Goal: Task Accomplishment & Management: Manage account settings

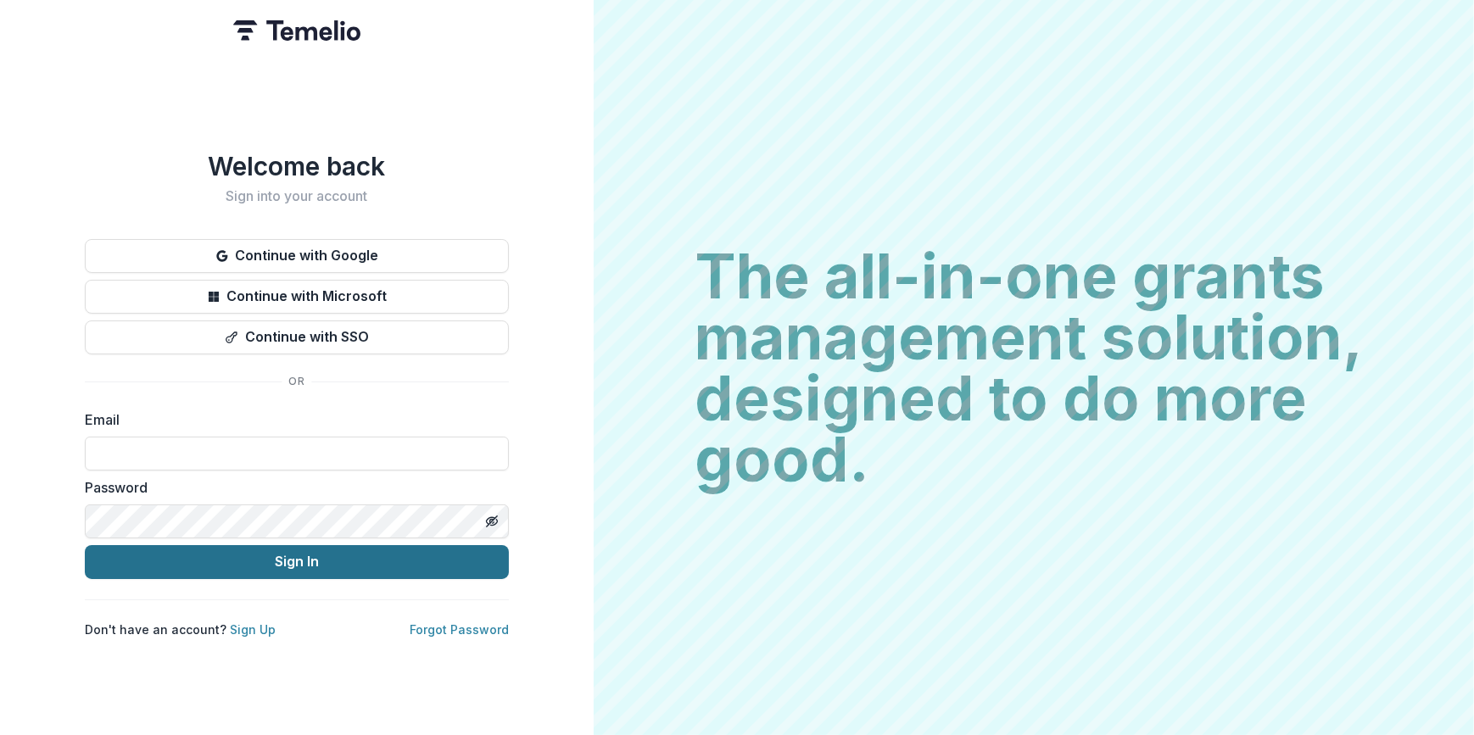
type input "**********"
click at [306, 560] on button "Sign In" at bounding box center [297, 562] width 424 height 34
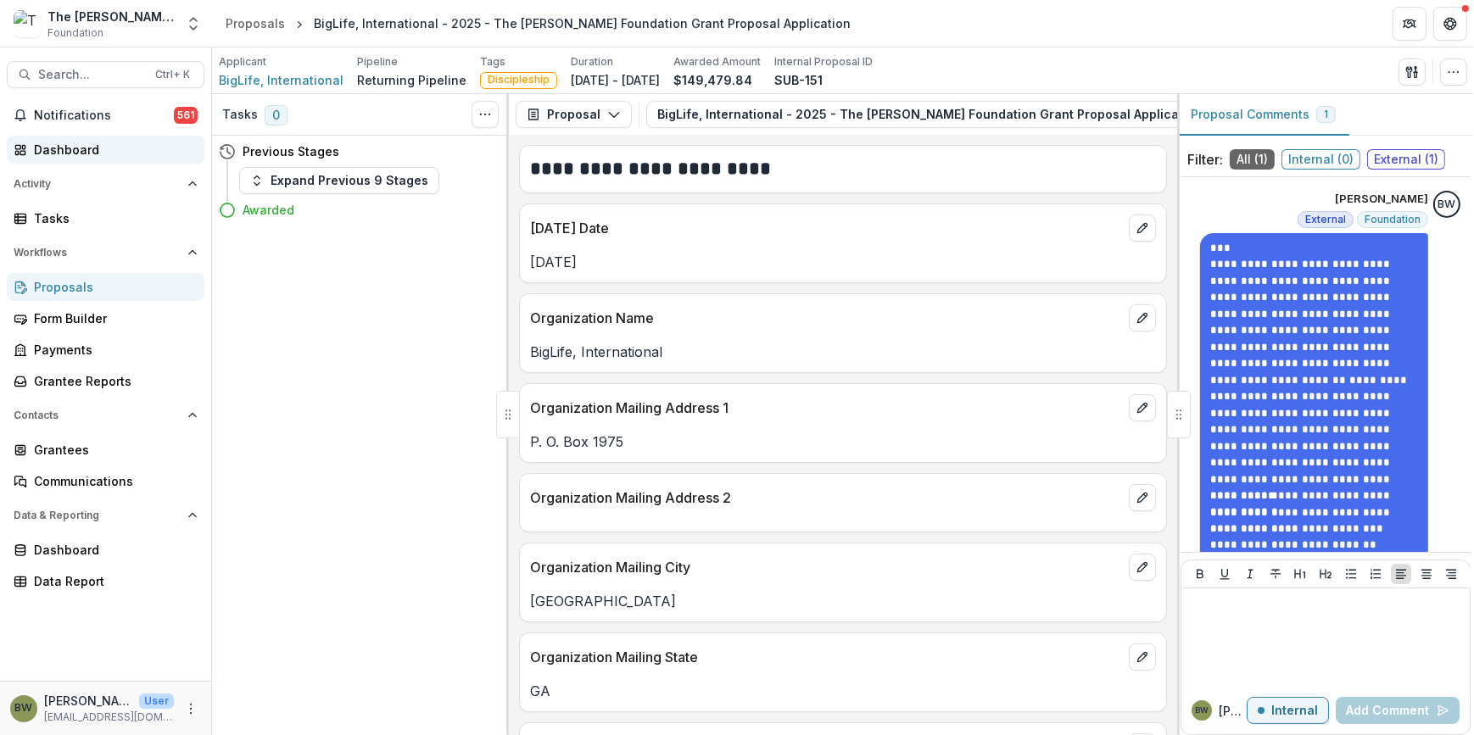
click at [70, 155] on div "Dashboard" at bounding box center [112, 150] width 157 height 18
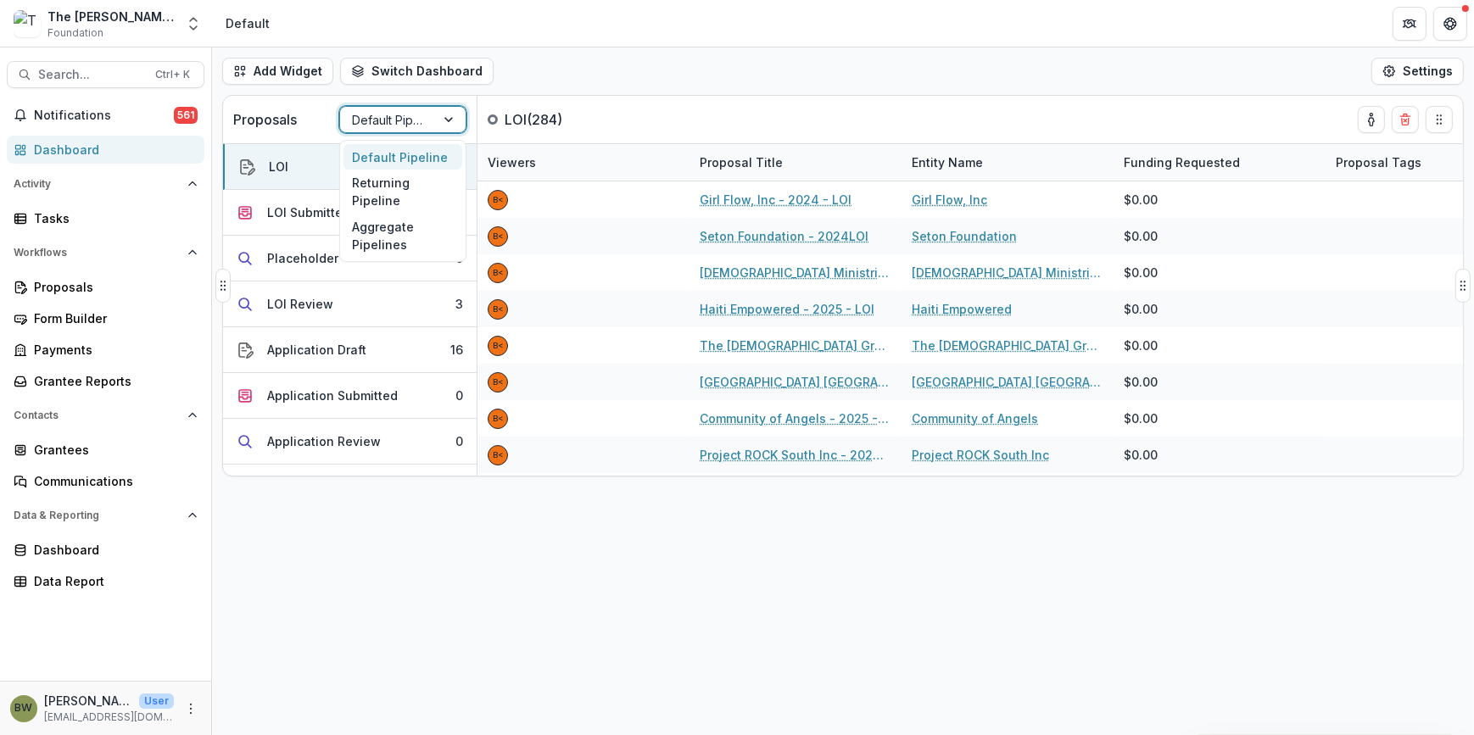
click at [373, 119] on div at bounding box center [387, 119] width 71 height 21
click at [371, 180] on div "Returning Pipeline" at bounding box center [402, 192] width 119 height 44
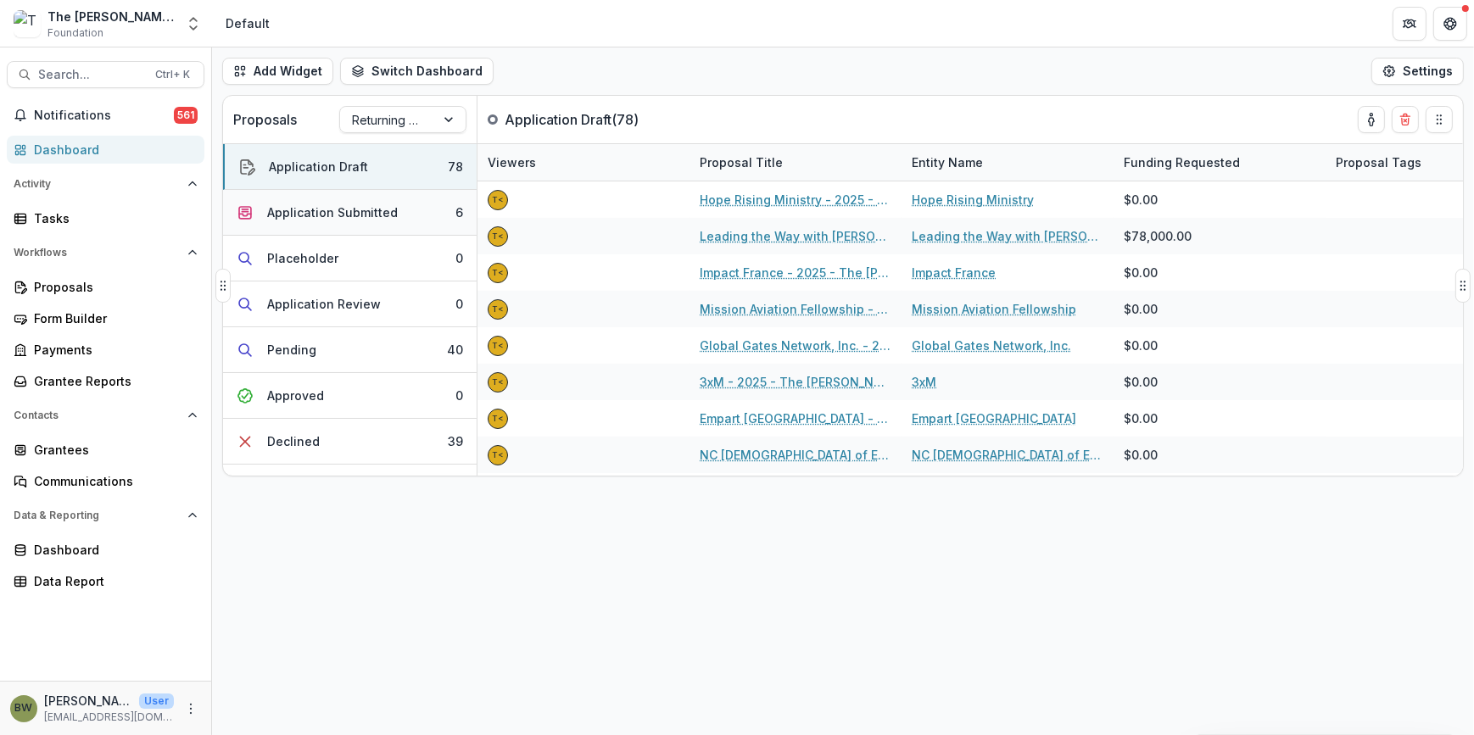
click at [320, 208] on div "Application Submitted" at bounding box center [332, 212] width 131 height 18
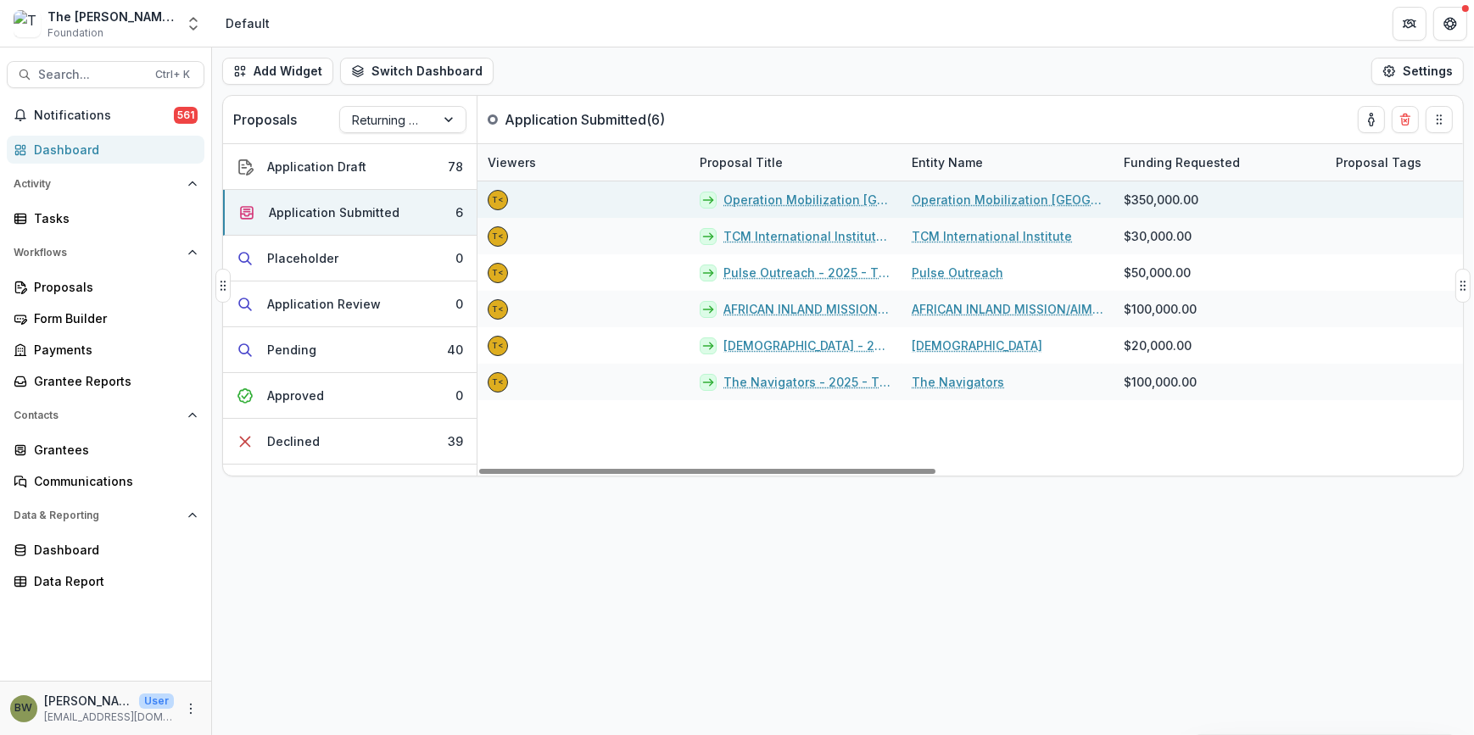
click at [726, 198] on link "Operation Mobilization [GEOGRAPHIC_DATA] (OM [GEOGRAPHIC_DATA]) - 2025 - The [P…" at bounding box center [807, 200] width 168 height 18
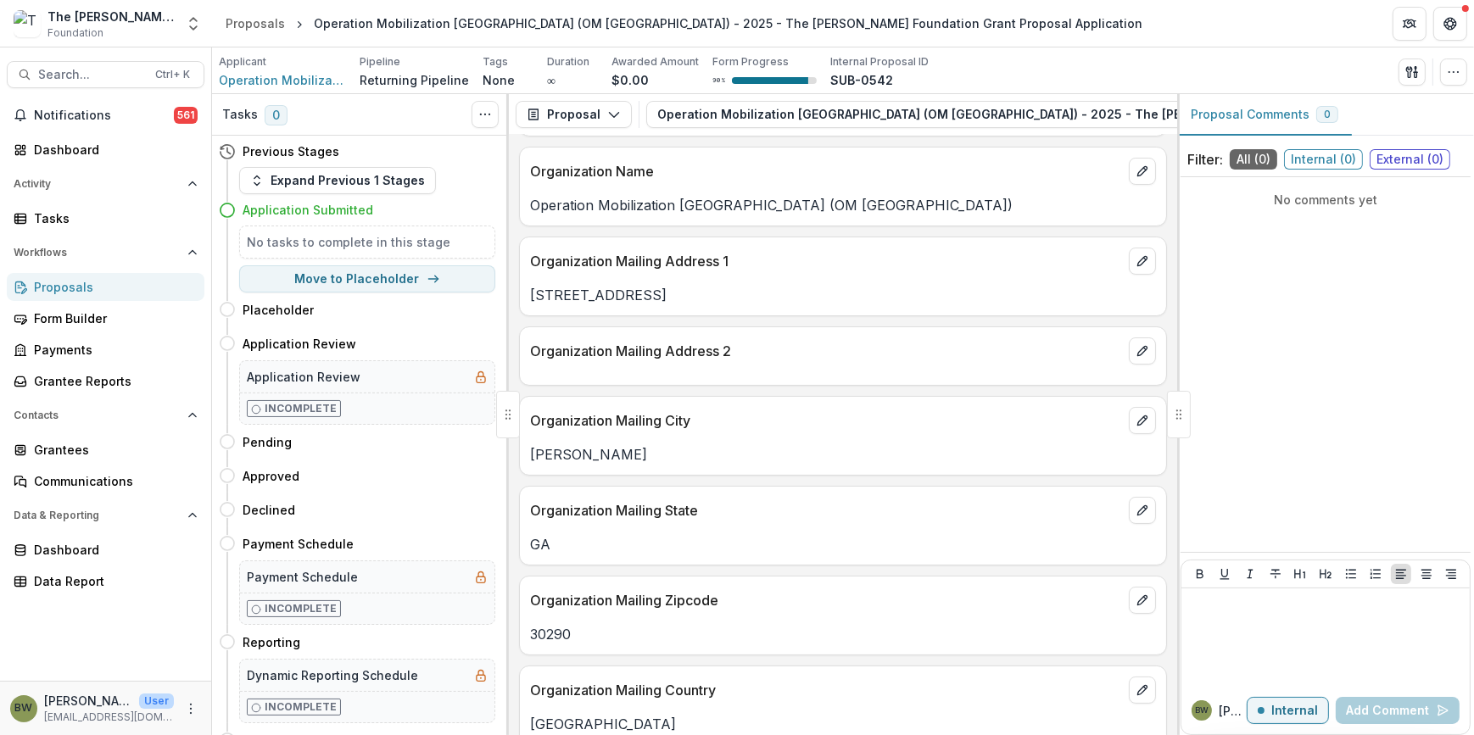
scroll to position [153, 0]
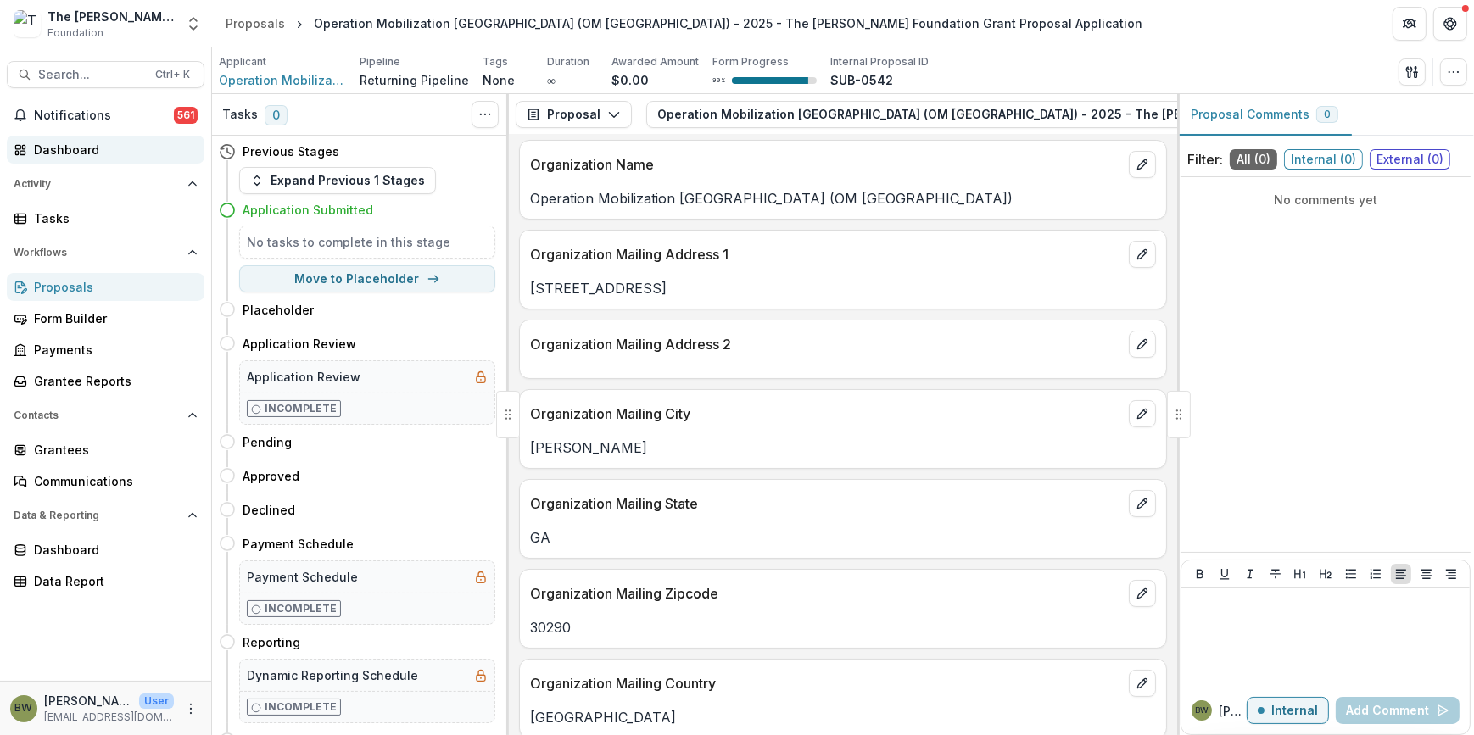
click at [70, 148] on div "Dashboard" at bounding box center [112, 150] width 157 height 18
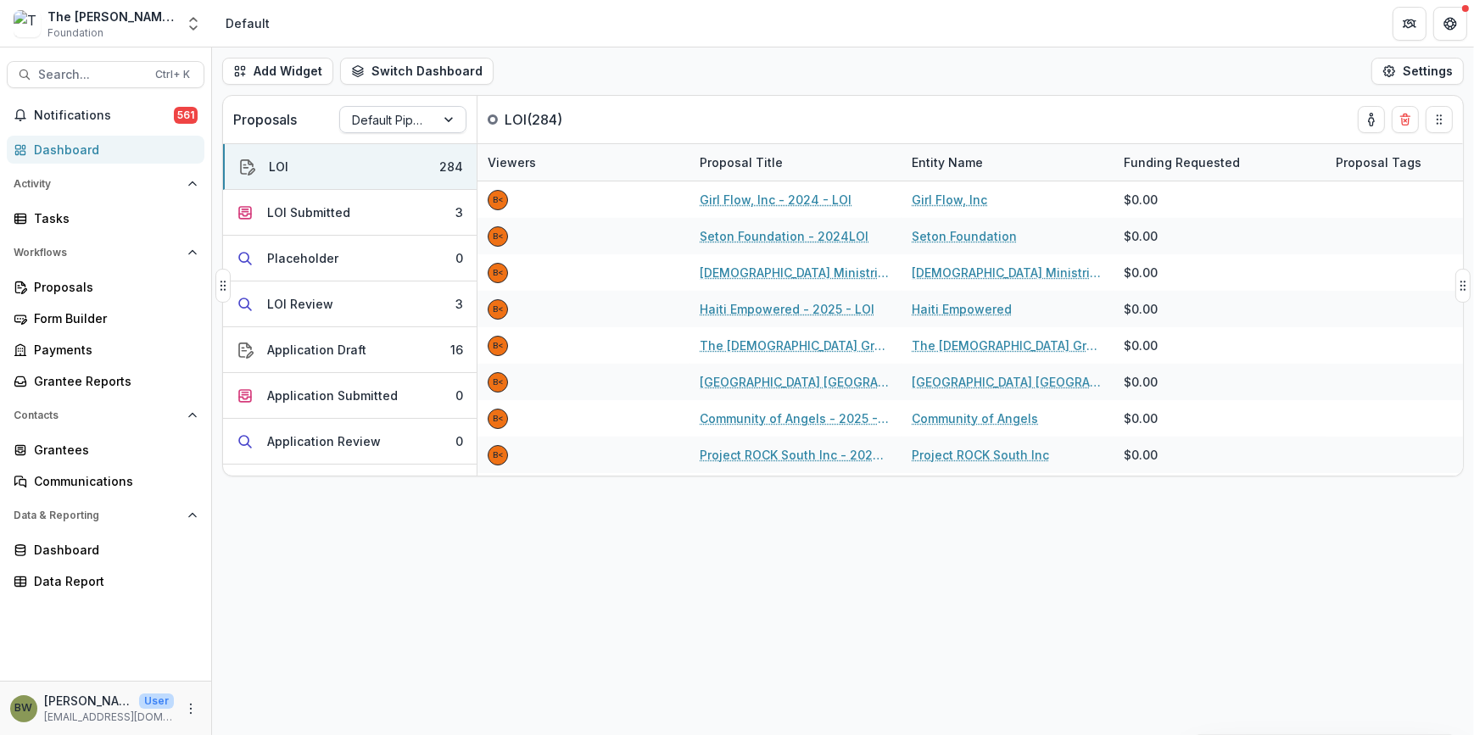
click at [347, 127] on div "Default Pipeline" at bounding box center [387, 120] width 95 height 25
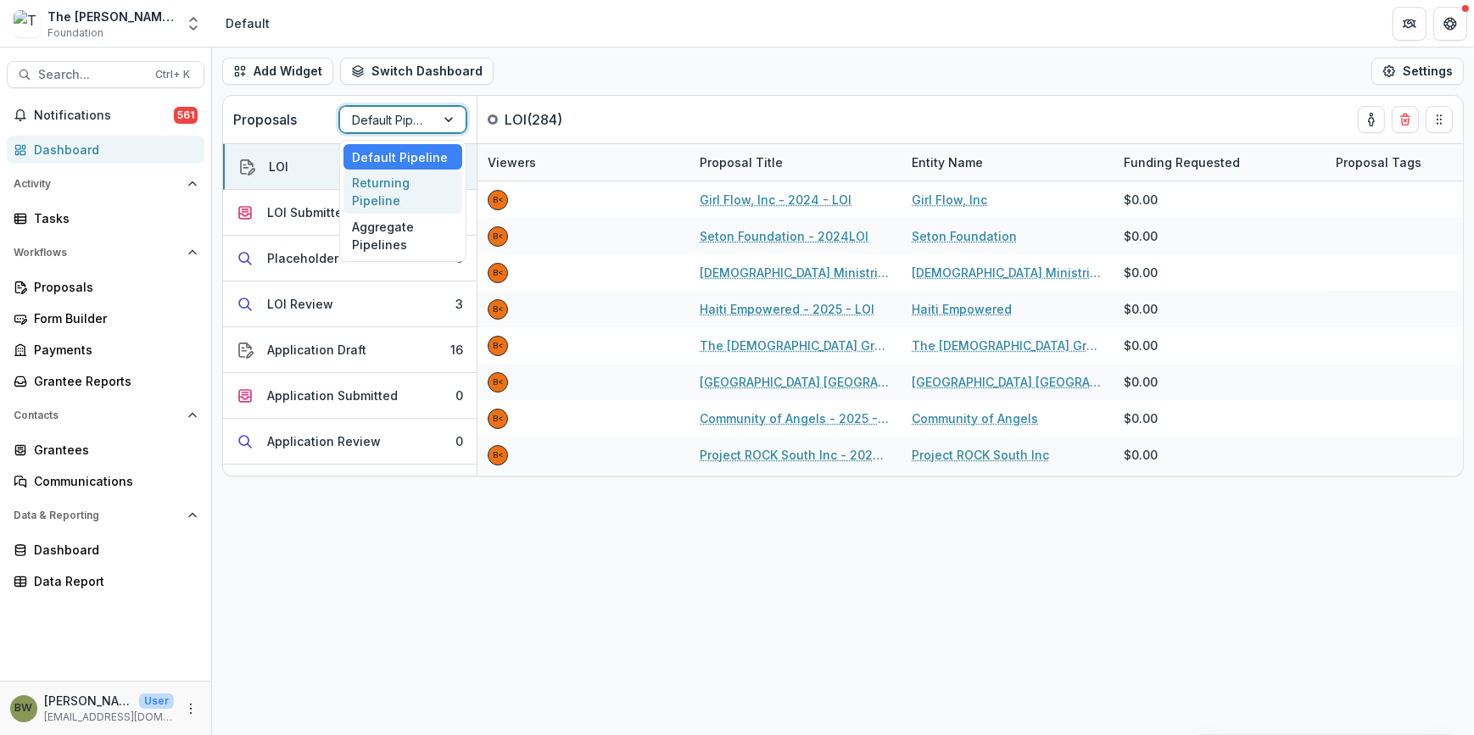
click at [358, 194] on div "Returning Pipeline" at bounding box center [402, 192] width 119 height 44
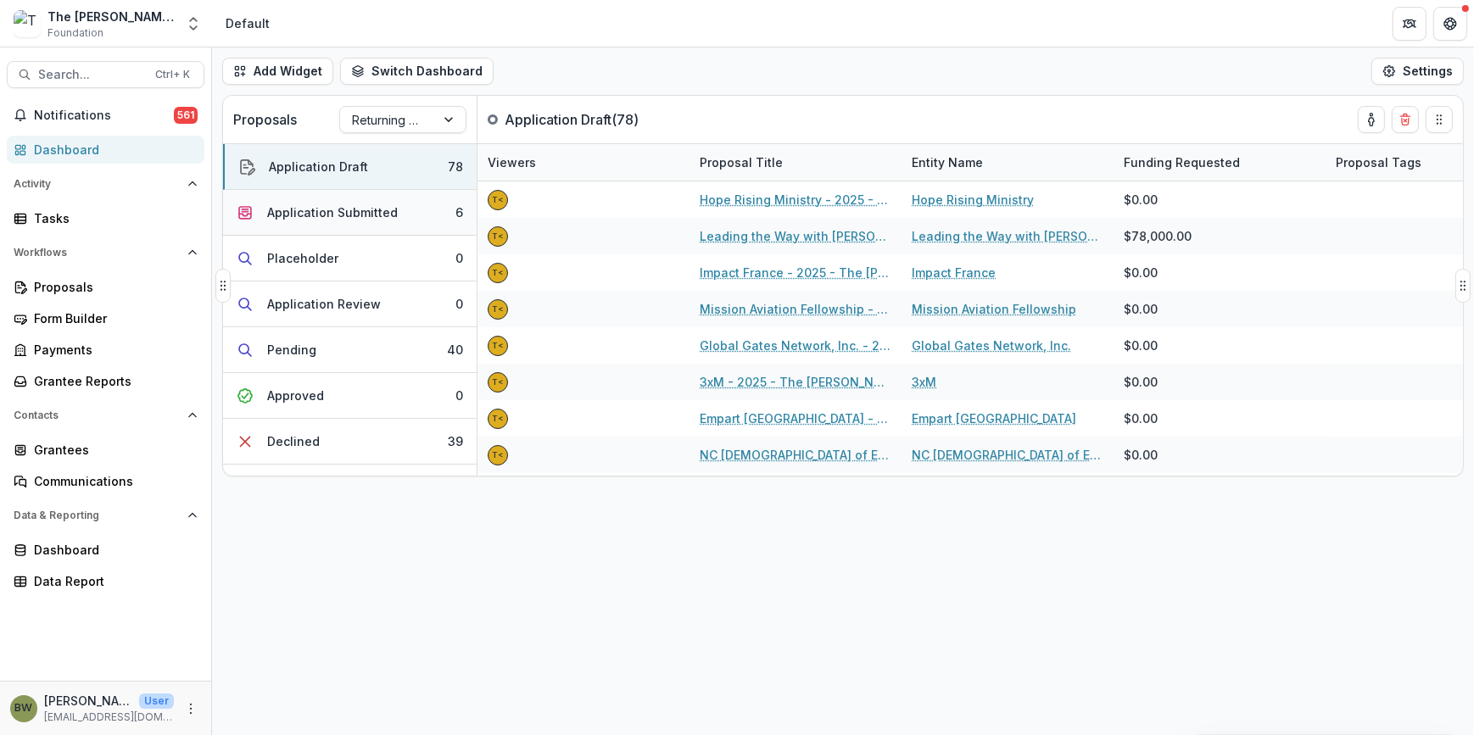
click at [360, 209] on div "Application Submitted" at bounding box center [332, 212] width 131 height 18
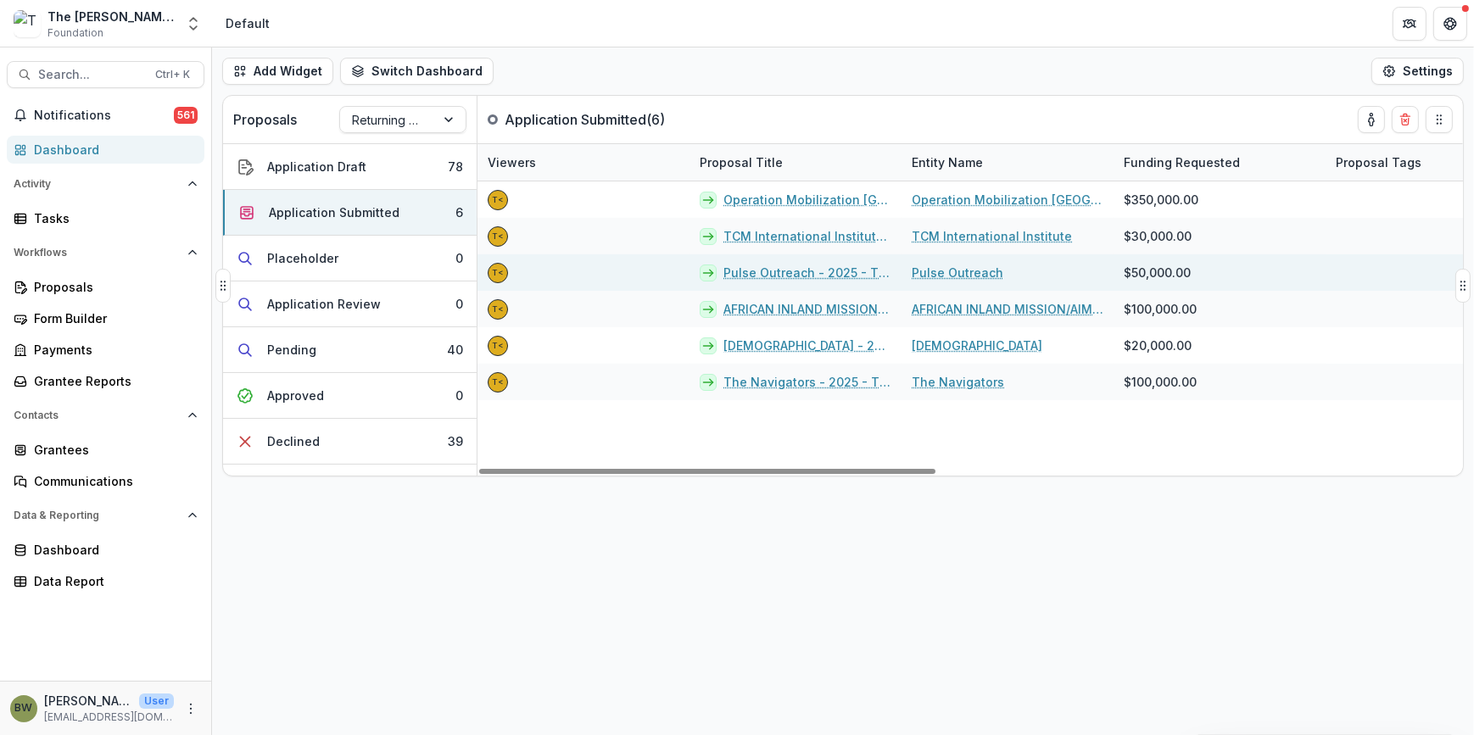
click at [813, 277] on link "Pulse Outreach - 2025 - The [PERSON_NAME] Foundation Grant Proposal Application" at bounding box center [807, 273] width 168 height 18
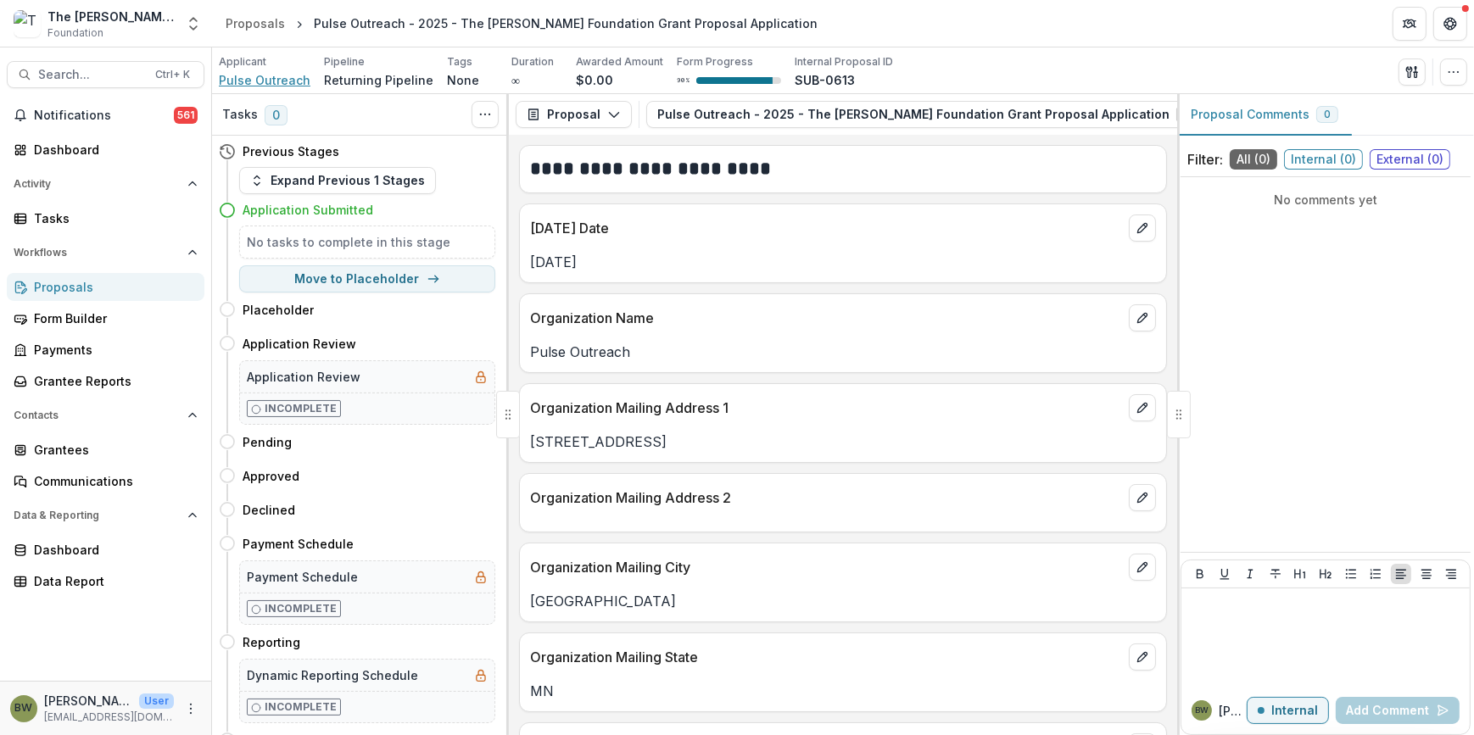
click at [262, 76] on span "Pulse Outreach" at bounding box center [265, 80] width 92 height 18
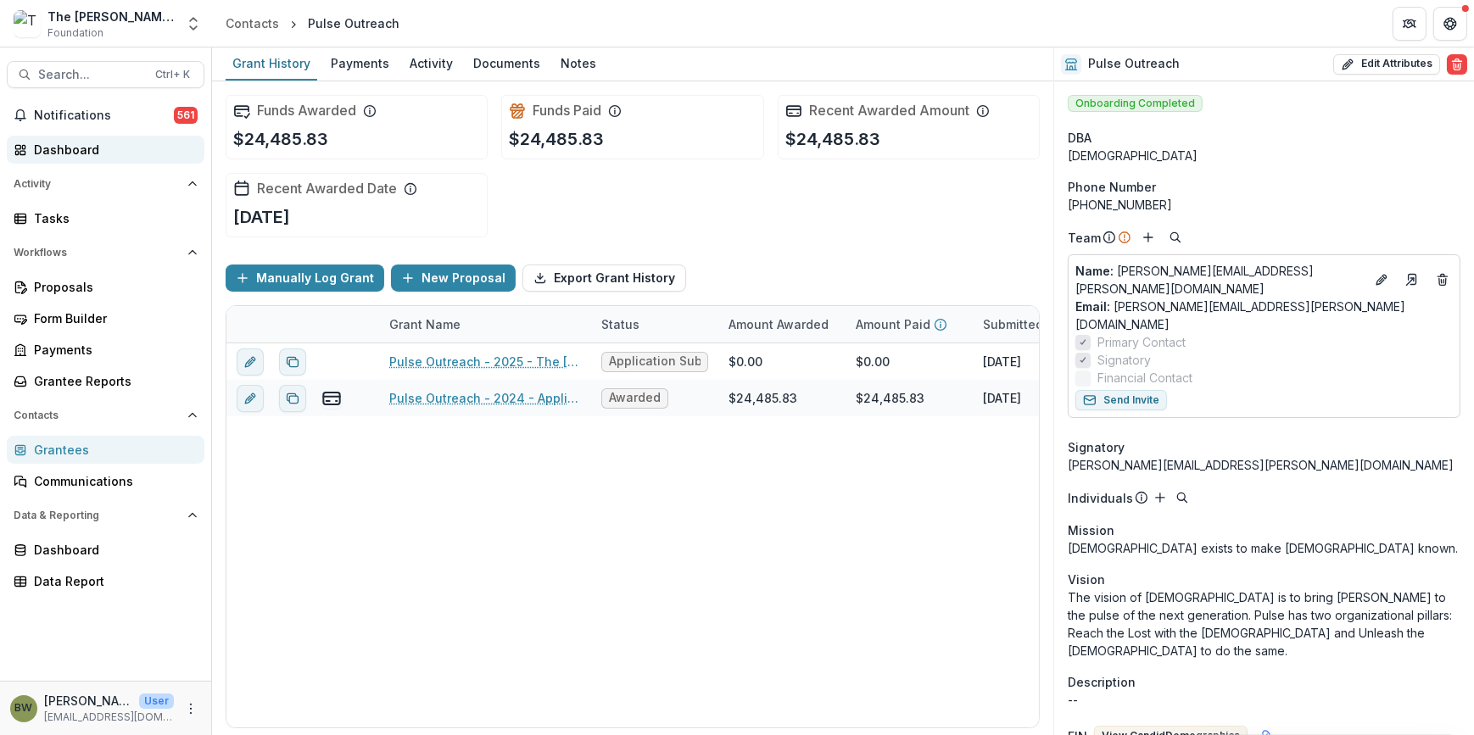
click at [47, 141] on div "Dashboard" at bounding box center [112, 150] width 157 height 18
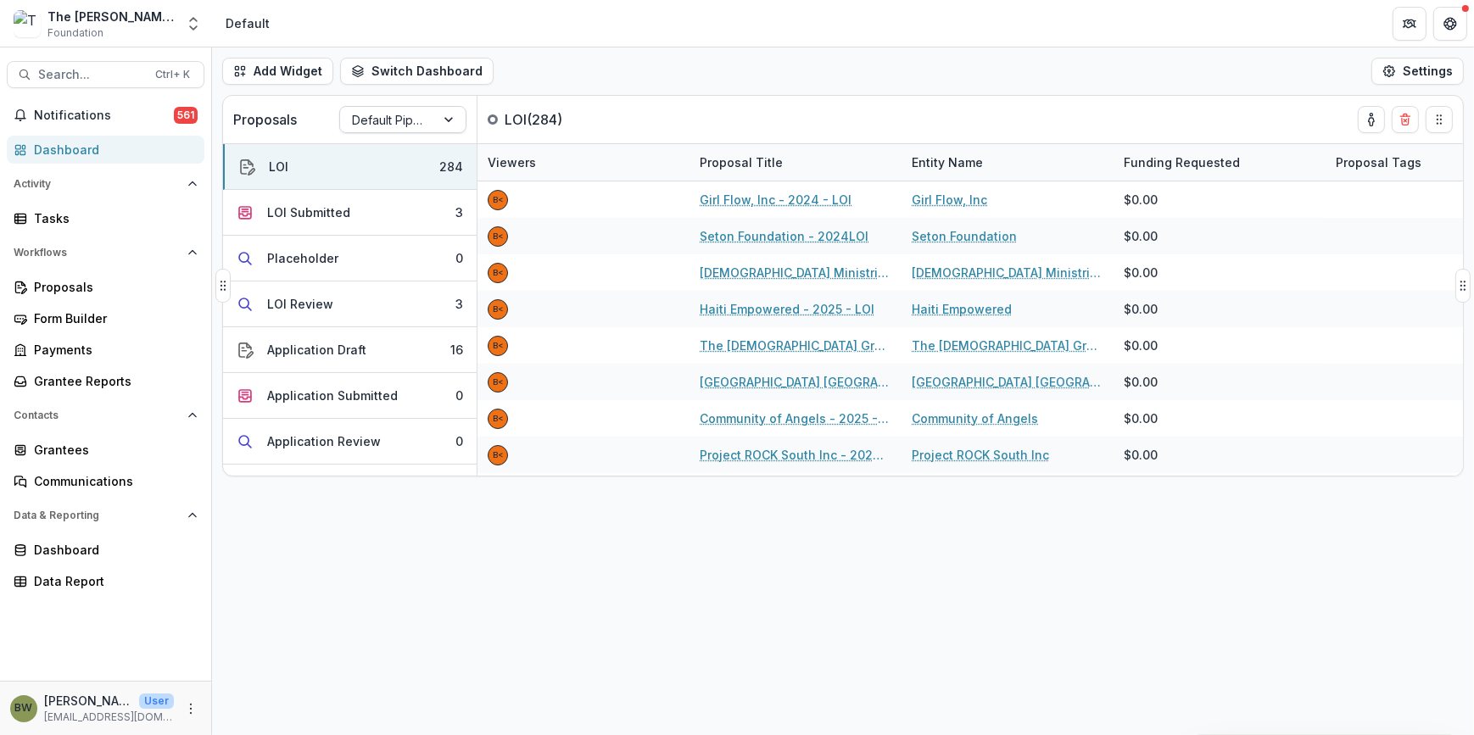
click at [406, 121] on div at bounding box center [387, 119] width 71 height 21
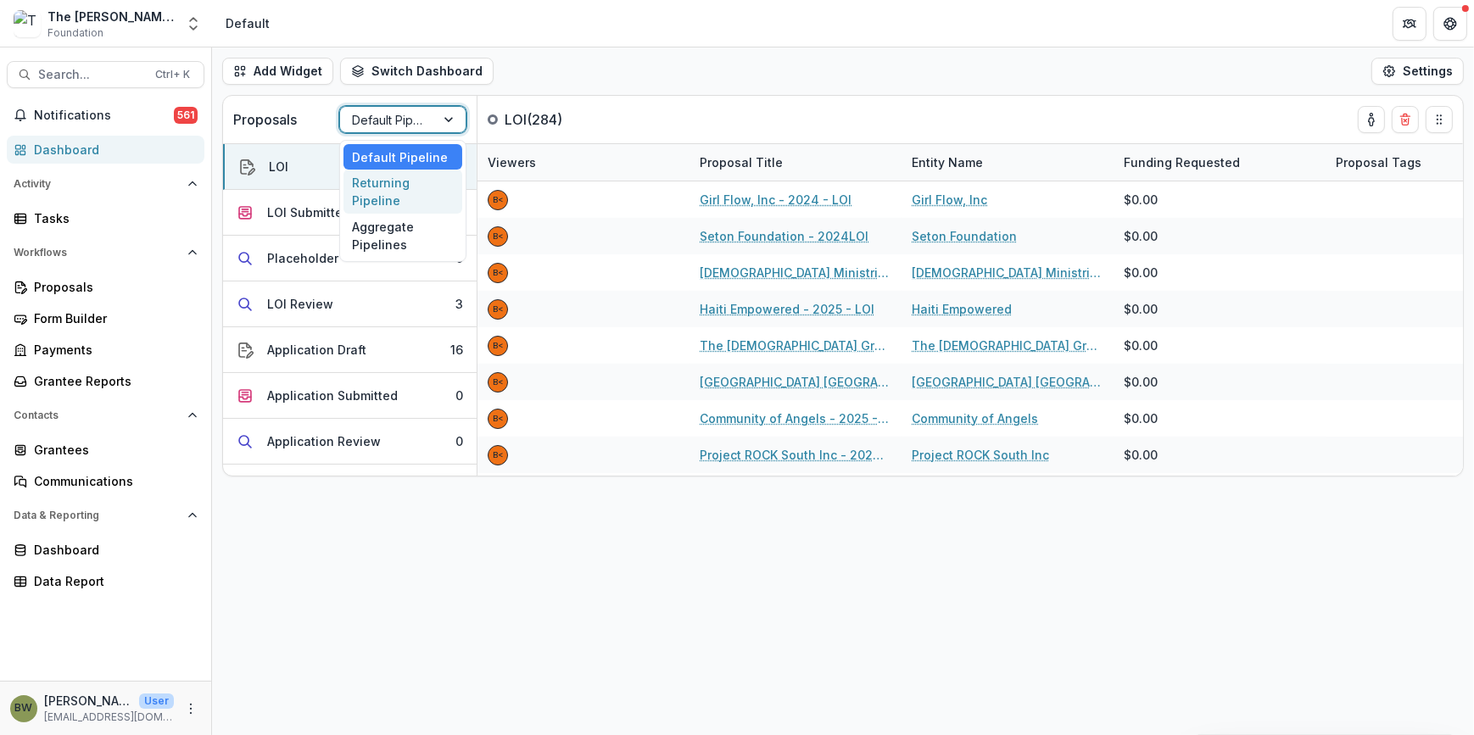
click at [400, 203] on div "Returning Pipeline" at bounding box center [402, 192] width 119 height 44
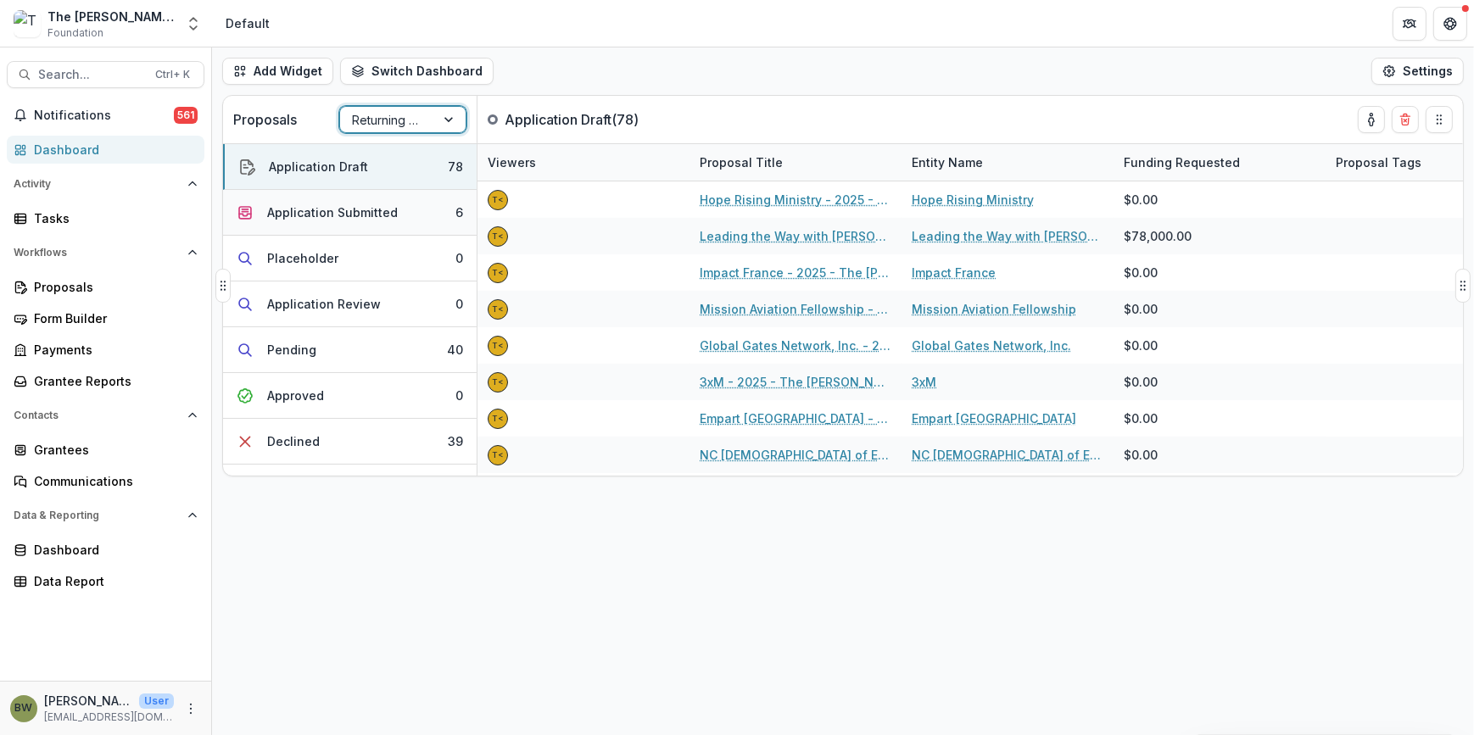
click at [356, 218] on div "Application Submitted" at bounding box center [332, 212] width 131 height 18
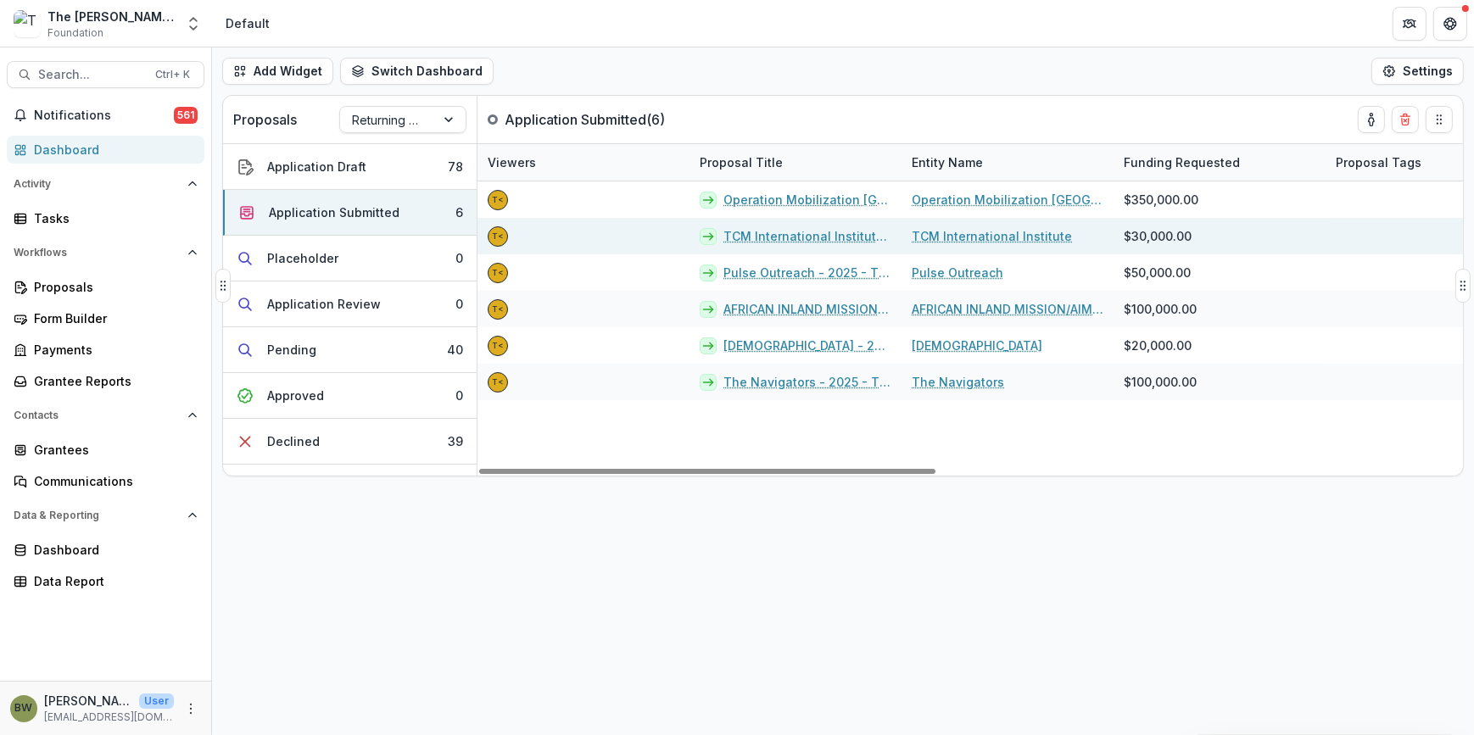
click at [757, 240] on link "TCM International Institute - 2025 - The [PERSON_NAME] Foundation Grant Proposa…" at bounding box center [807, 236] width 168 height 18
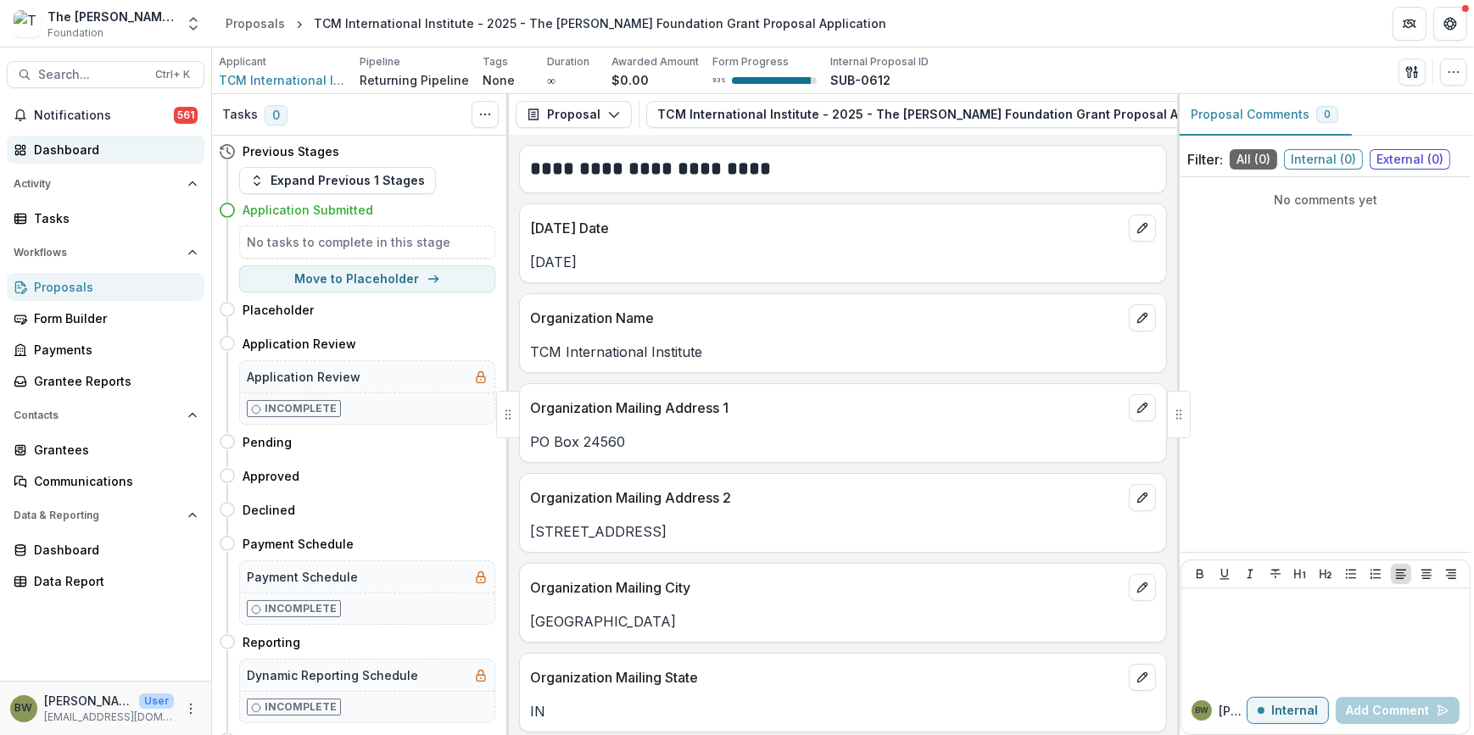
click at [67, 150] on div "Dashboard" at bounding box center [112, 150] width 157 height 18
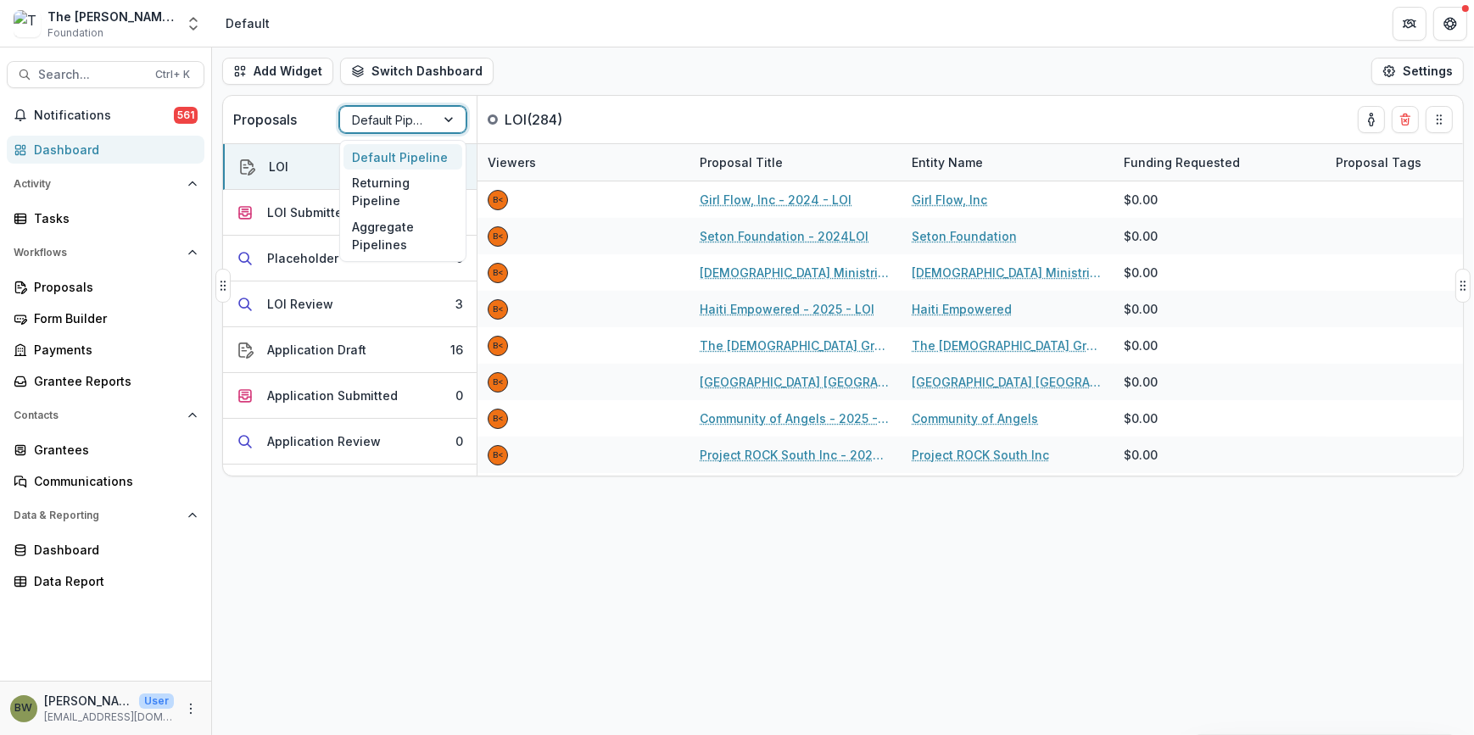
click at [389, 119] on div at bounding box center [387, 119] width 71 height 21
click at [386, 194] on div "Returning Pipeline" at bounding box center [402, 192] width 119 height 44
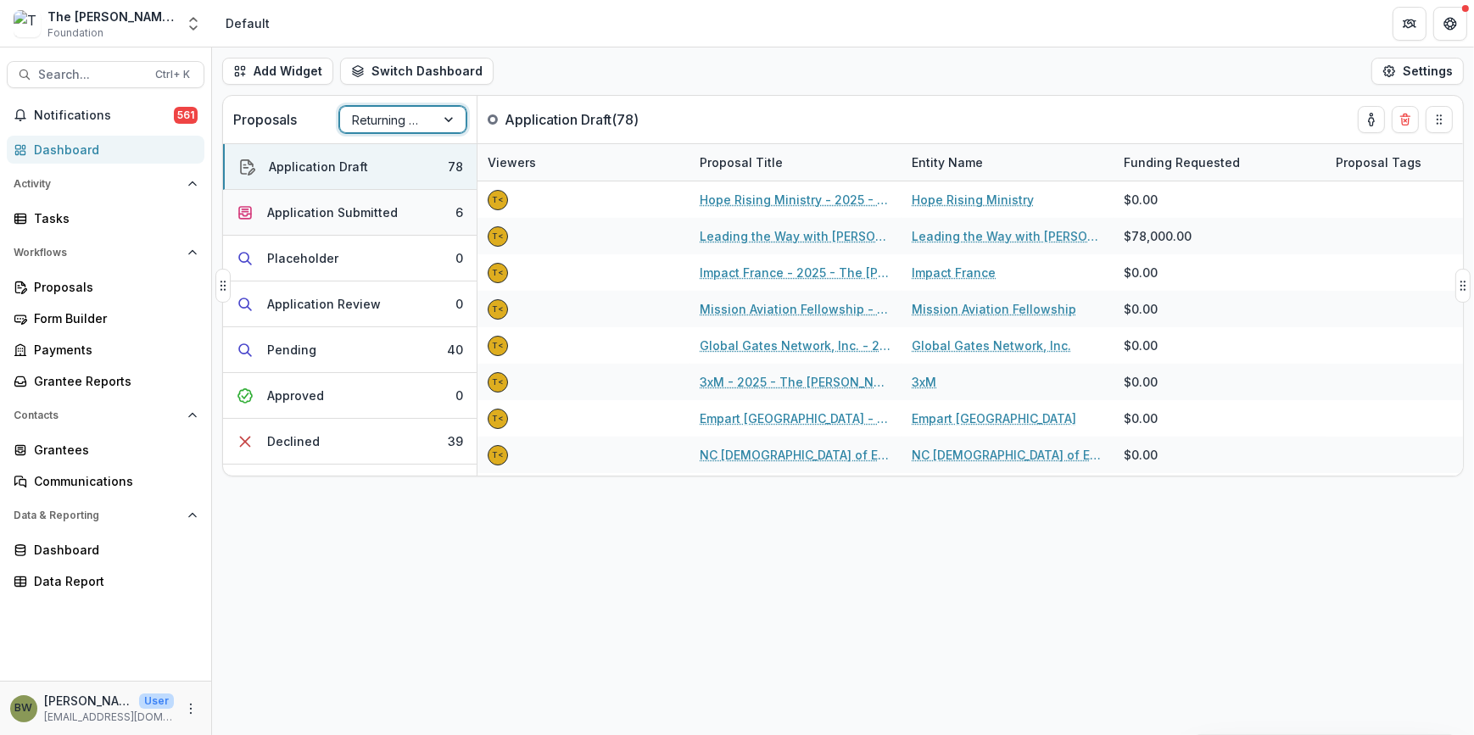
click at [343, 220] on div "Application Submitted" at bounding box center [332, 212] width 131 height 18
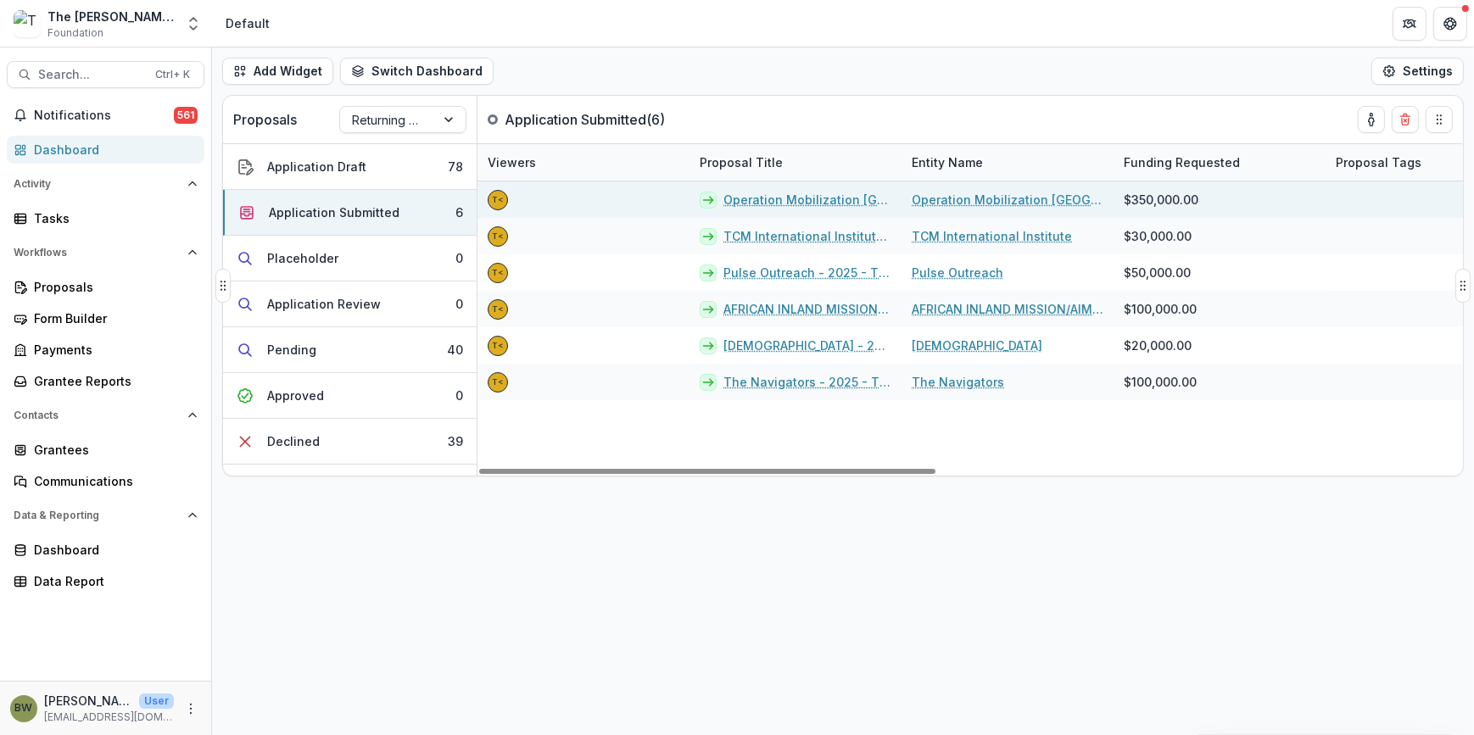
click at [796, 203] on link "Operation Mobilization [GEOGRAPHIC_DATA] (OM [GEOGRAPHIC_DATA]) - 2025 - The [P…" at bounding box center [807, 200] width 168 height 18
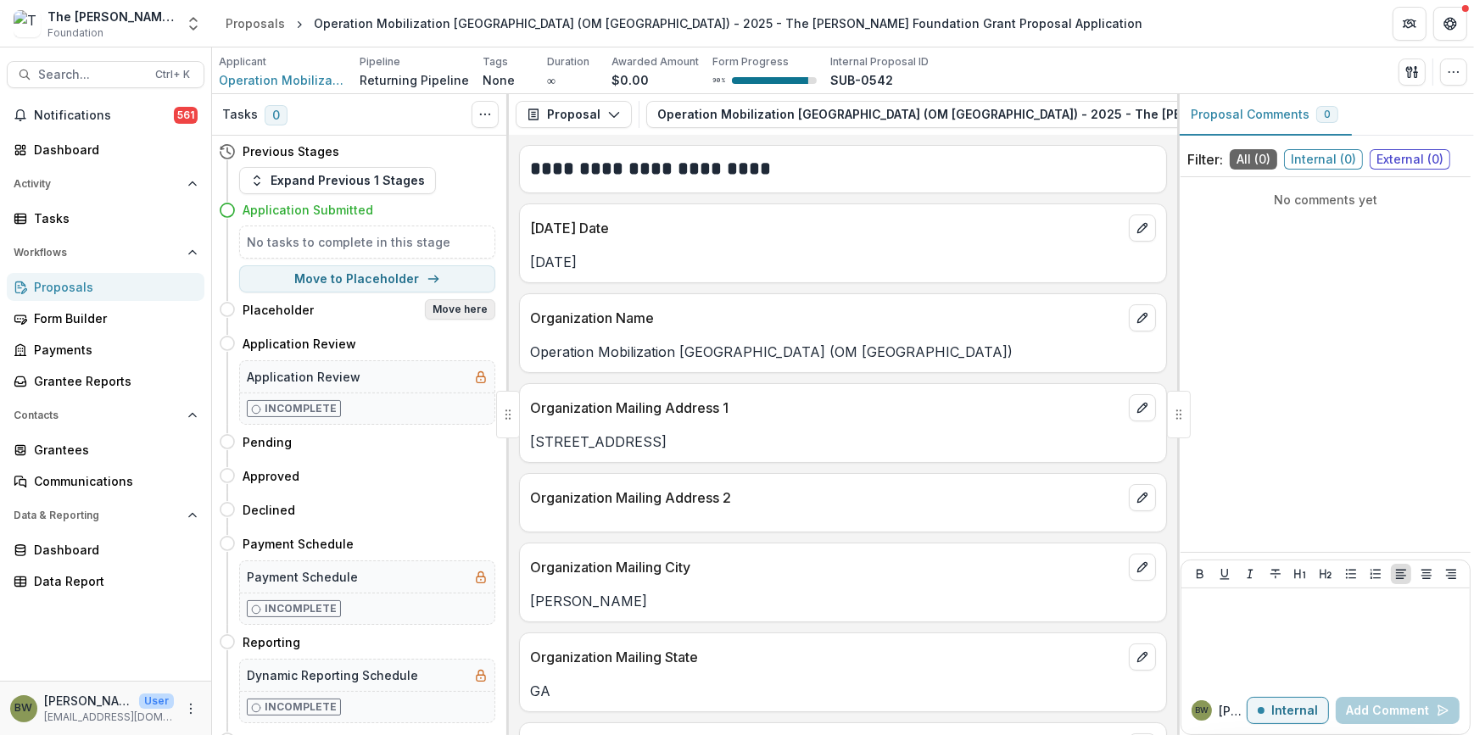
click at [453, 309] on button "Move here" at bounding box center [460, 309] width 70 height 20
select select "**********"
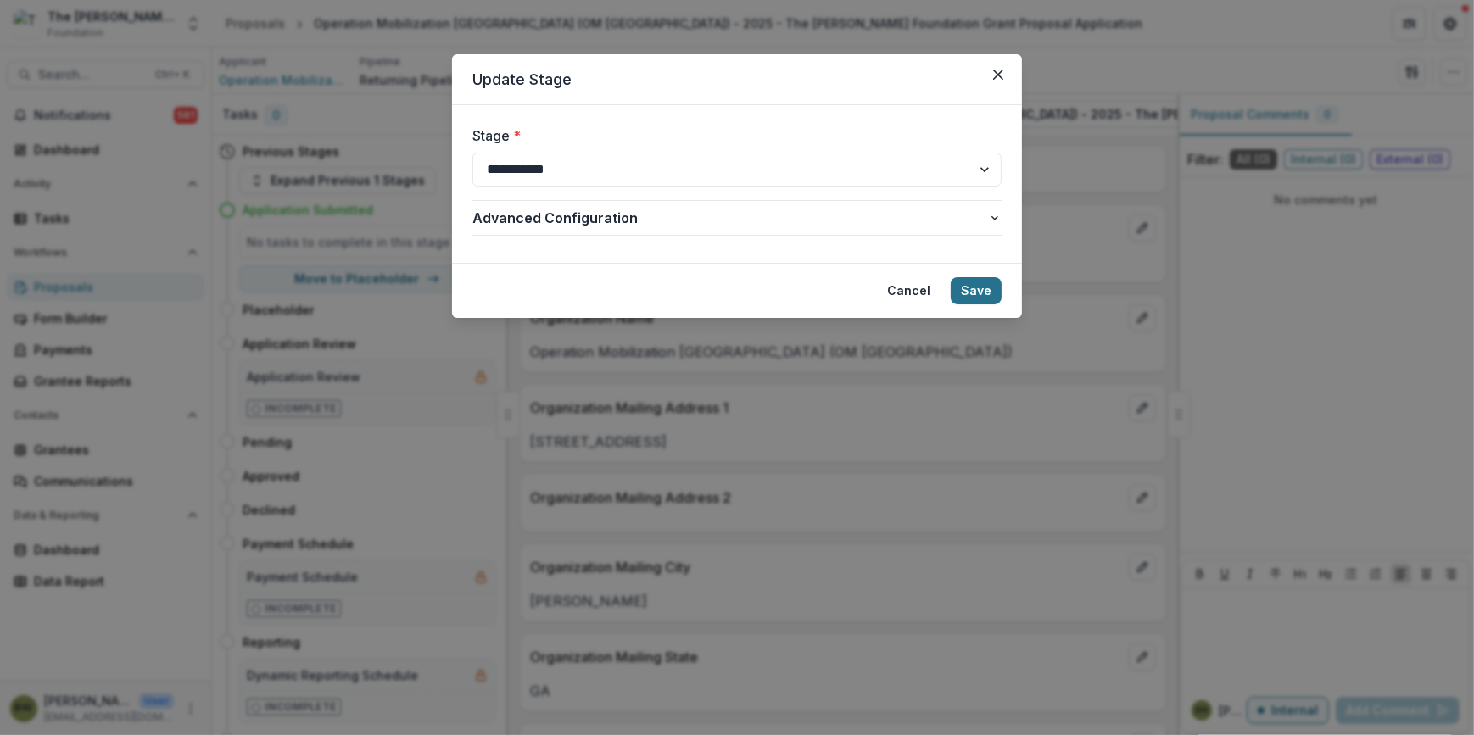
click at [977, 285] on button "Save" at bounding box center [975, 290] width 51 height 27
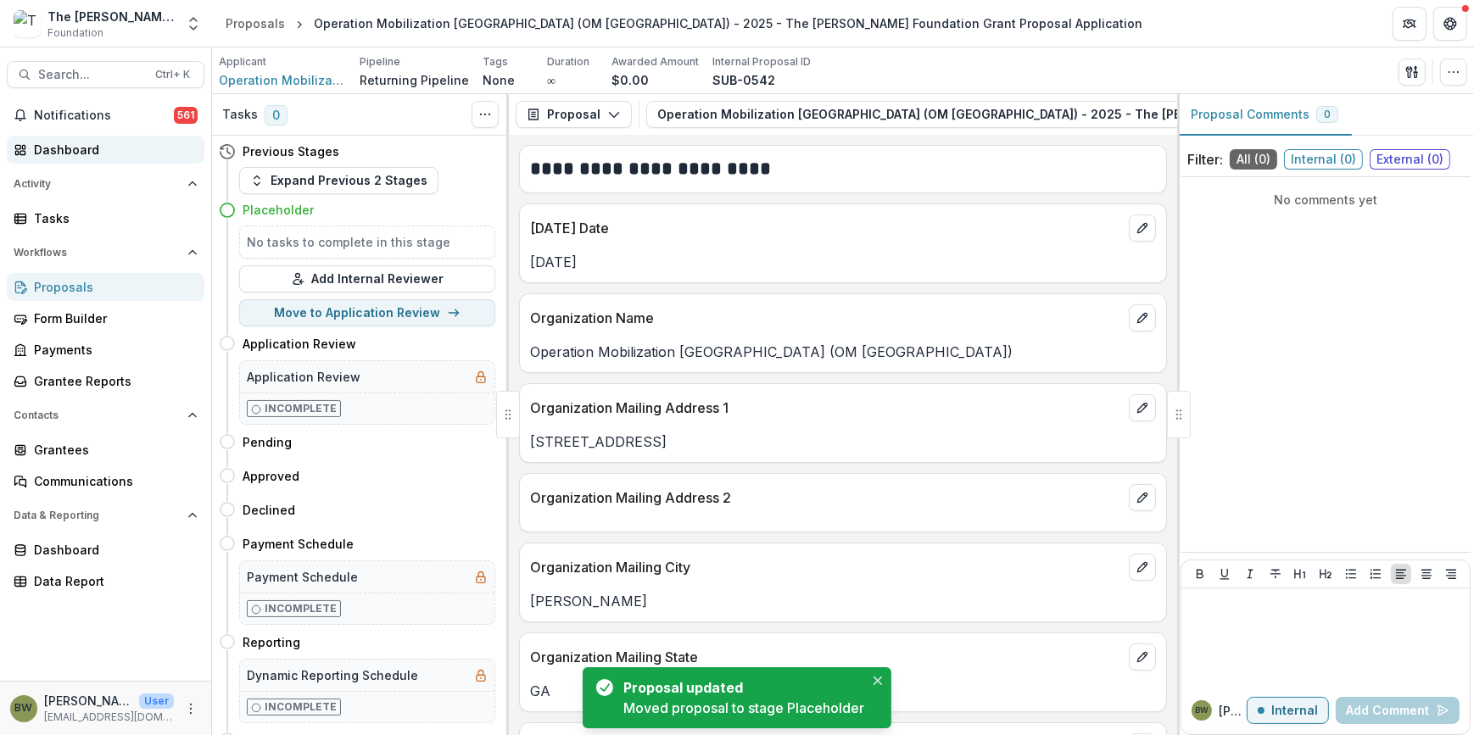
click at [86, 148] on div "Dashboard" at bounding box center [112, 150] width 157 height 18
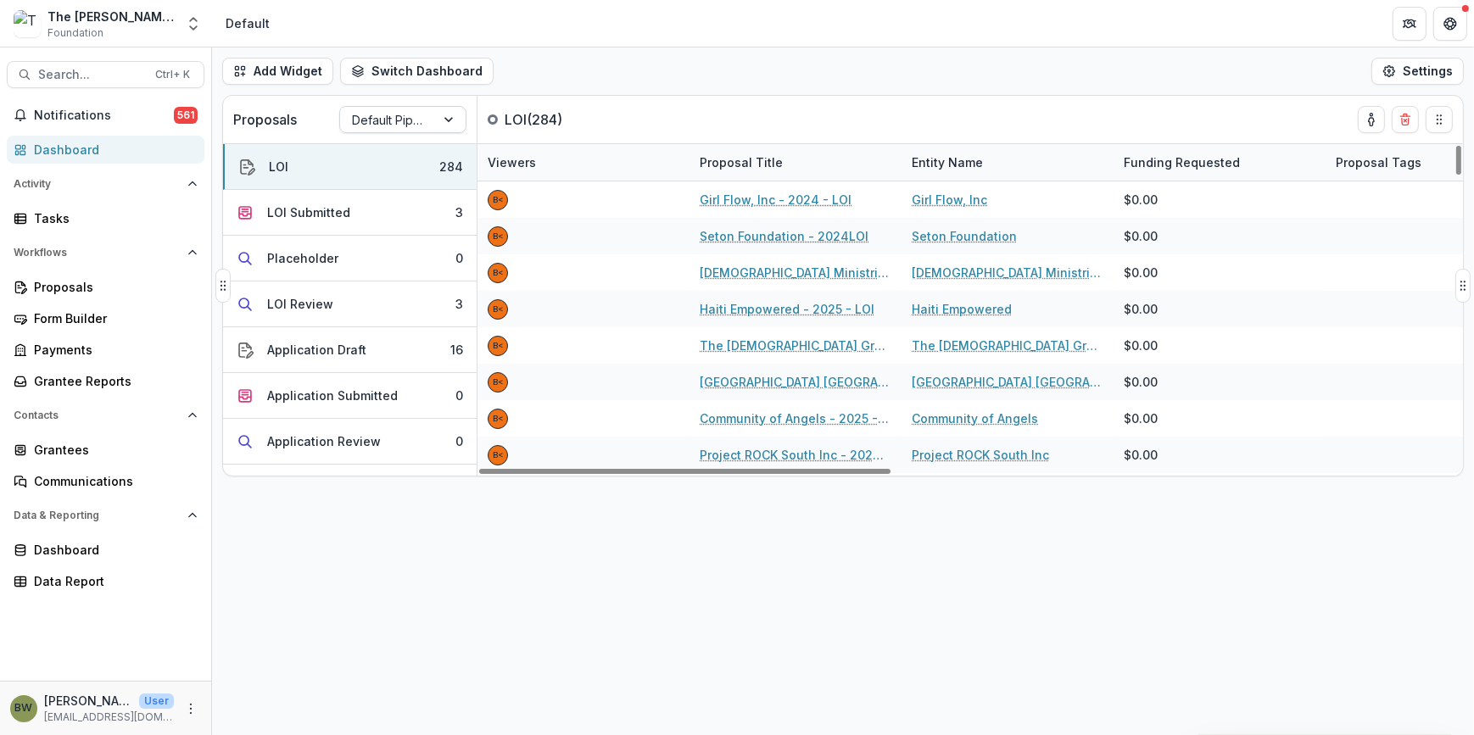
click at [423, 119] on div "Default Pipeline" at bounding box center [387, 120] width 95 height 25
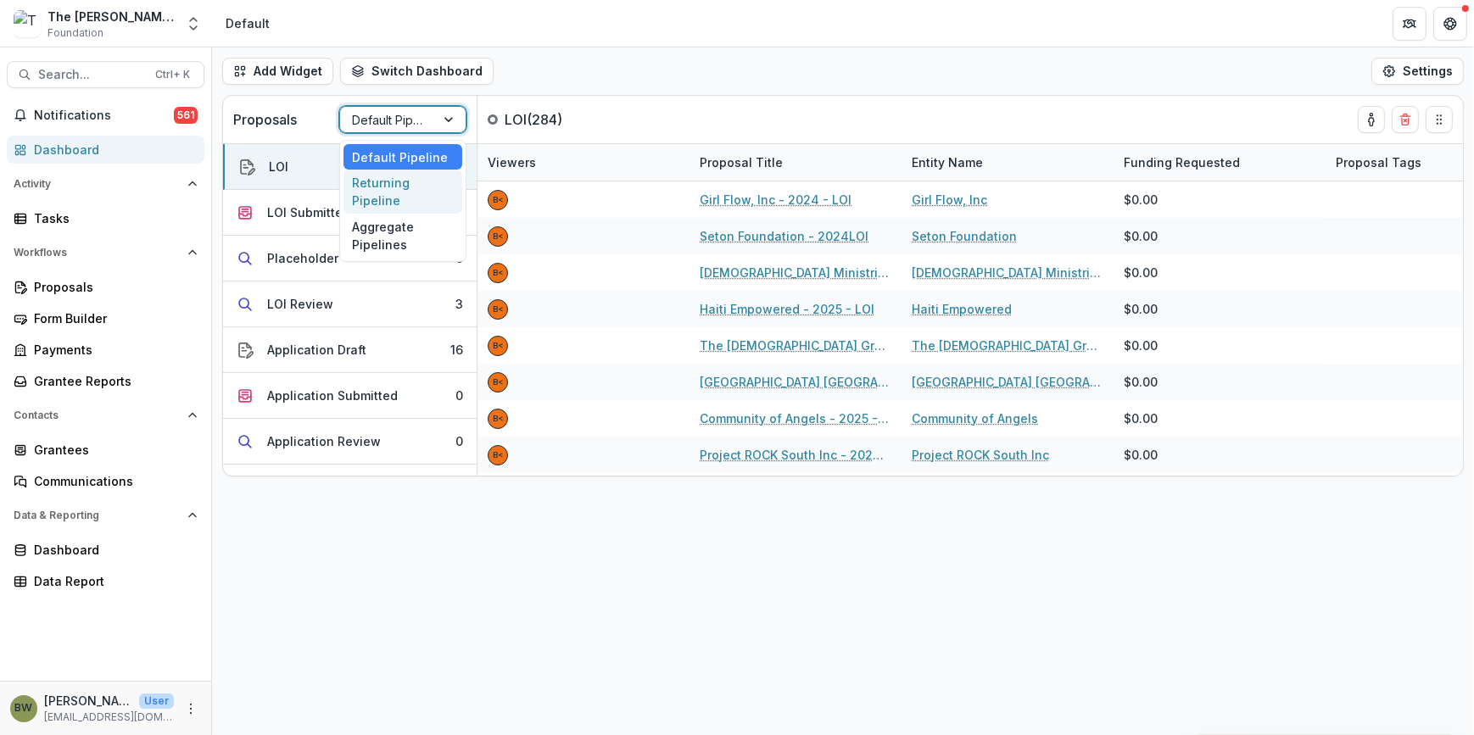
click at [410, 188] on div "Returning Pipeline" at bounding box center [402, 192] width 119 height 44
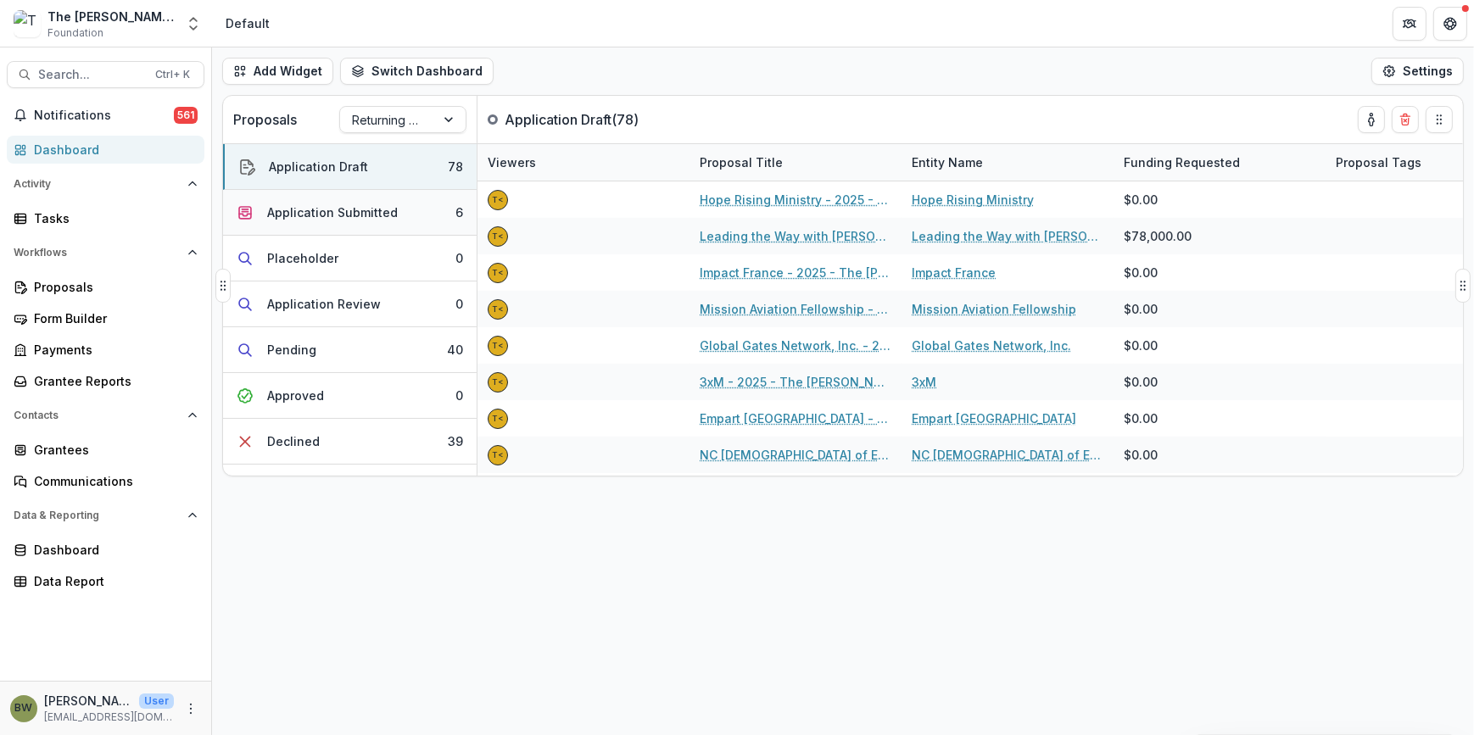
click at [368, 203] on div "Application Submitted" at bounding box center [332, 212] width 131 height 18
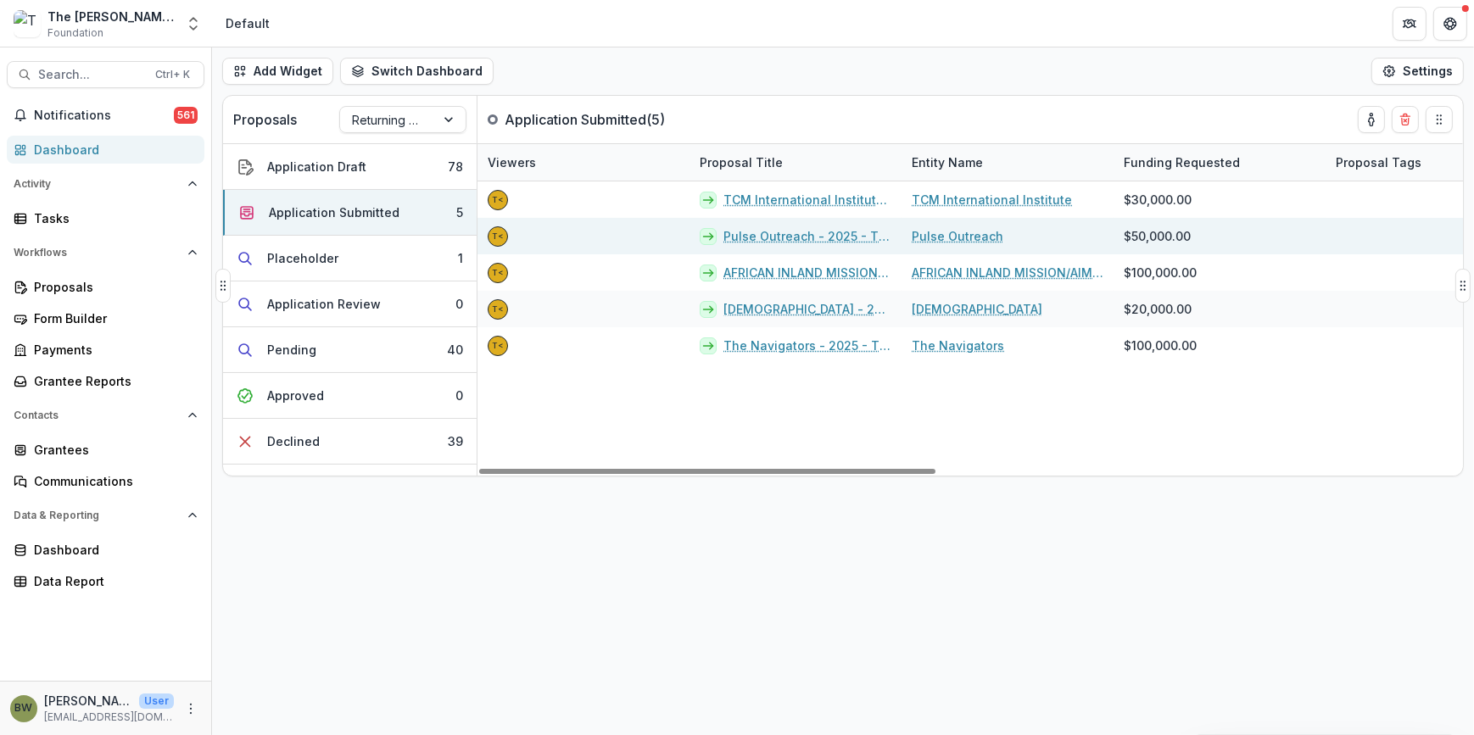
click at [761, 236] on link "Pulse Outreach - 2025 - The [PERSON_NAME] Foundation Grant Proposal Application" at bounding box center [807, 236] width 168 height 18
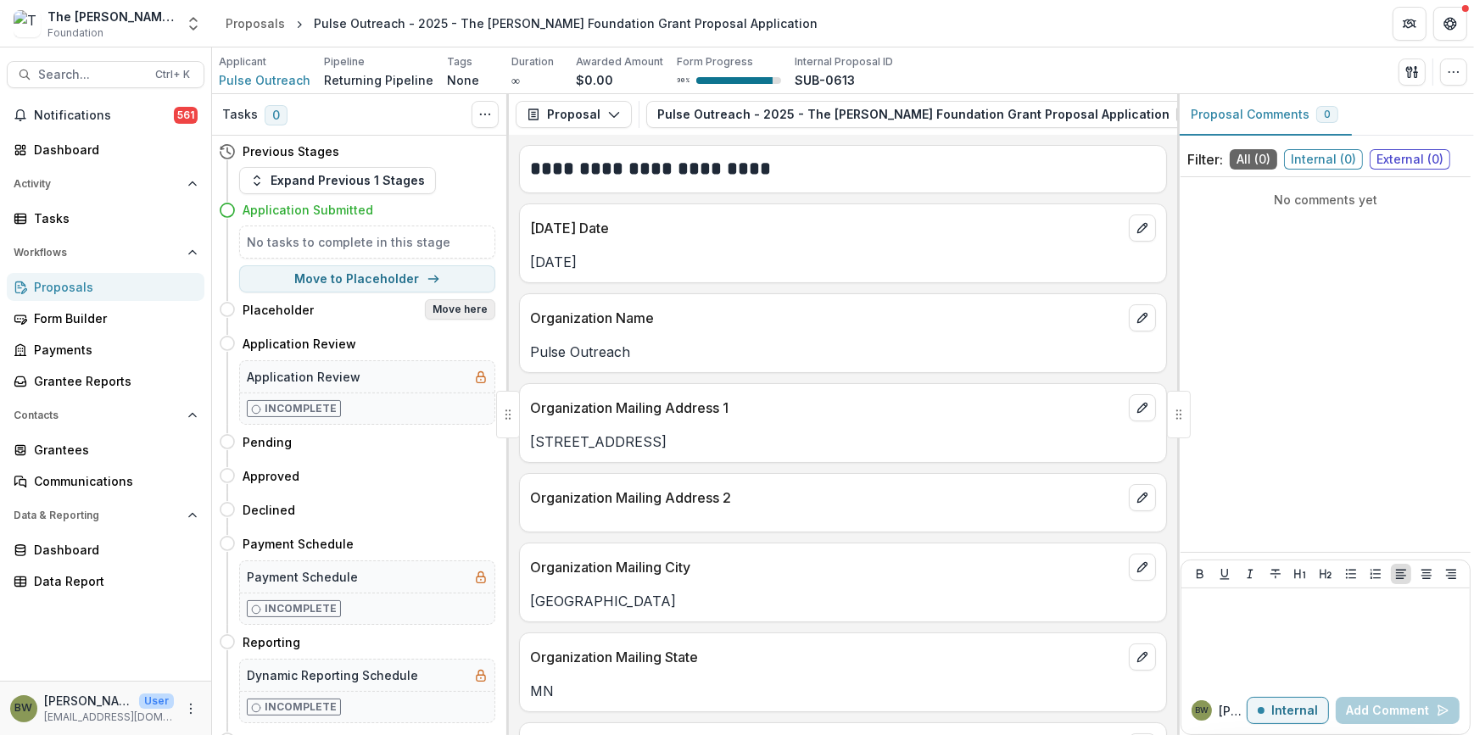
click at [454, 308] on button "Move here" at bounding box center [460, 309] width 70 height 20
select select "**********"
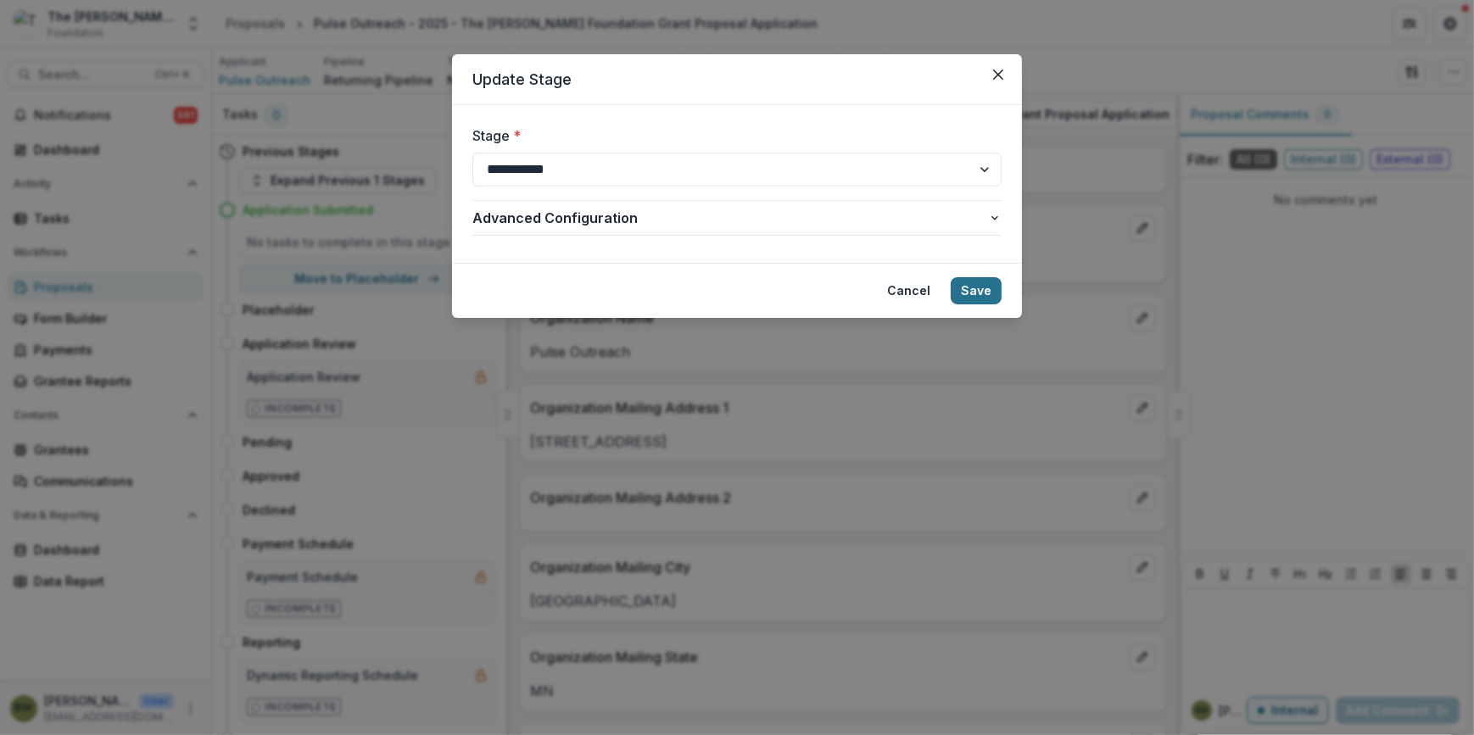
click at [976, 289] on button "Save" at bounding box center [975, 290] width 51 height 27
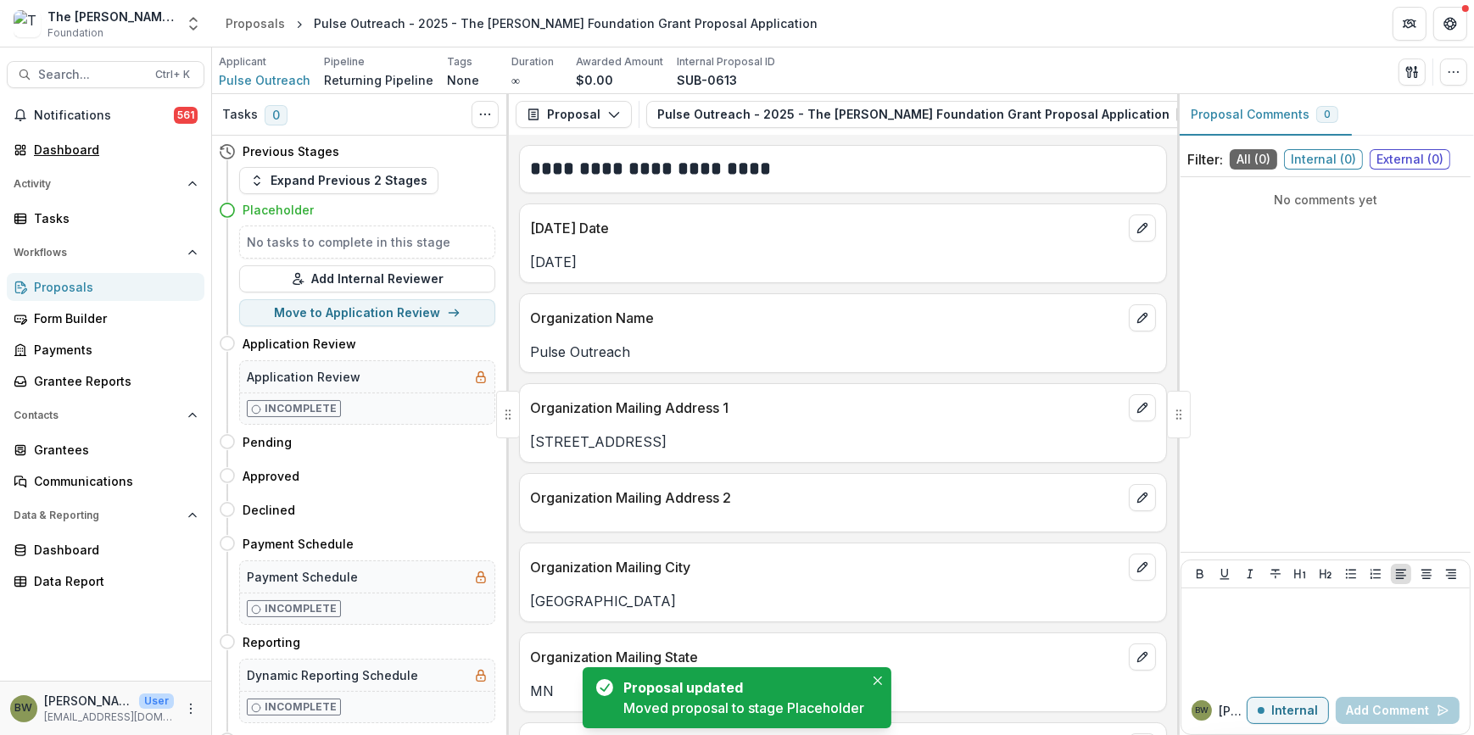
click at [92, 148] on div "Dashboard" at bounding box center [112, 150] width 157 height 18
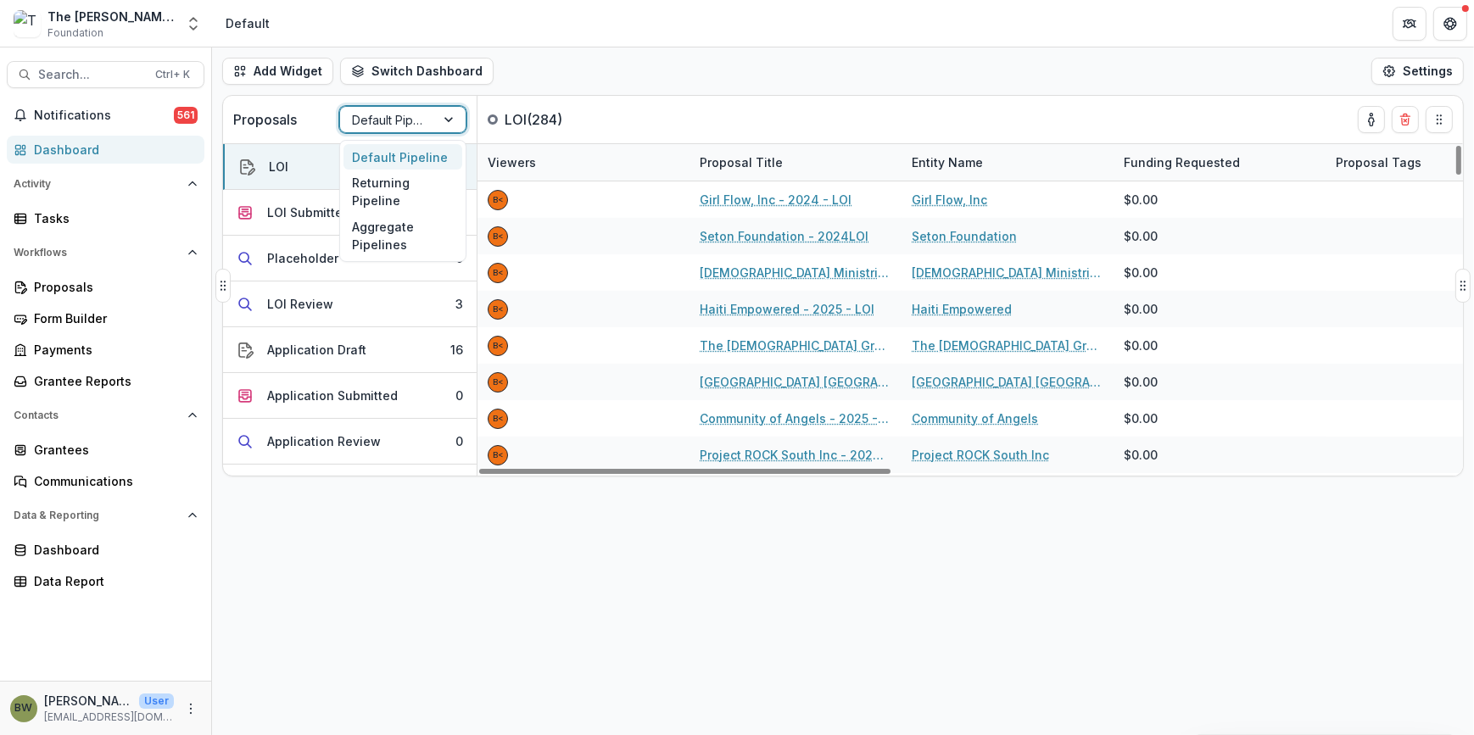
click at [367, 122] on div at bounding box center [387, 119] width 71 height 21
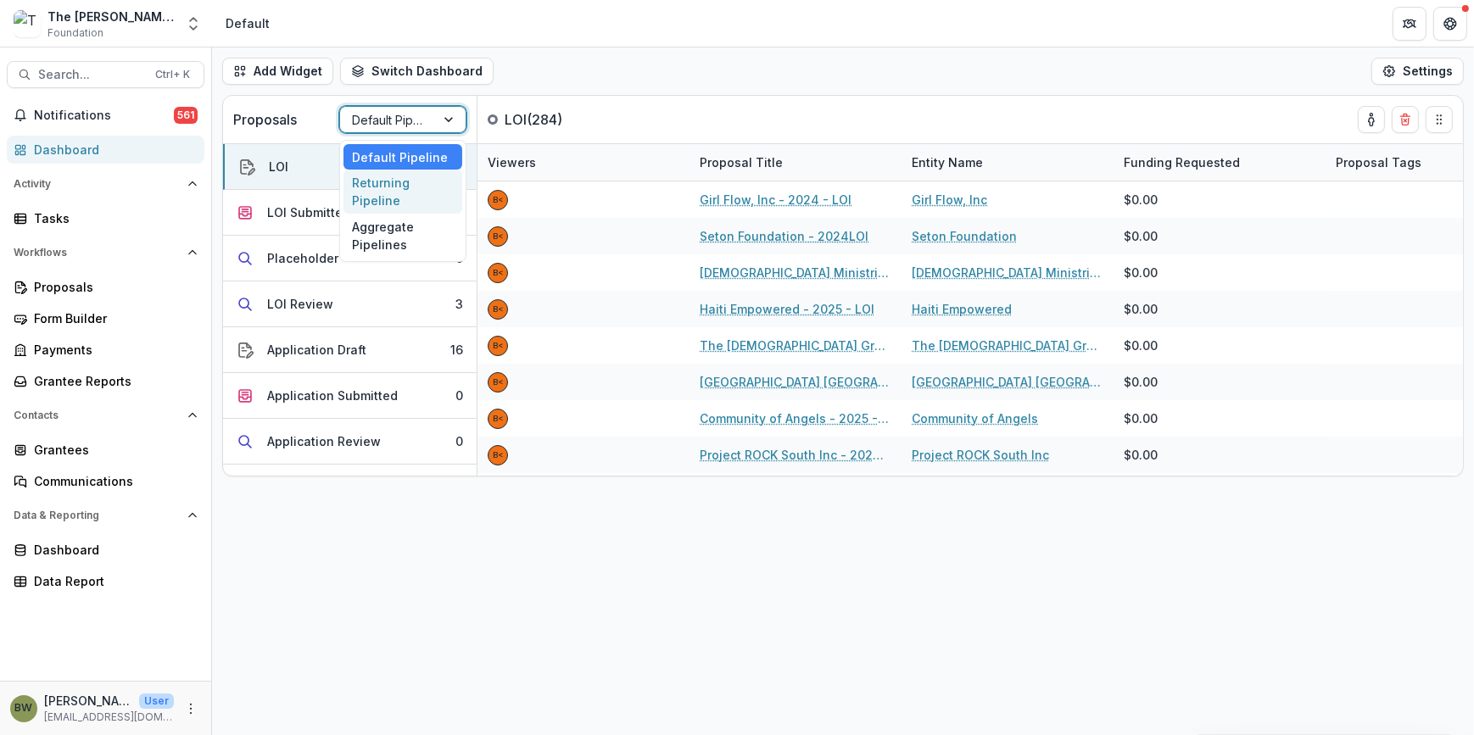
click at [372, 192] on div "Returning Pipeline" at bounding box center [402, 192] width 119 height 44
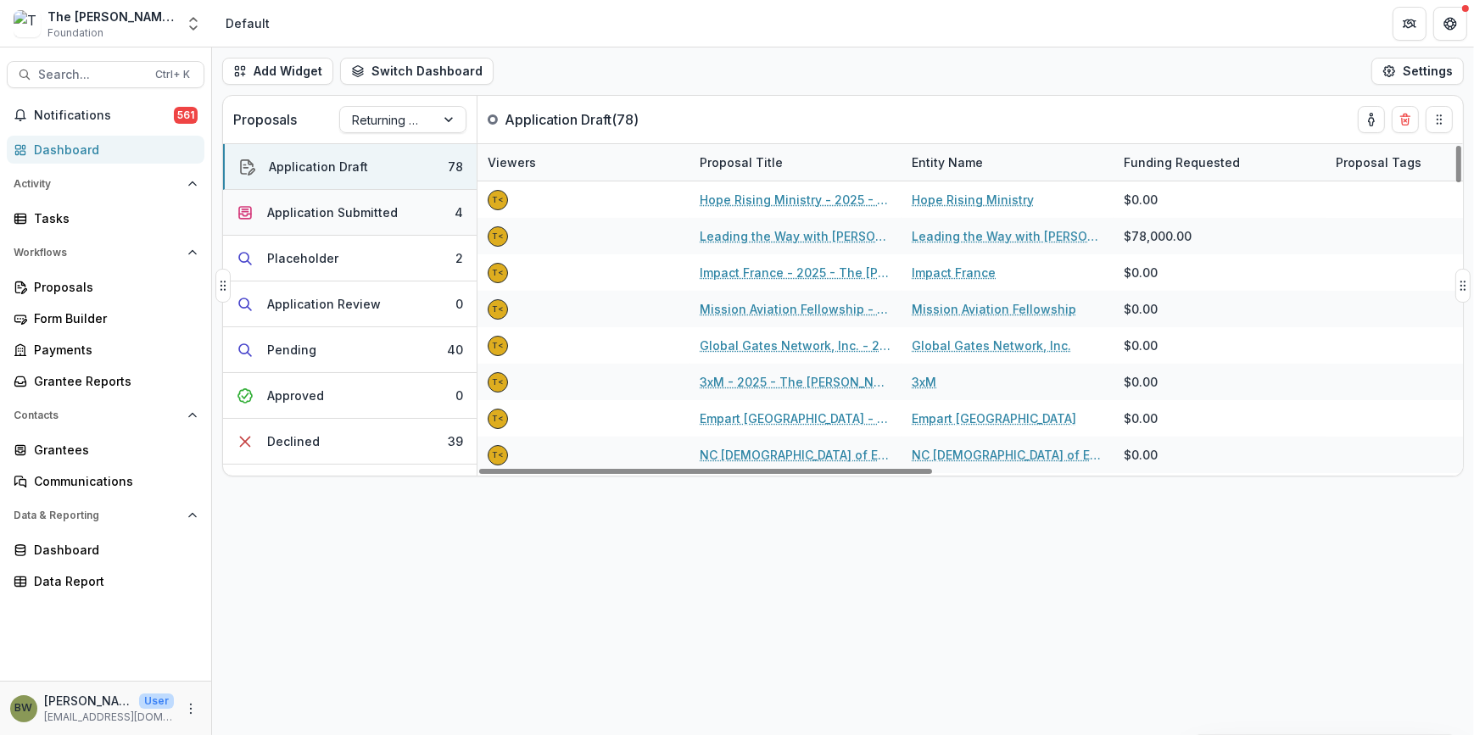
click at [326, 206] on div "Application Submitted" at bounding box center [332, 212] width 131 height 18
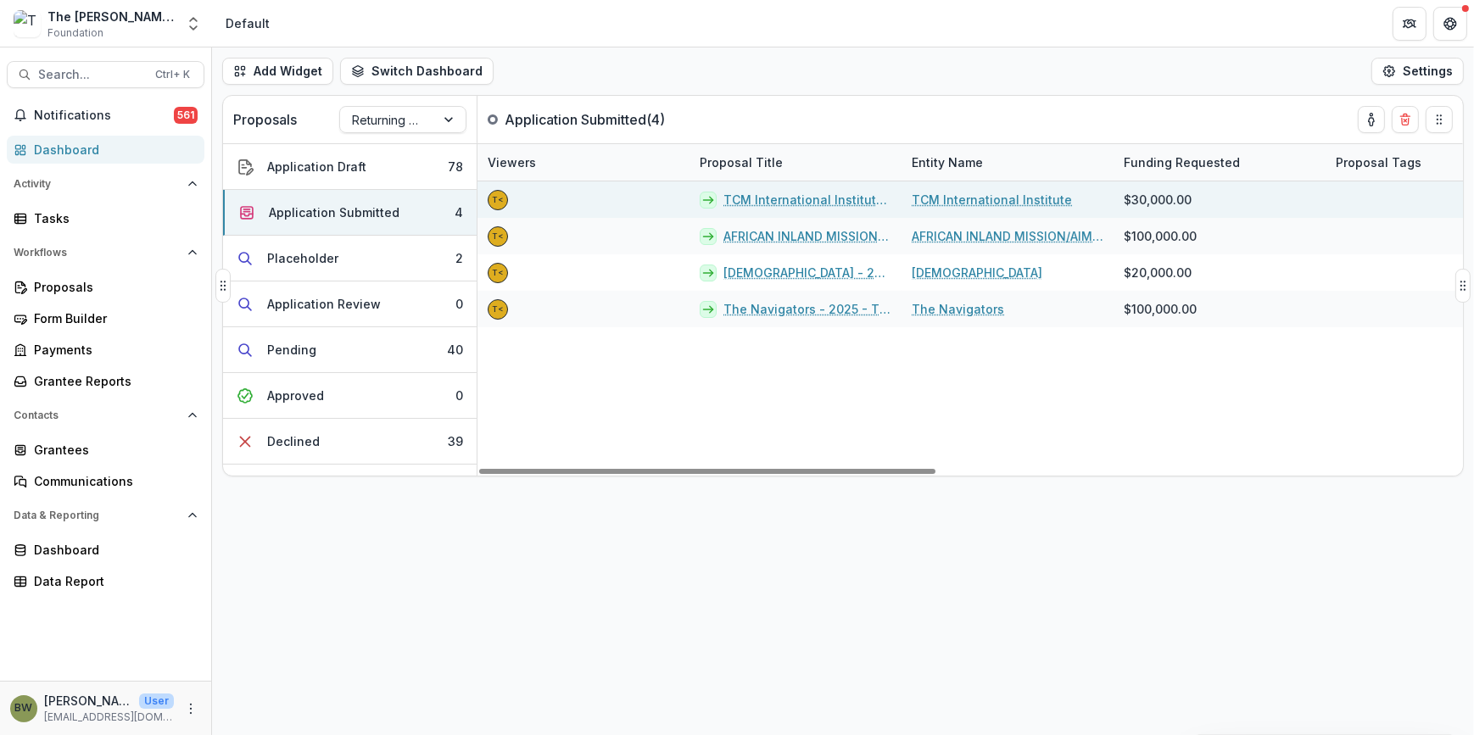
click at [804, 202] on link "TCM International Institute - 2025 - The [PERSON_NAME] Foundation Grant Proposa…" at bounding box center [807, 200] width 168 height 18
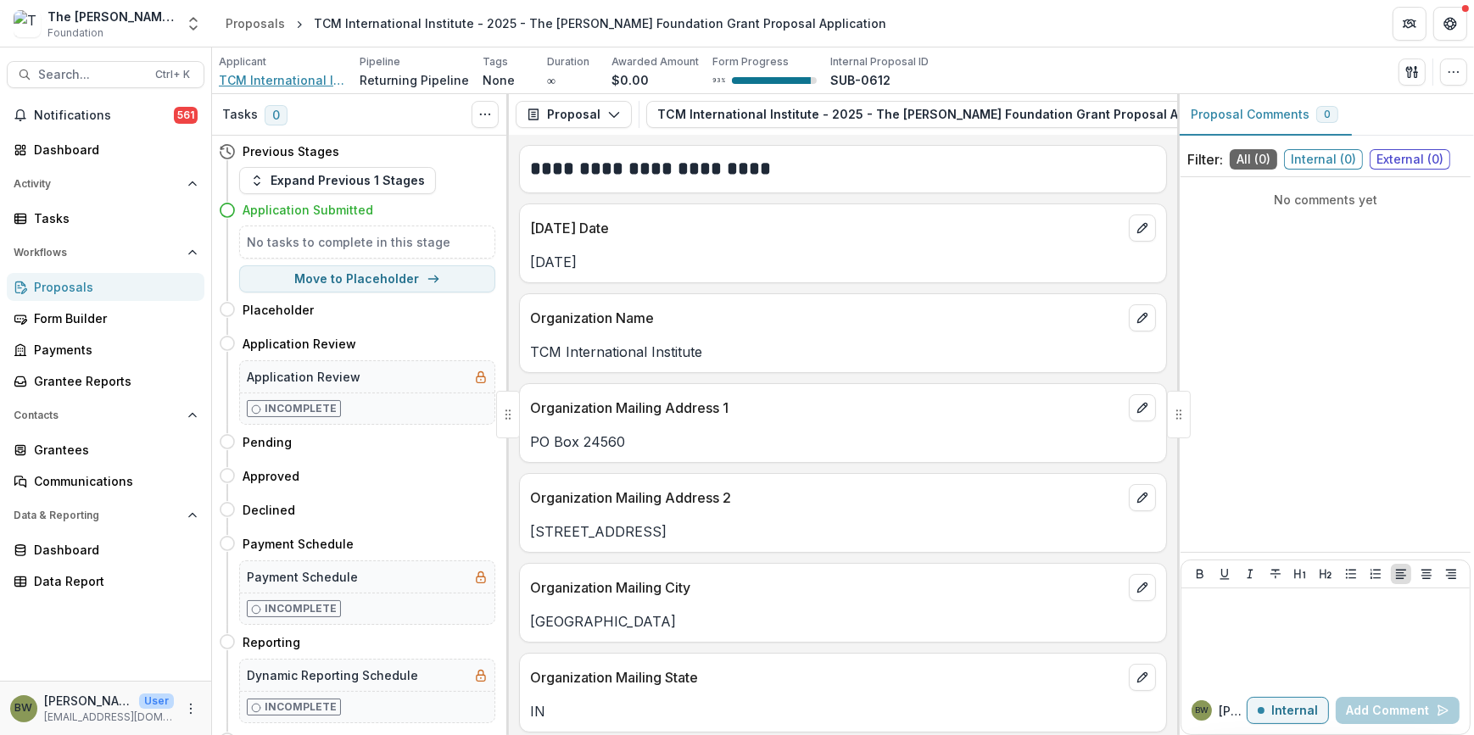
click at [308, 76] on span "TCM International Institute" at bounding box center [282, 80] width 127 height 18
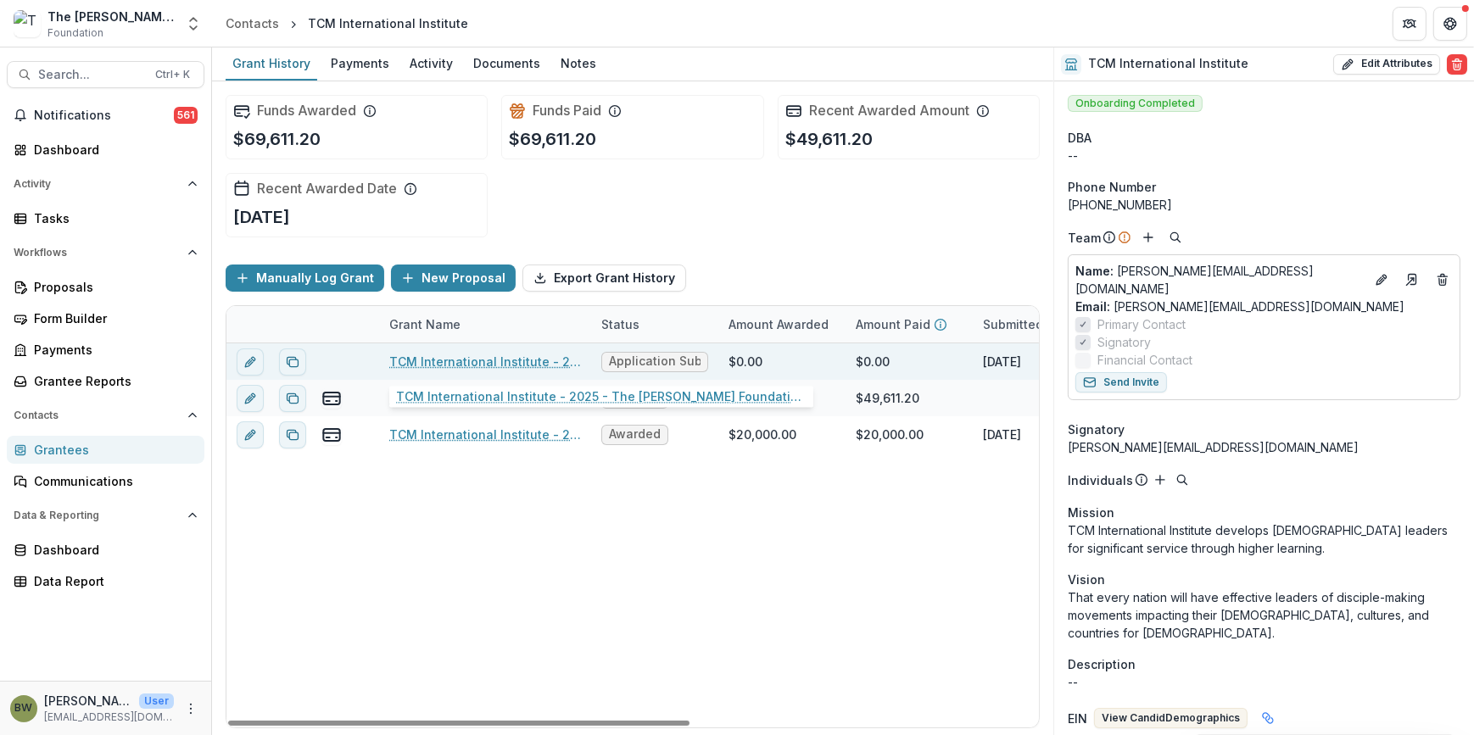
click at [473, 364] on link "TCM International Institute - 2025 - The [PERSON_NAME] Foundation Grant Proposa…" at bounding box center [485, 362] width 192 height 18
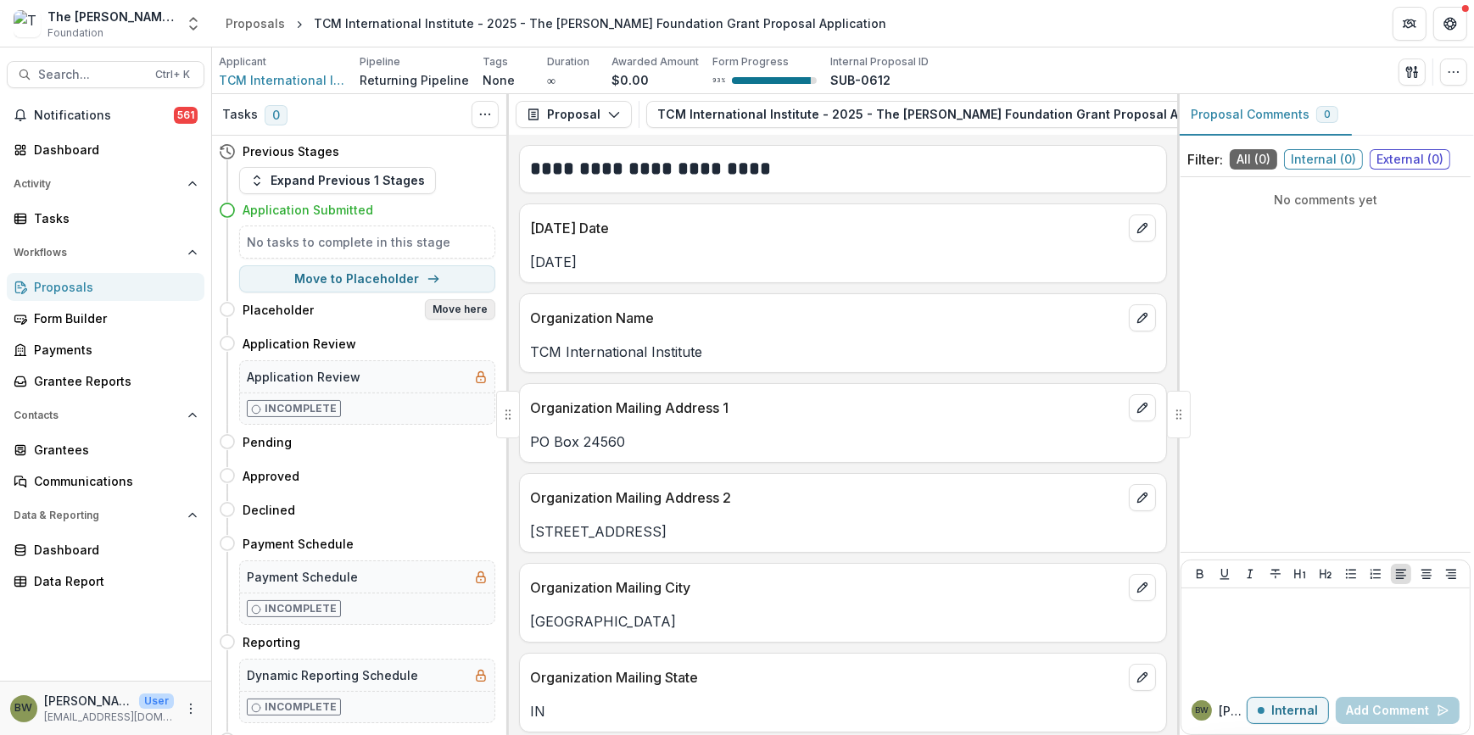
click at [460, 306] on button "Move here" at bounding box center [460, 309] width 70 height 20
select select "**********"
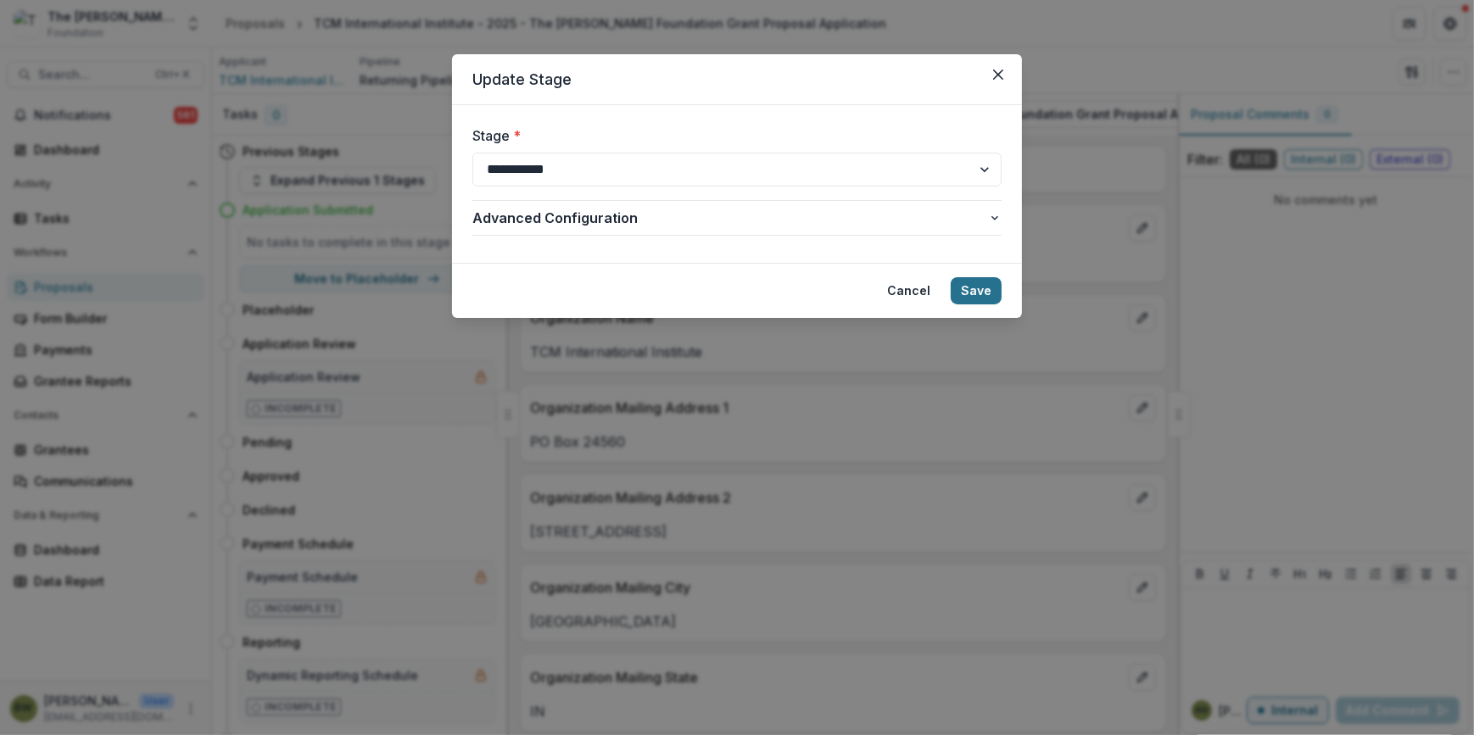
click at [987, 283] on button "Save" at bounding box center [975, 290] width 51 height 27
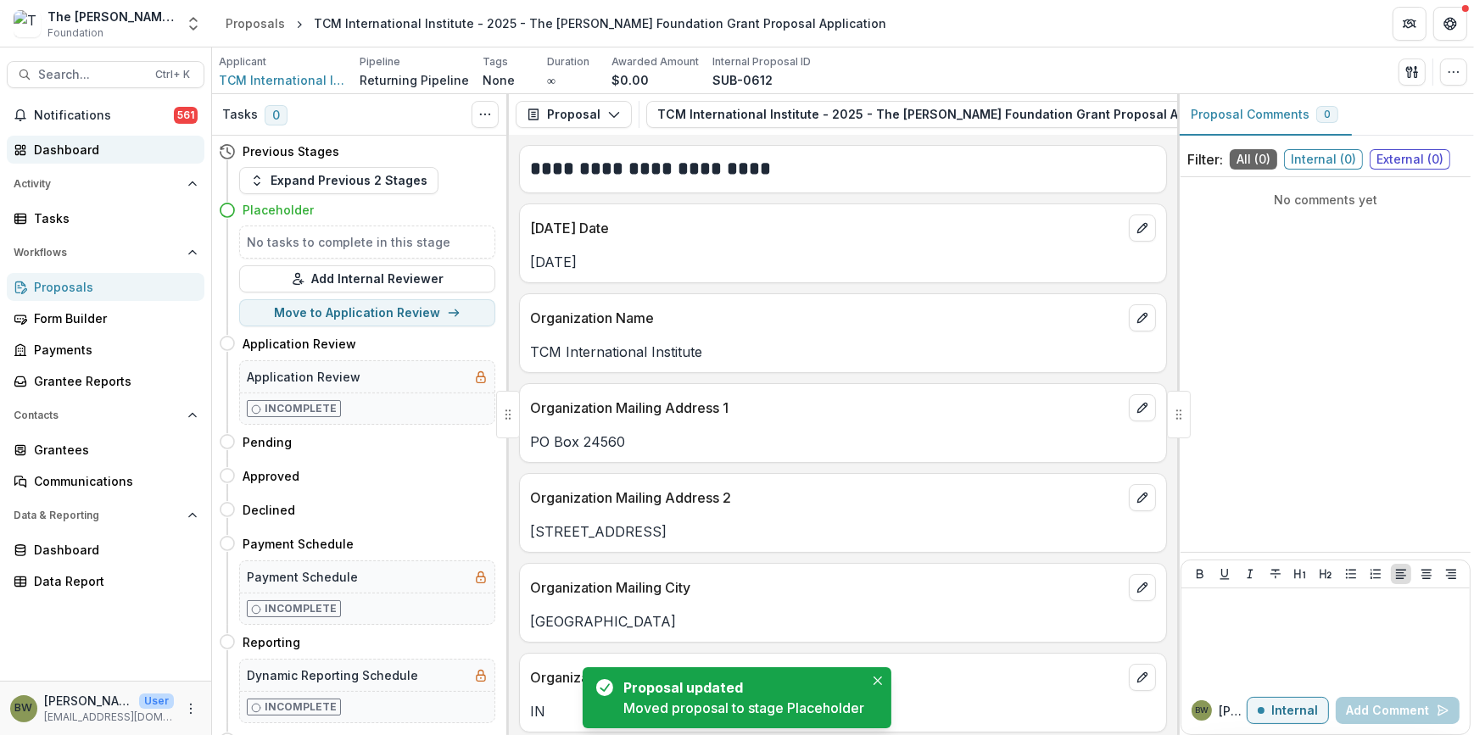
click at [66, 143] on div "Dashboard" at bounding box center [112, 150] width 157 height 18
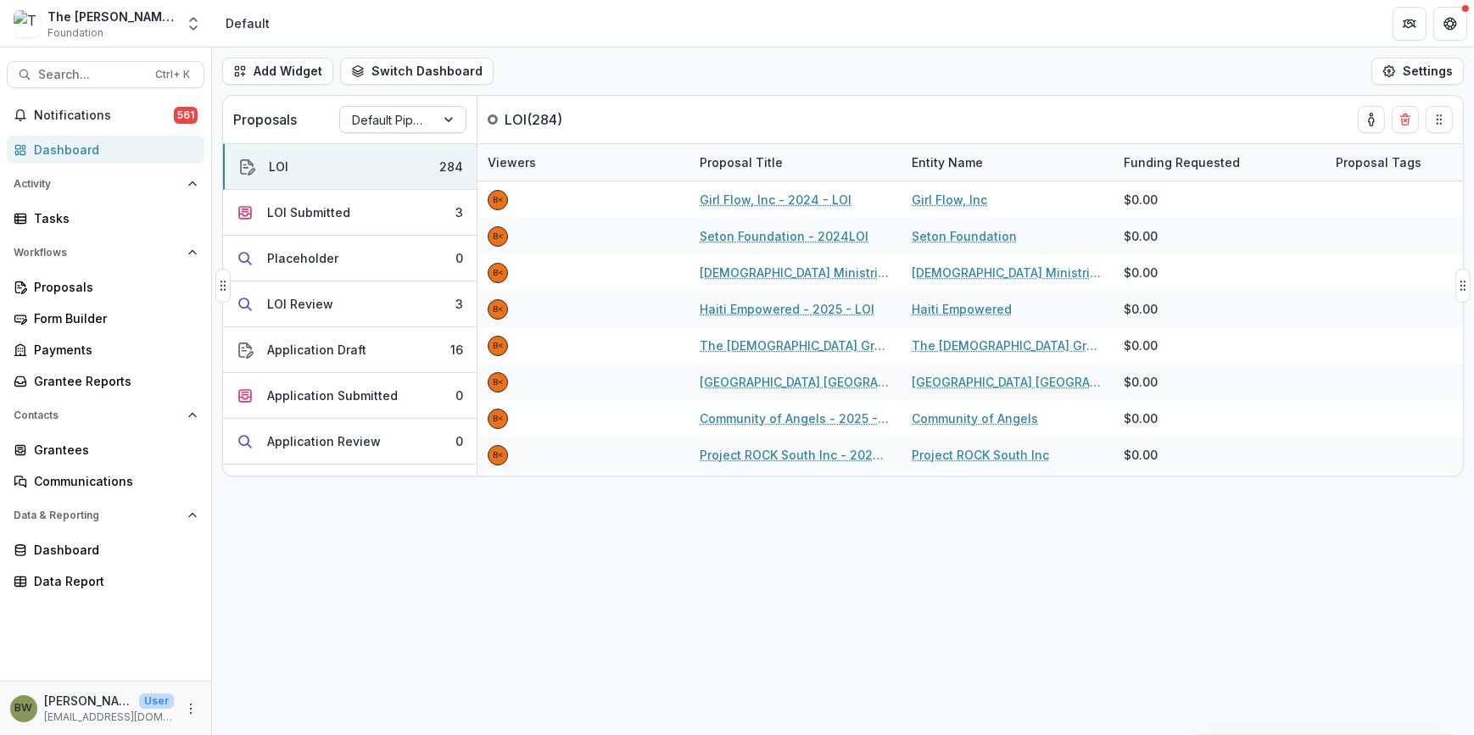
click at [430, 126] on div "Default Pipeline" at bounding box center [387, 120] width 95 height 25
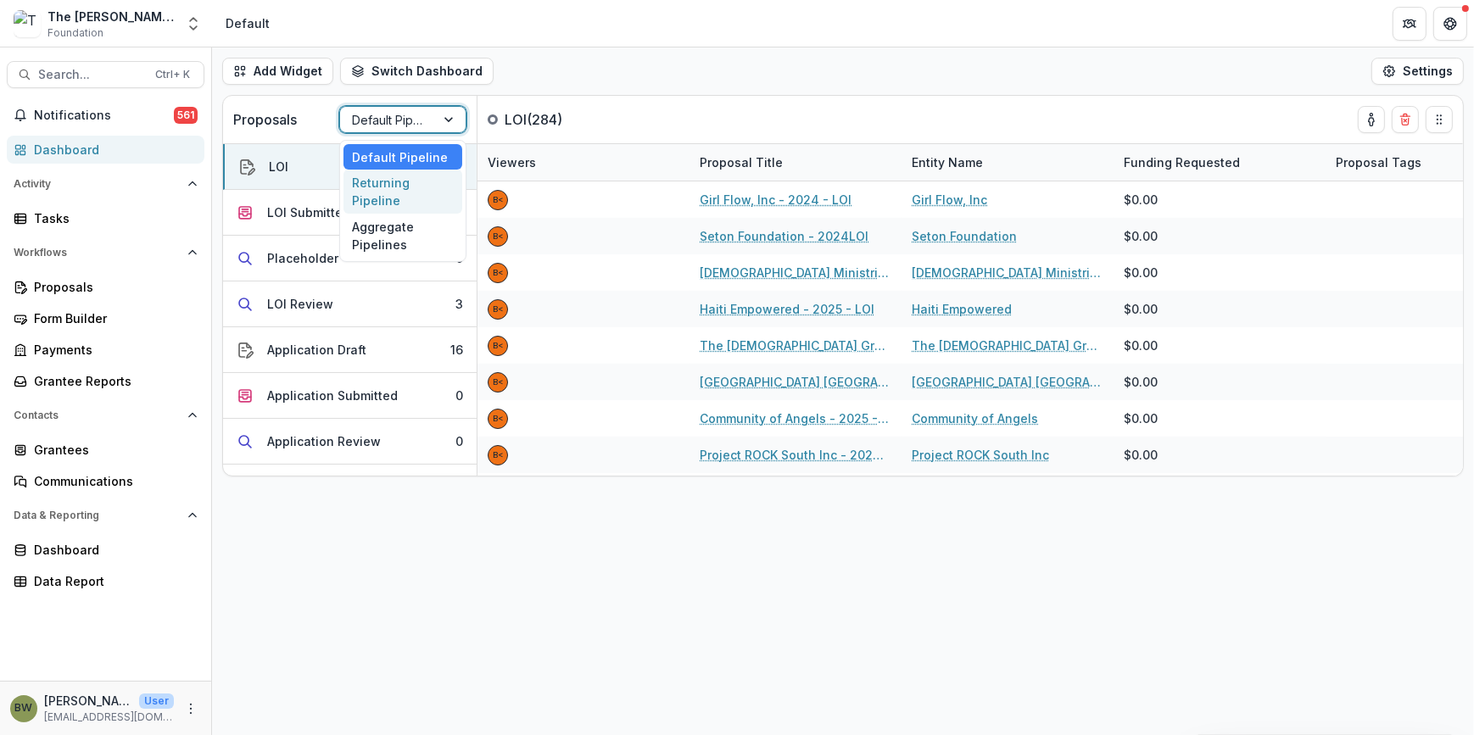
click at [404, 193] on div "Returning Pipeline" at bounding box center [402, 192] width 119 height 44
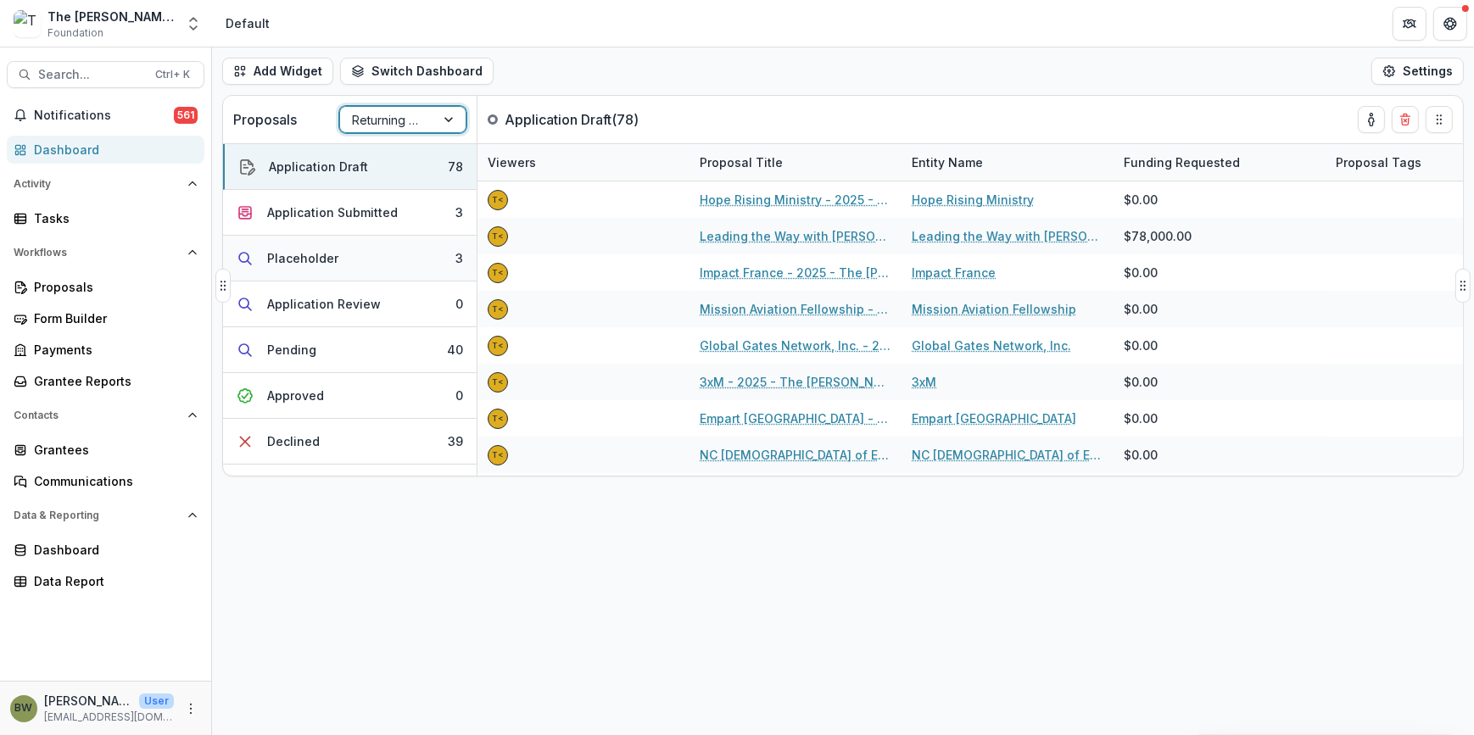
click at [330, 263] on div "Placeholder" at bounding box center [302, 258] width 71 height 18
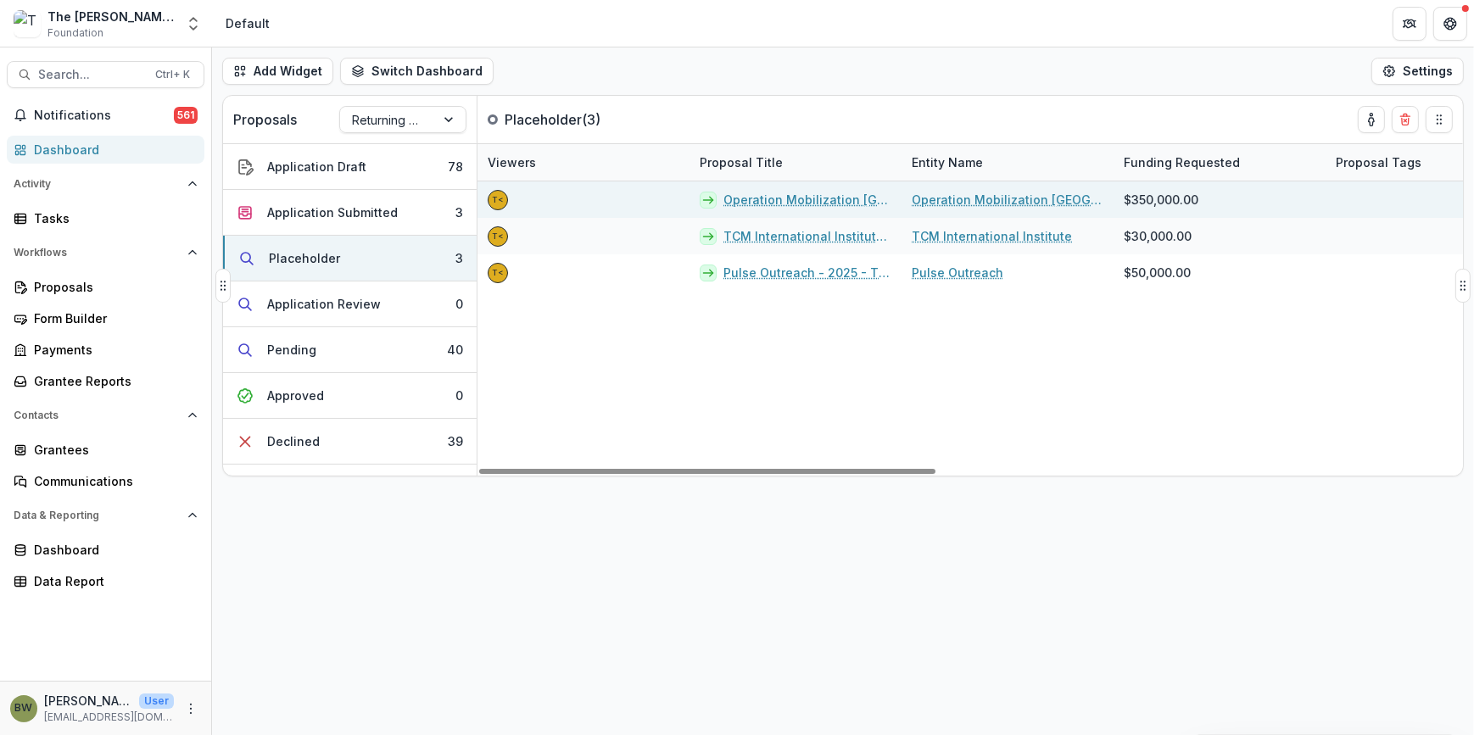
click at [845, 197] on link "Operation Mobilization [GEOGRAPHIC_DATA] (OM [GEOGRAPHIC_DATA]) - 2025 - The [P…" at bounding box center [807, 200] width 168 height 18
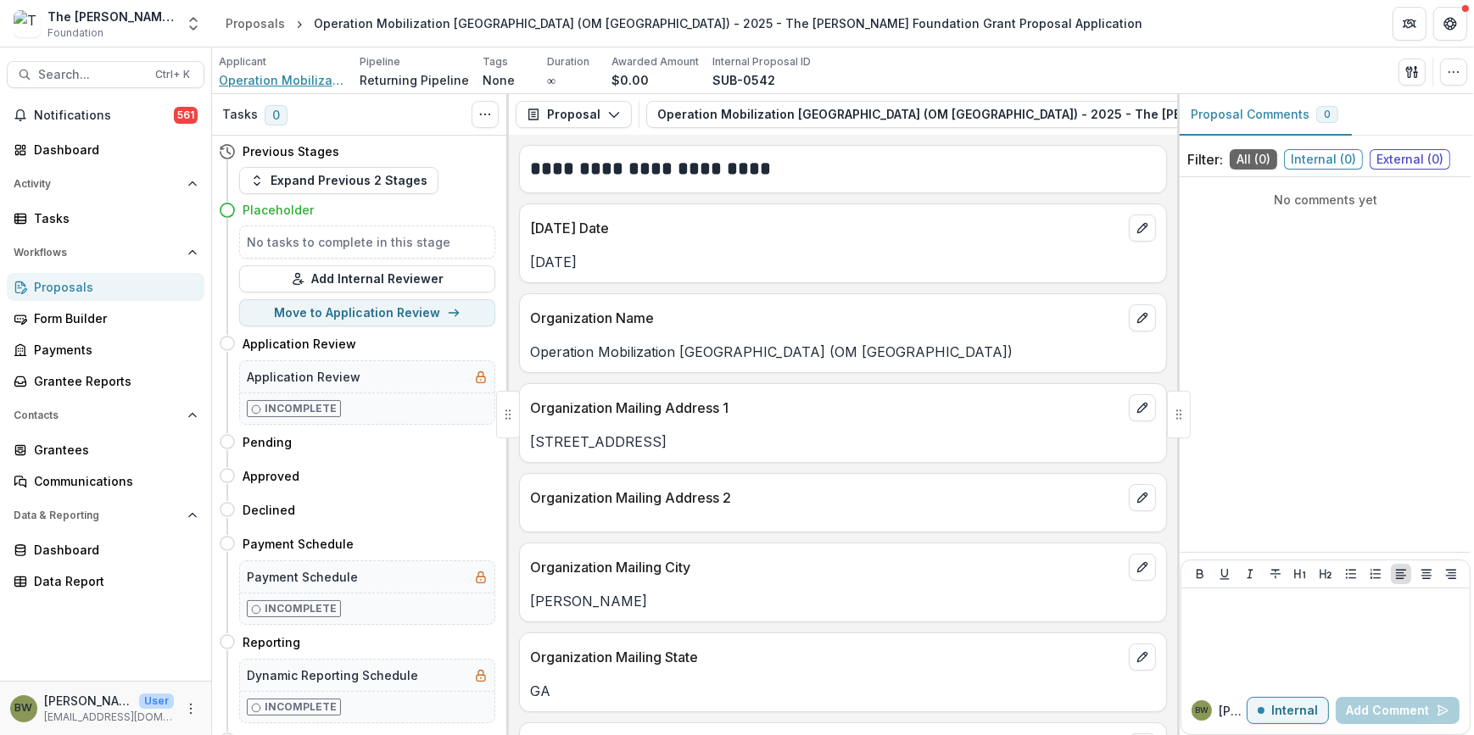
click at [270, 87] on span "Operation Mobilization [GEOGRAPHIC_DATA] (OM [GEOGRAPHIC_DATA])" at bounding box center [282, 80] width 127 height 18
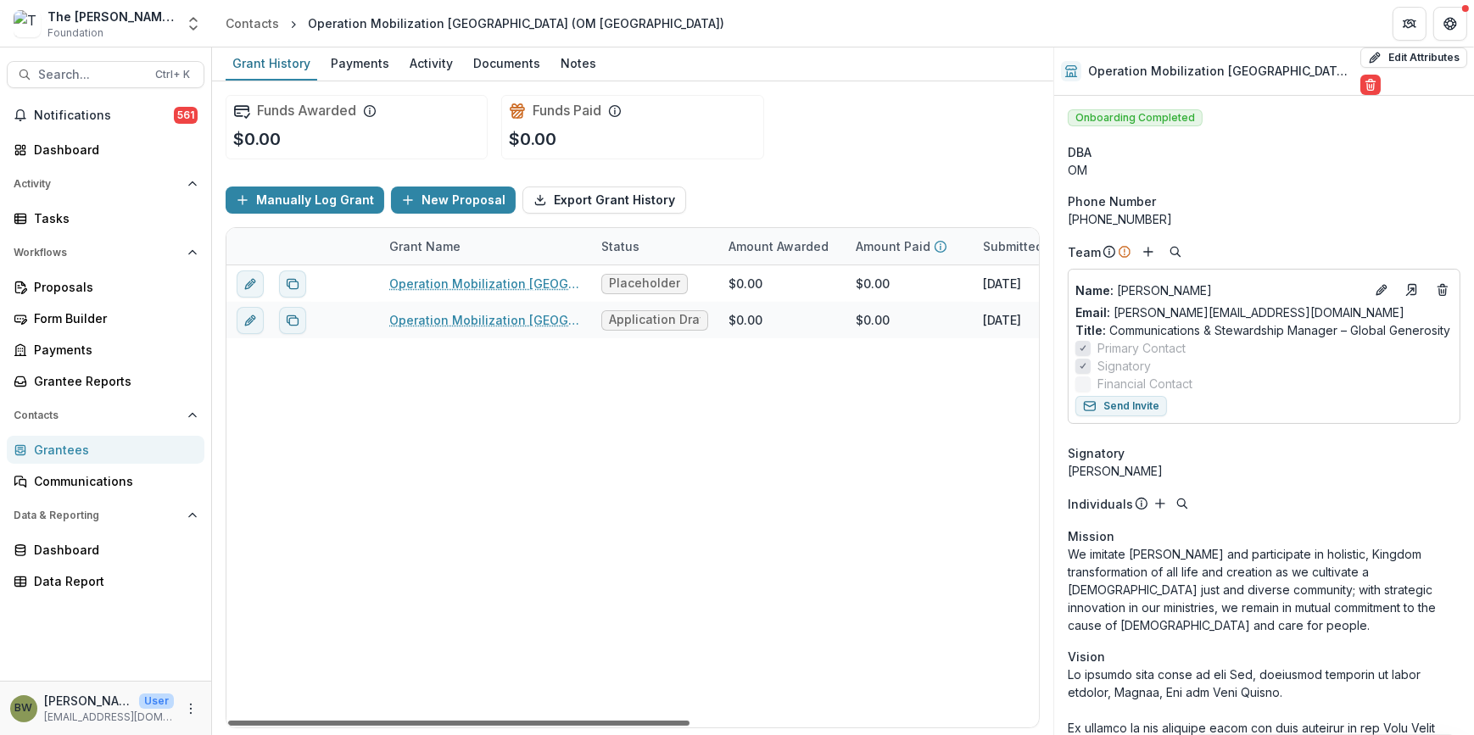
drag, startPoint x: 523, startPoint y: 721, endPoint x: 503, endPoint y: 720, distance: 20.4
click at [503, 721] on div at bounding box center [458, 723] width 461 height 5
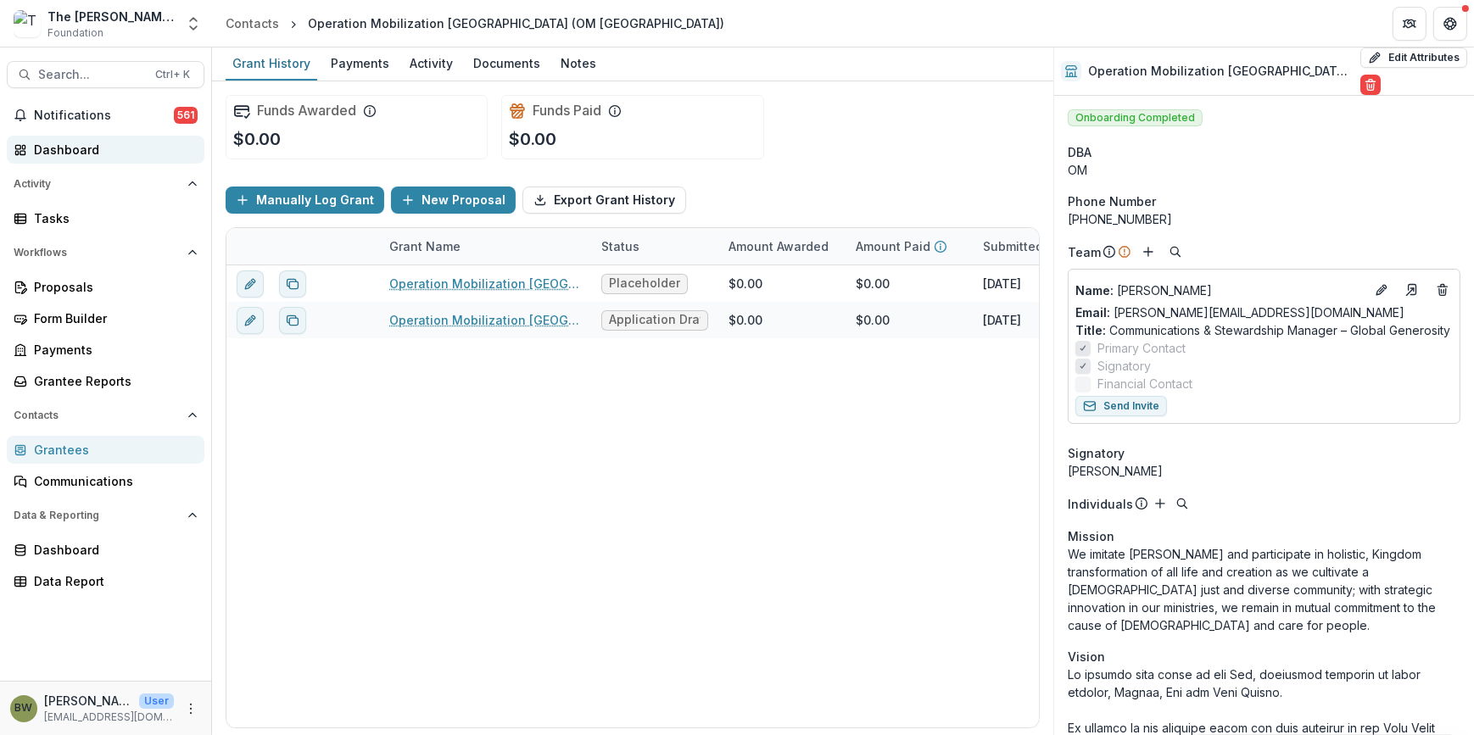
click at [67, 150] on div "Dashboard" at bounding box center [112, 150] width 157 height 18
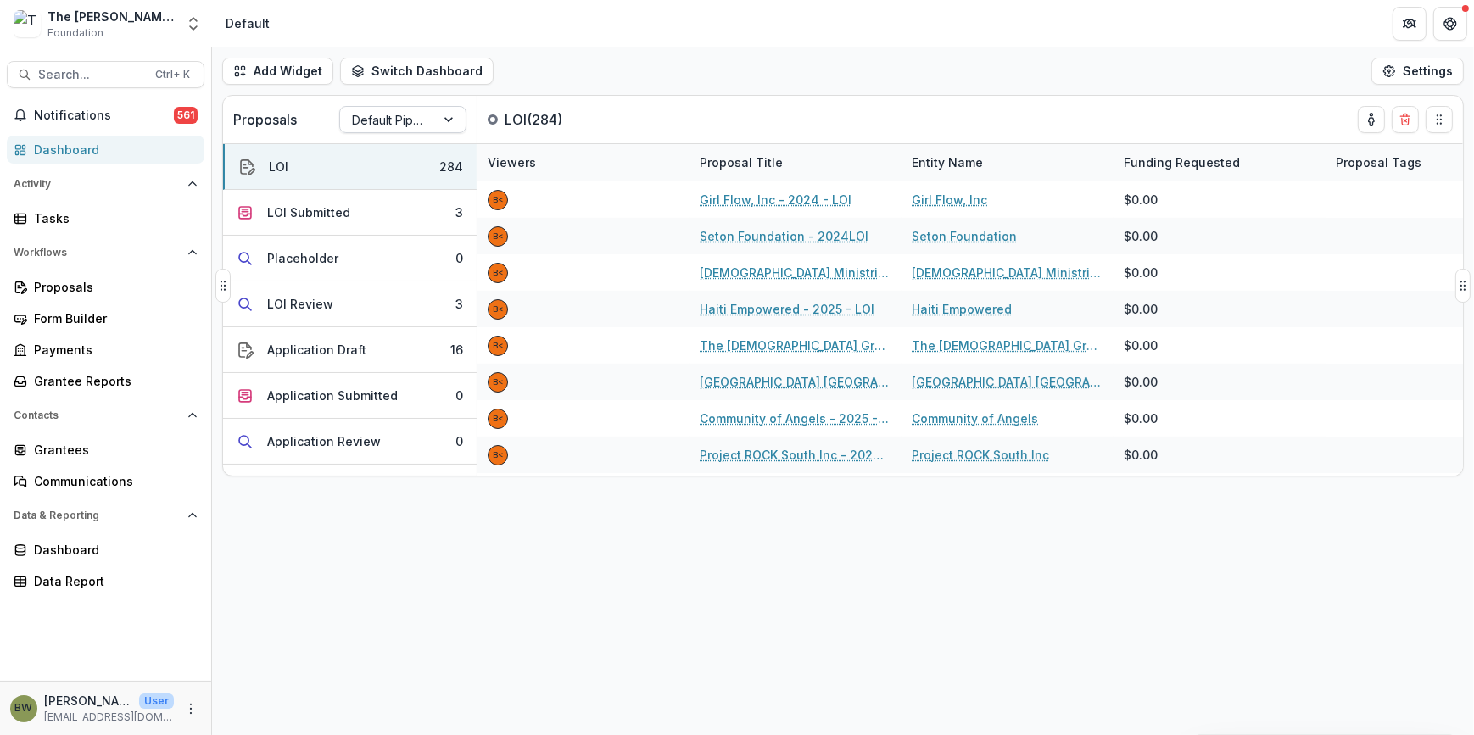
click at [380, 120] on div at bounding box center [387, 119] width 71 height 21
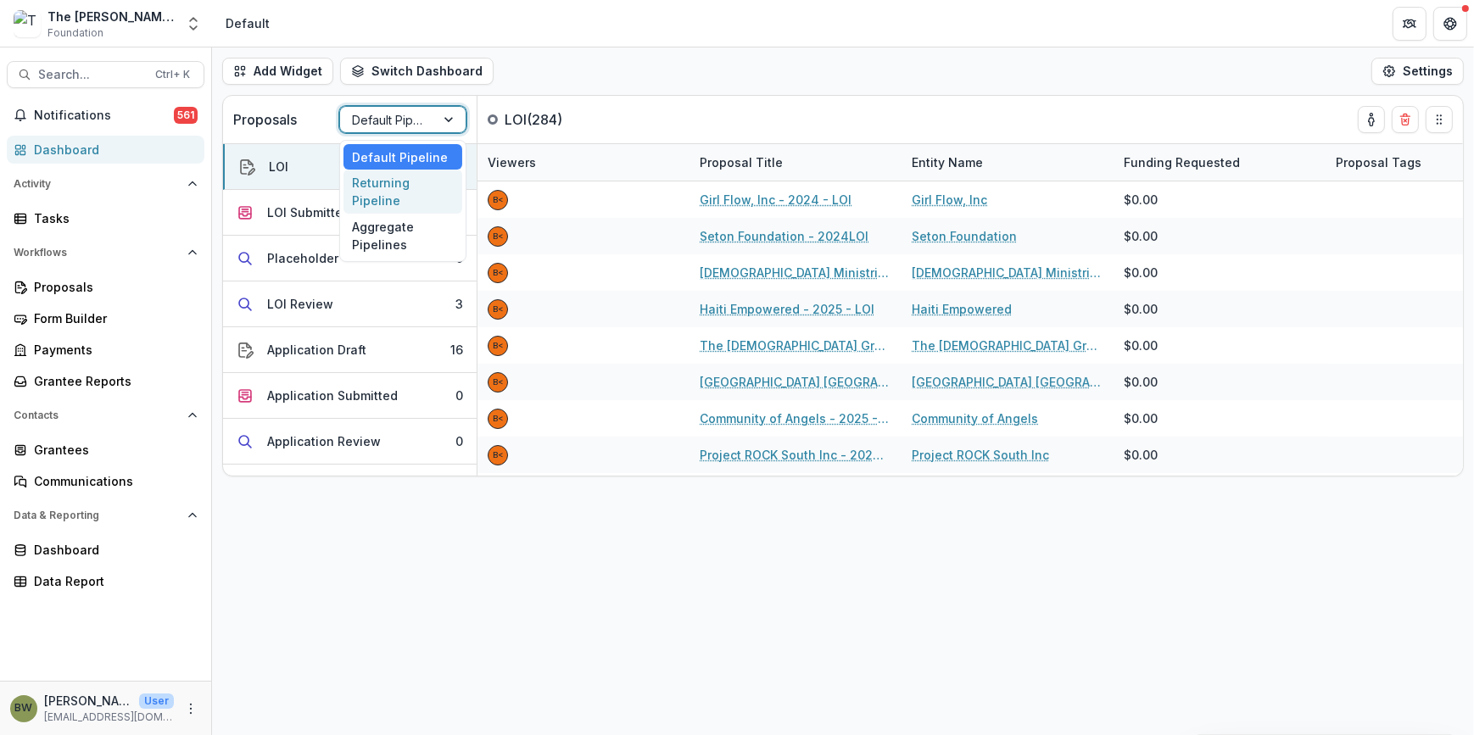
click at [382, 197] on div "Returning Pipeline" at bounding box center [402, 192] width 119 height 44
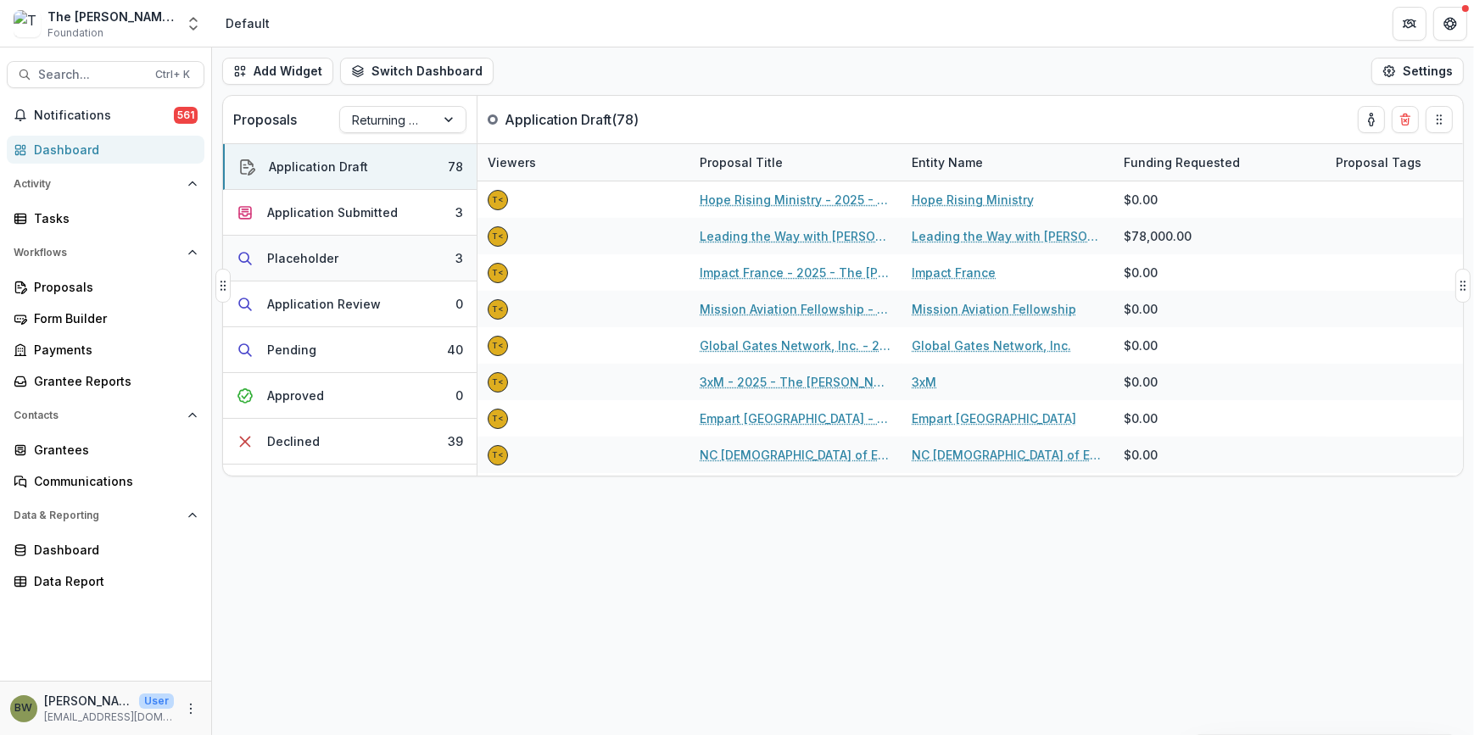
click at [305, 253] on div "Placeholder" at bounding box center [302, 258] width 71 height 18
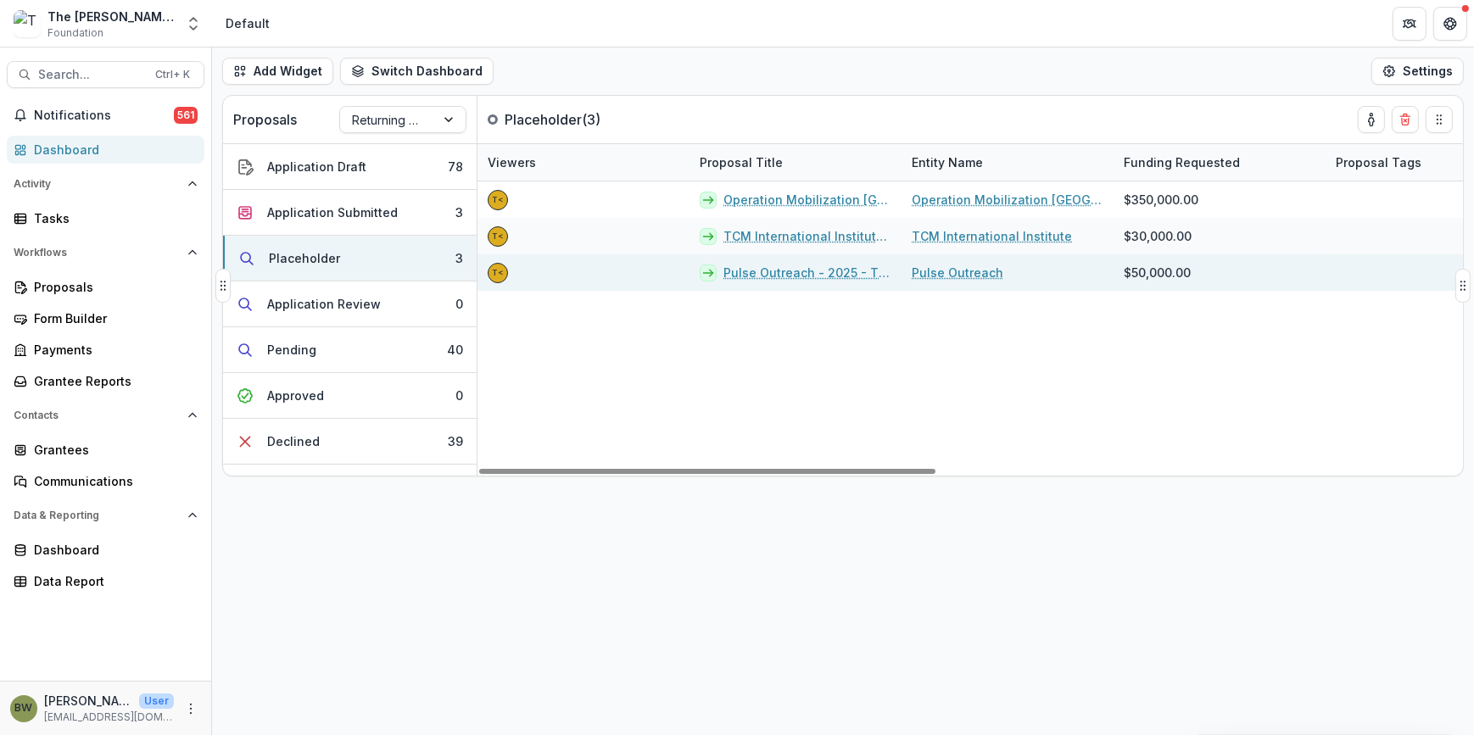
click at [754, 268] on link "Pulse Outreach - 2025 - The [PERSON_NAME] Foundation Grant Proposal Application" at bounding box center [807, 273] width 168 height 18
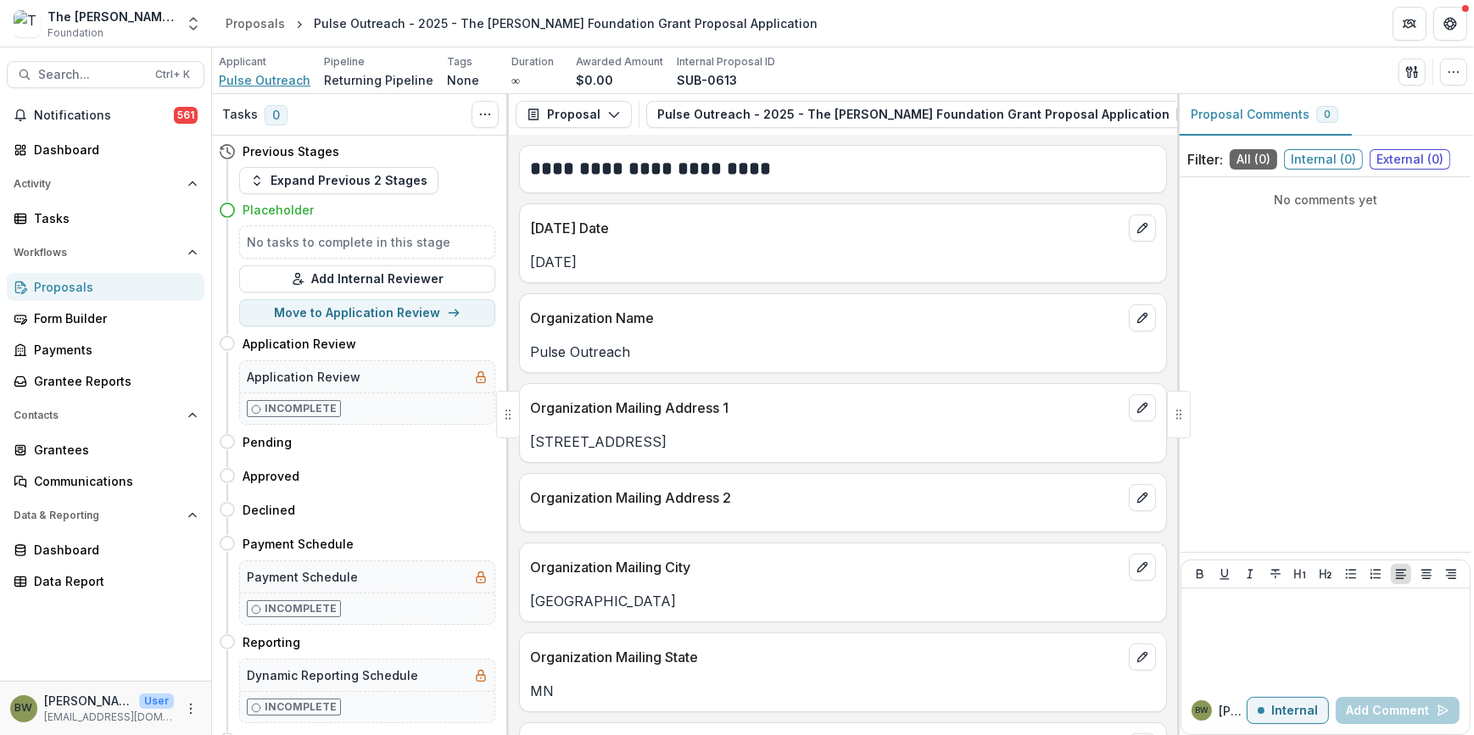
click at [241, 78] on span "Pulse Outreach" at bounding box center [265, 80] width 92 height 18
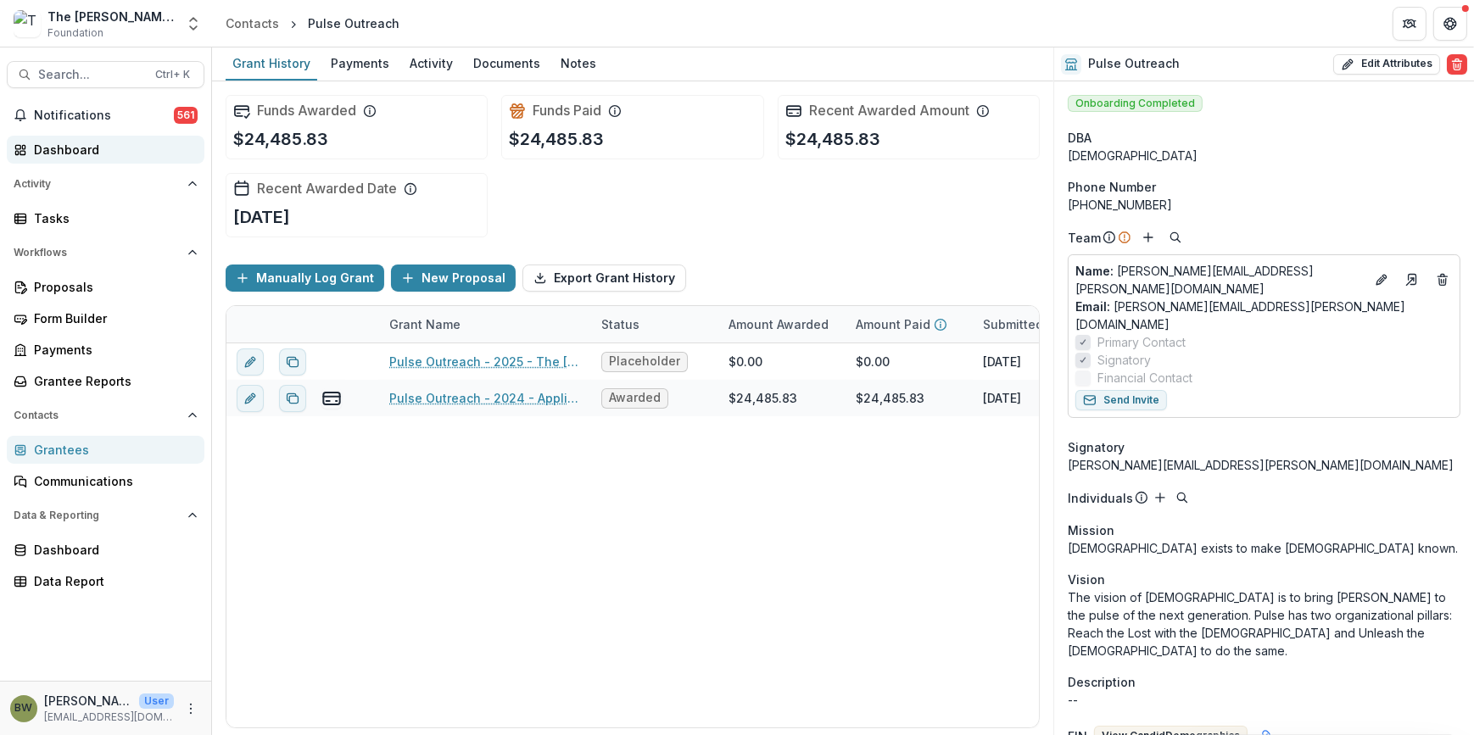
click at [87, 154] on div "Dashboard" at bounding box center [112, 150] width 157 height 18
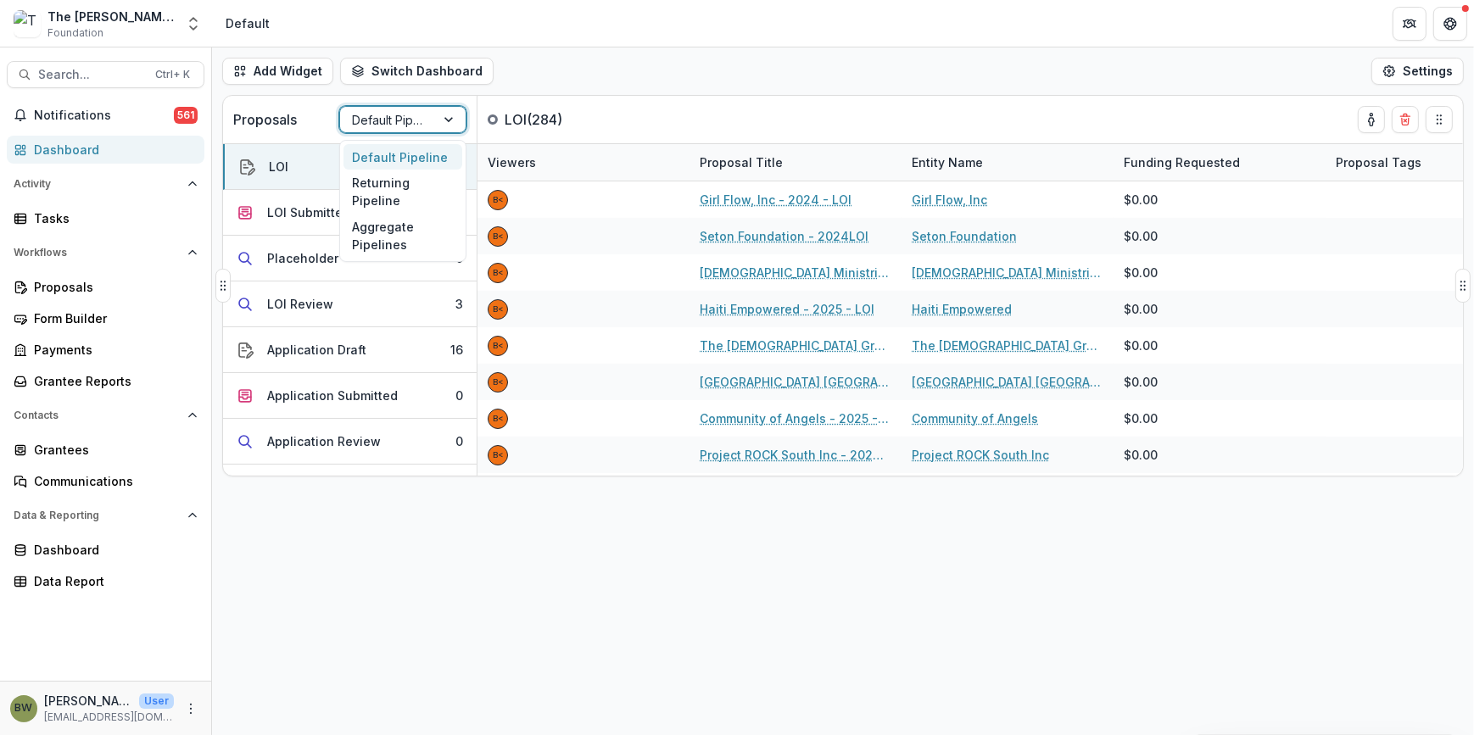
click at [387, 119] on div at bounding box center [387, 119] width 71 height 21
click at [376, 191] on div "Returning Pipeline" at bounding box center [402, 192] width 119 height 44
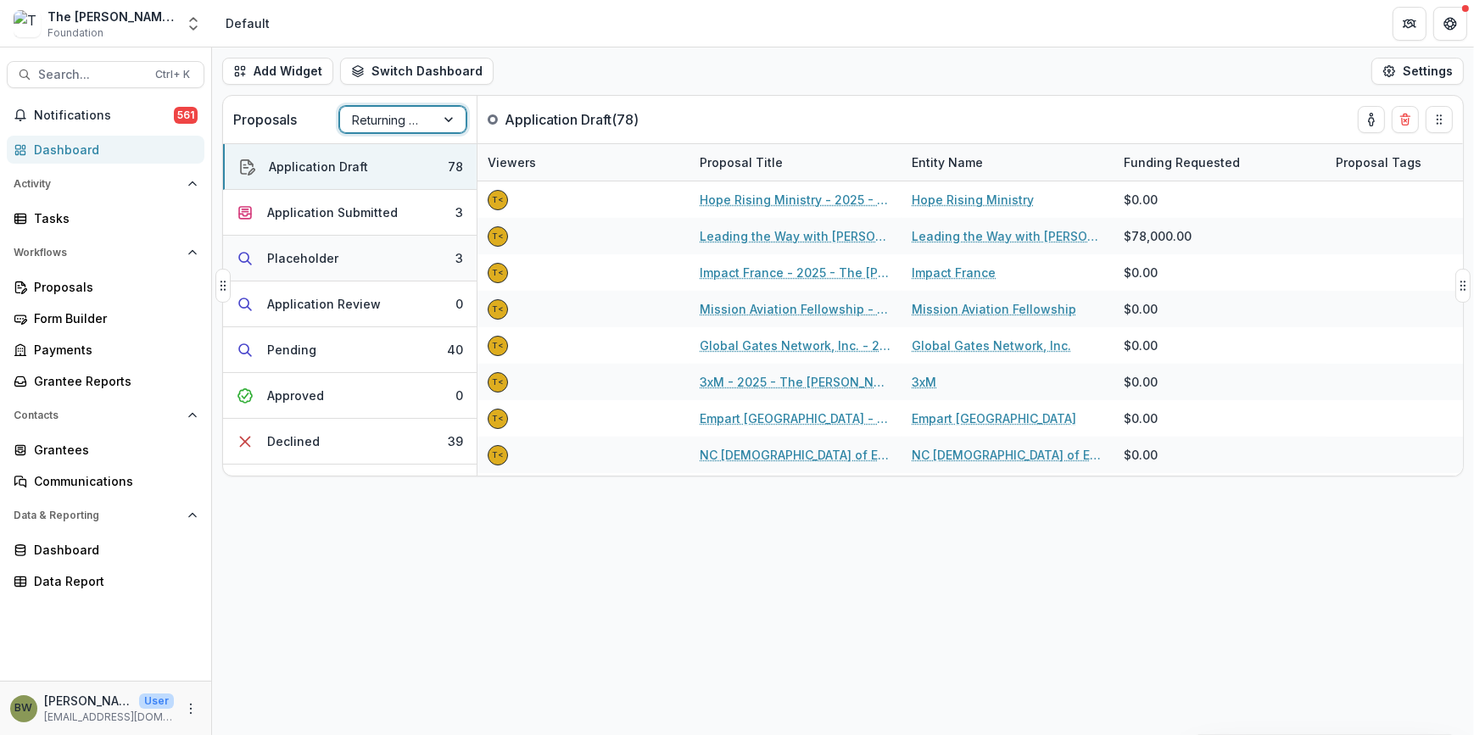
click at [280, 263] on div "Placeholder" at bounding box center [302, 258] width 71 height 18
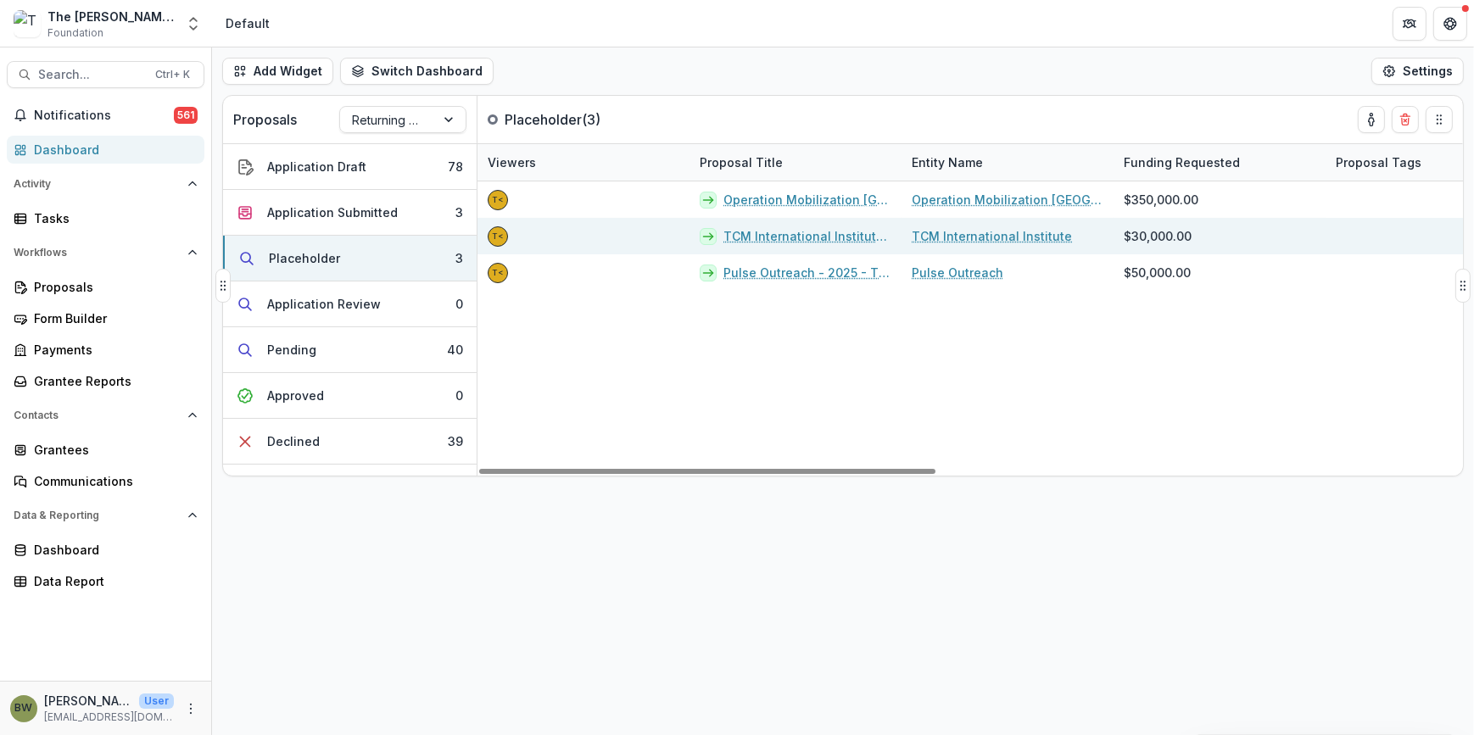
click at [770, 237] on link "TCM International Institute - 2025 - The [PERSON_NAME] Foundation Grant Proposa…" at bounding box center [807, 236] width 168 height 18
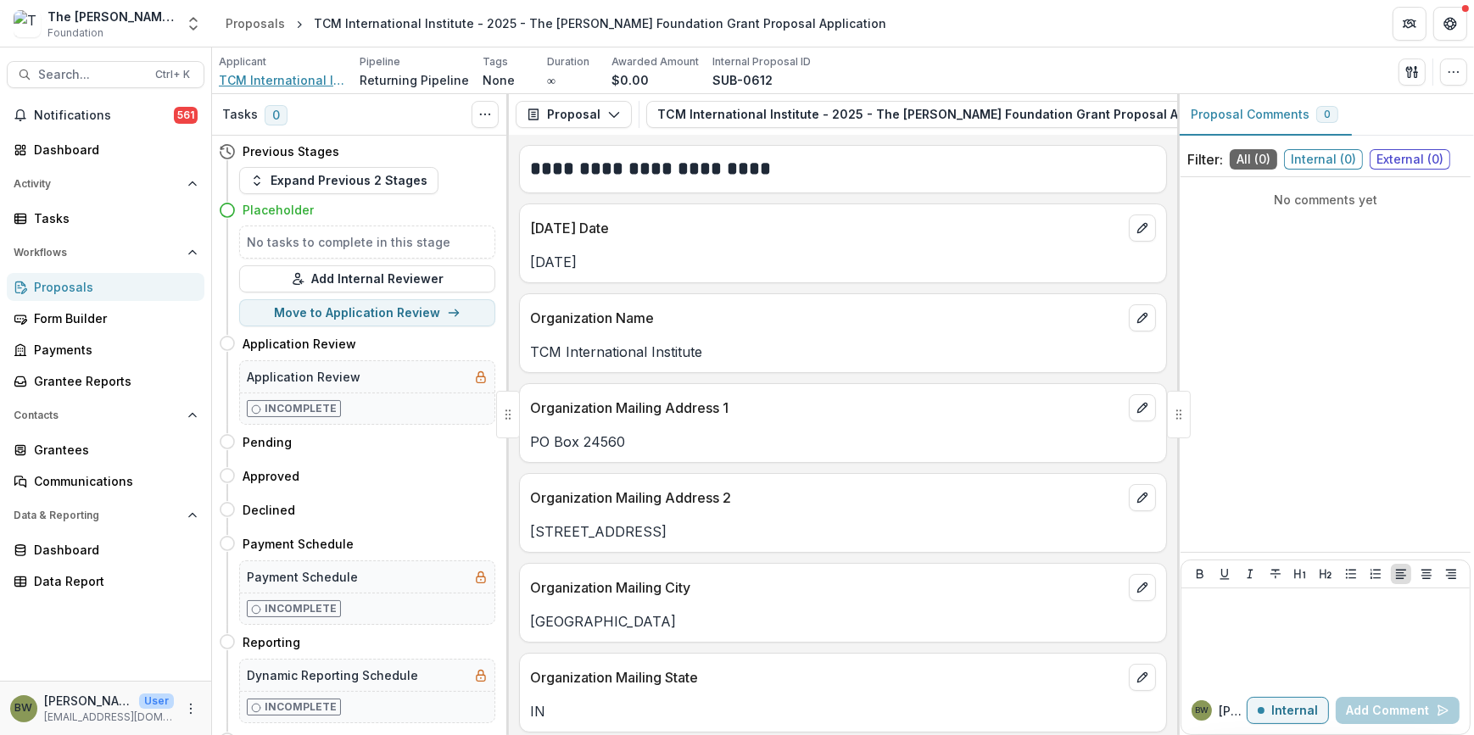
click at [275, 78] on span "TCM International Institute" at bounding box center [282, 80] width 127 height 18
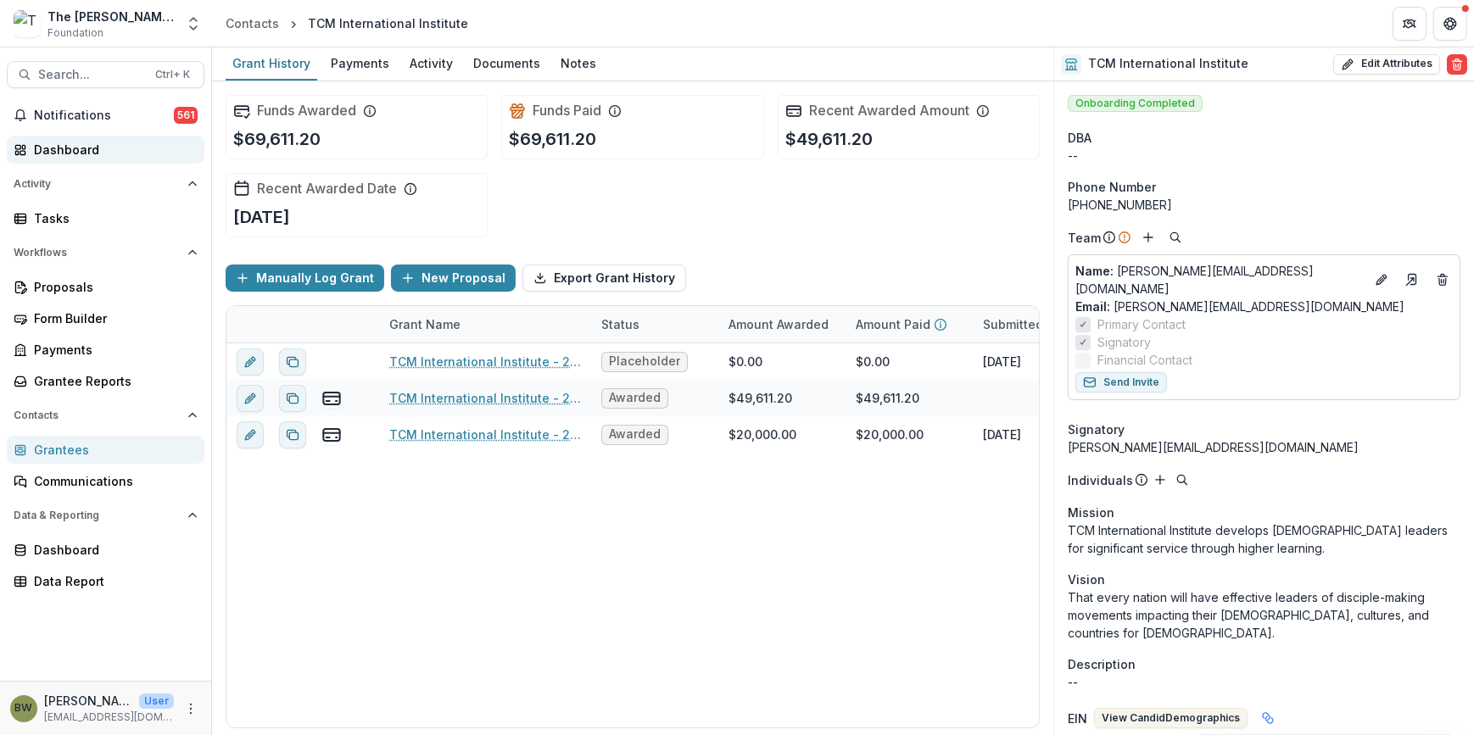
click at [139, 146] on div "Dashboard" at bounding box center [112, 150] width 157 height 18
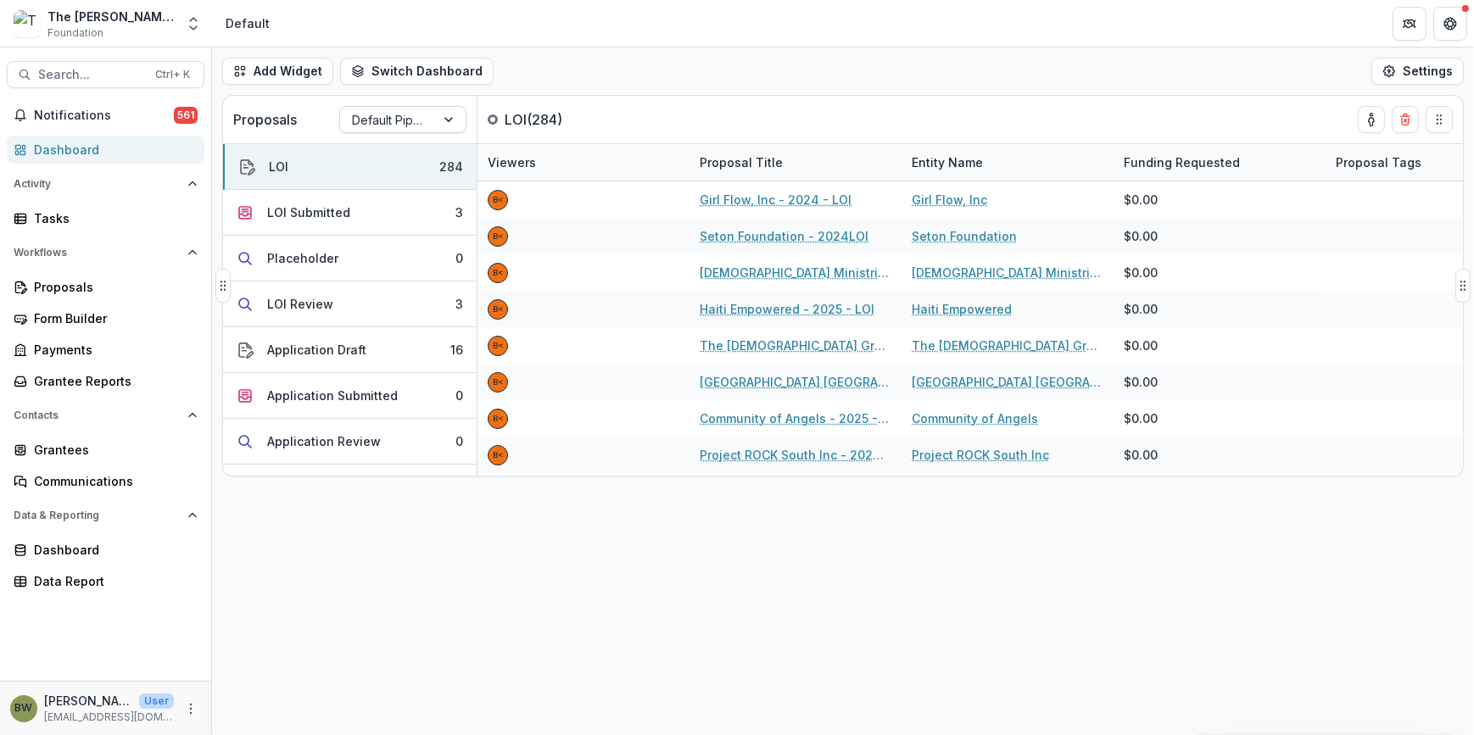
click at [384, 121] on div at bounding box center [387, 119] width 71 height 21
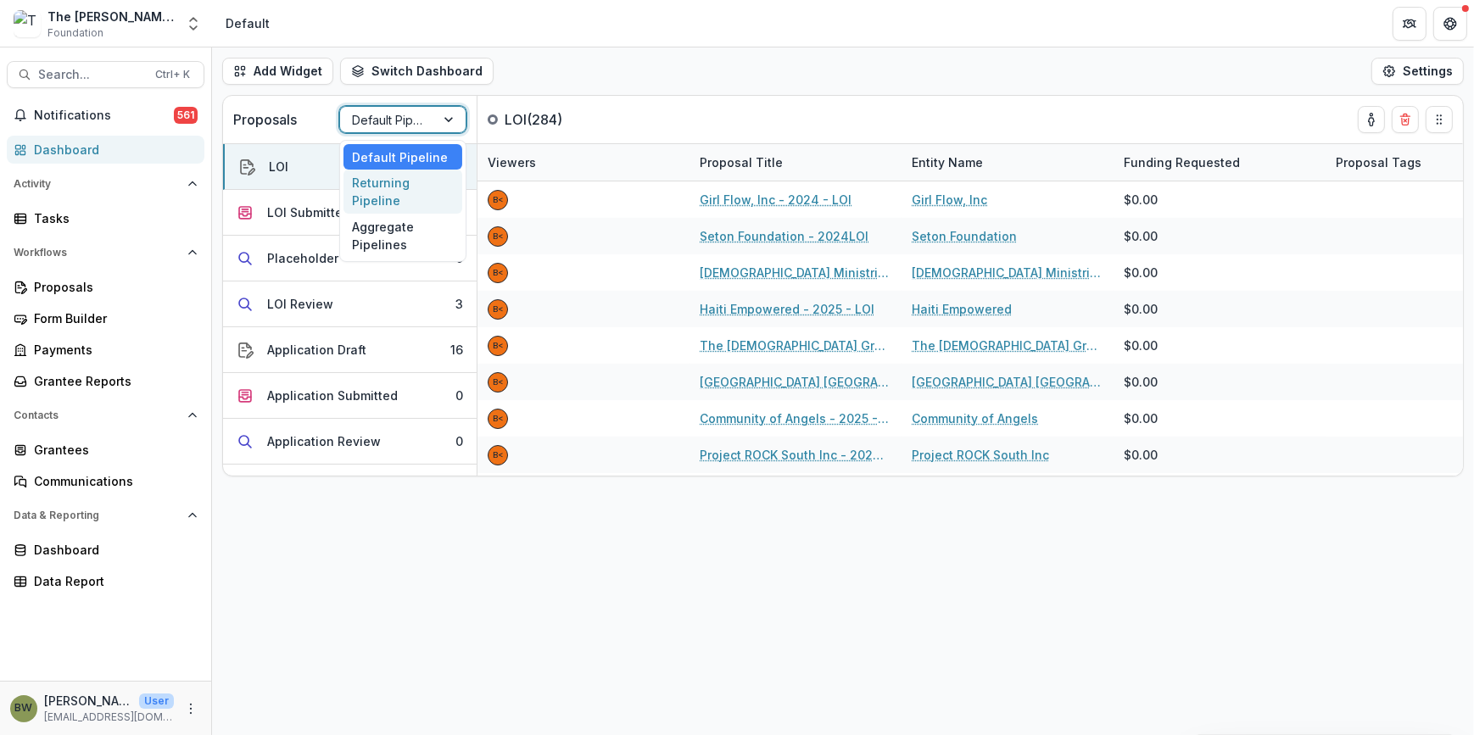
click at [381, 187] on div "Returning Pipeline" at bounding box center [402, 192] width 119 height 44
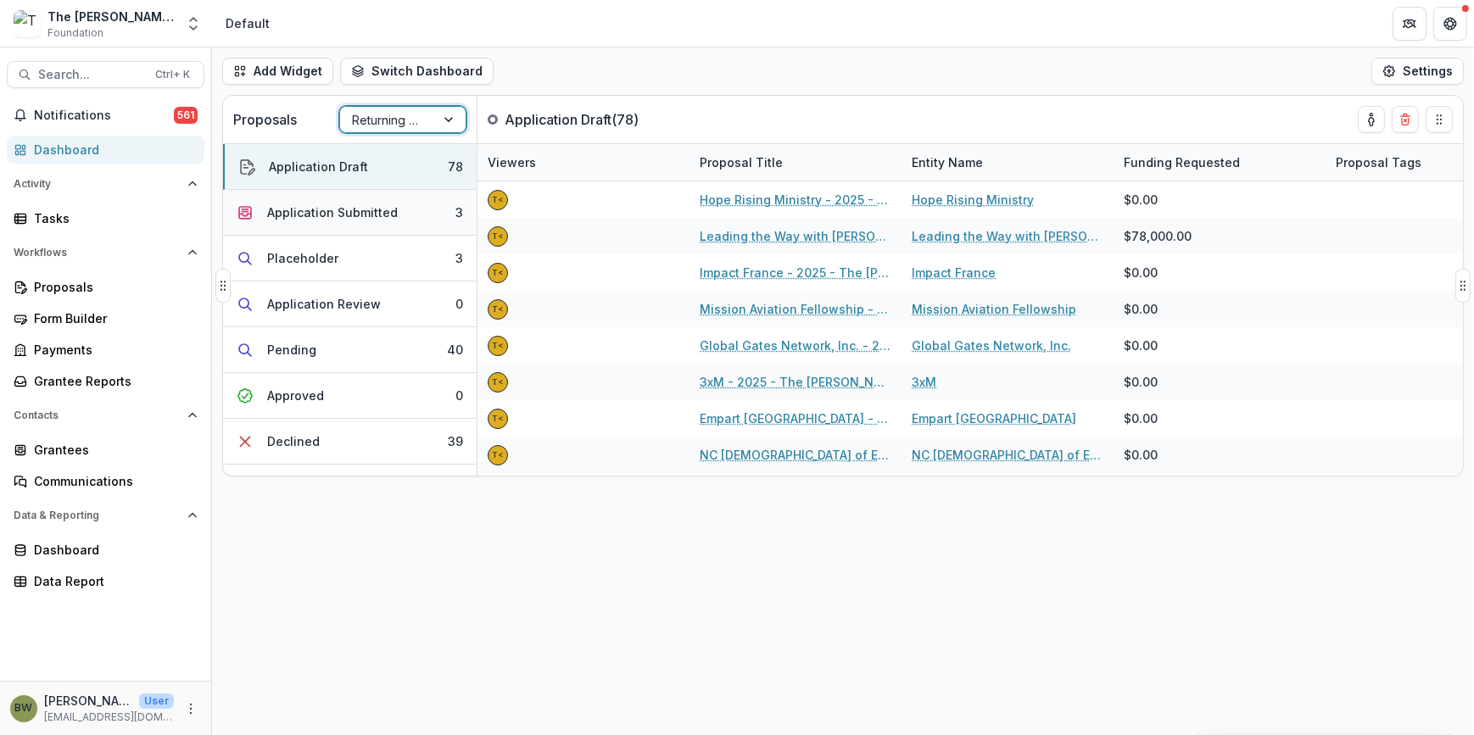
click at [310, 215] on div "Application Submitted" at bounding box center [332, 212] width 131 height 18
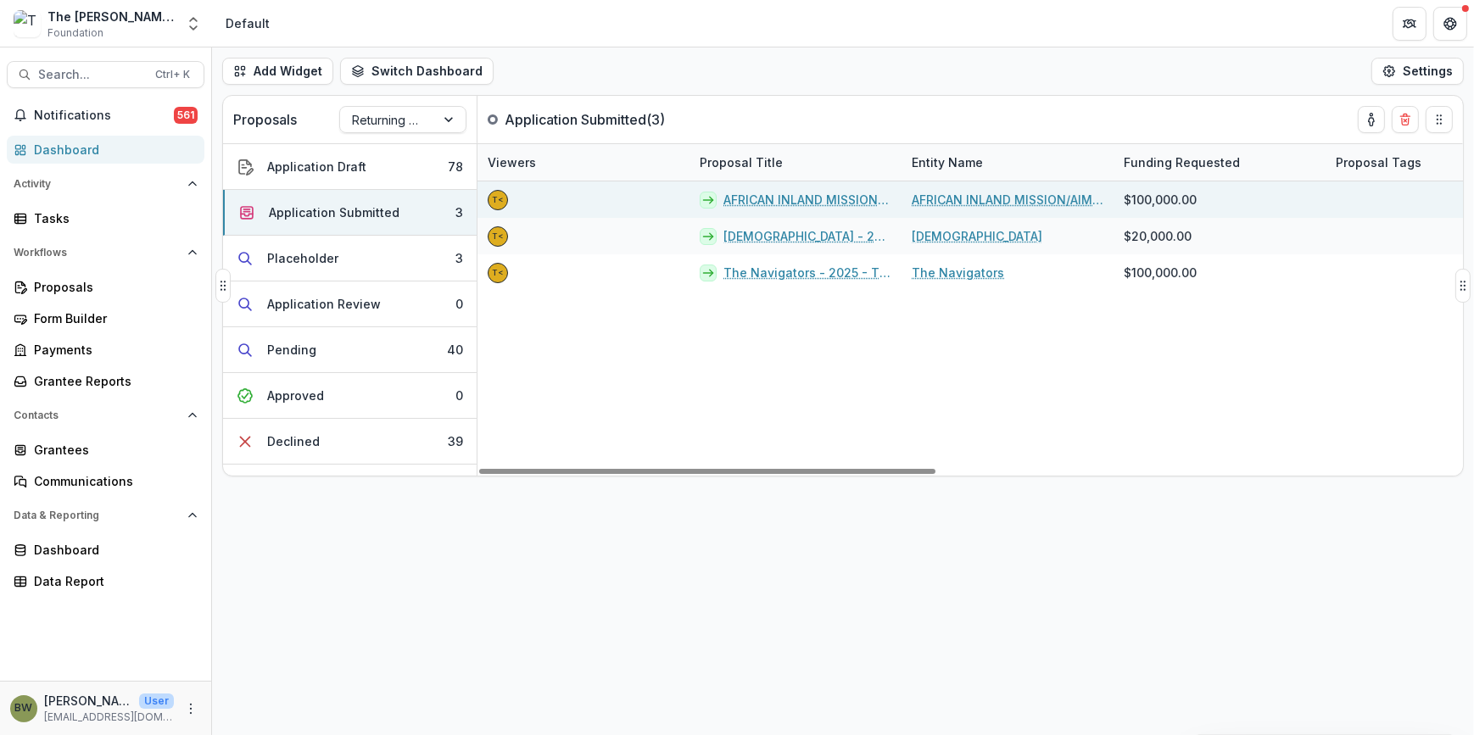
click at [733, 195] on link "AFRICAN INLAND MISSION/AIM AIR - 2025 - The [PERSON_NAME] Foundation Grant Prop…" at bounding box center [807, 200] width 168 height 18
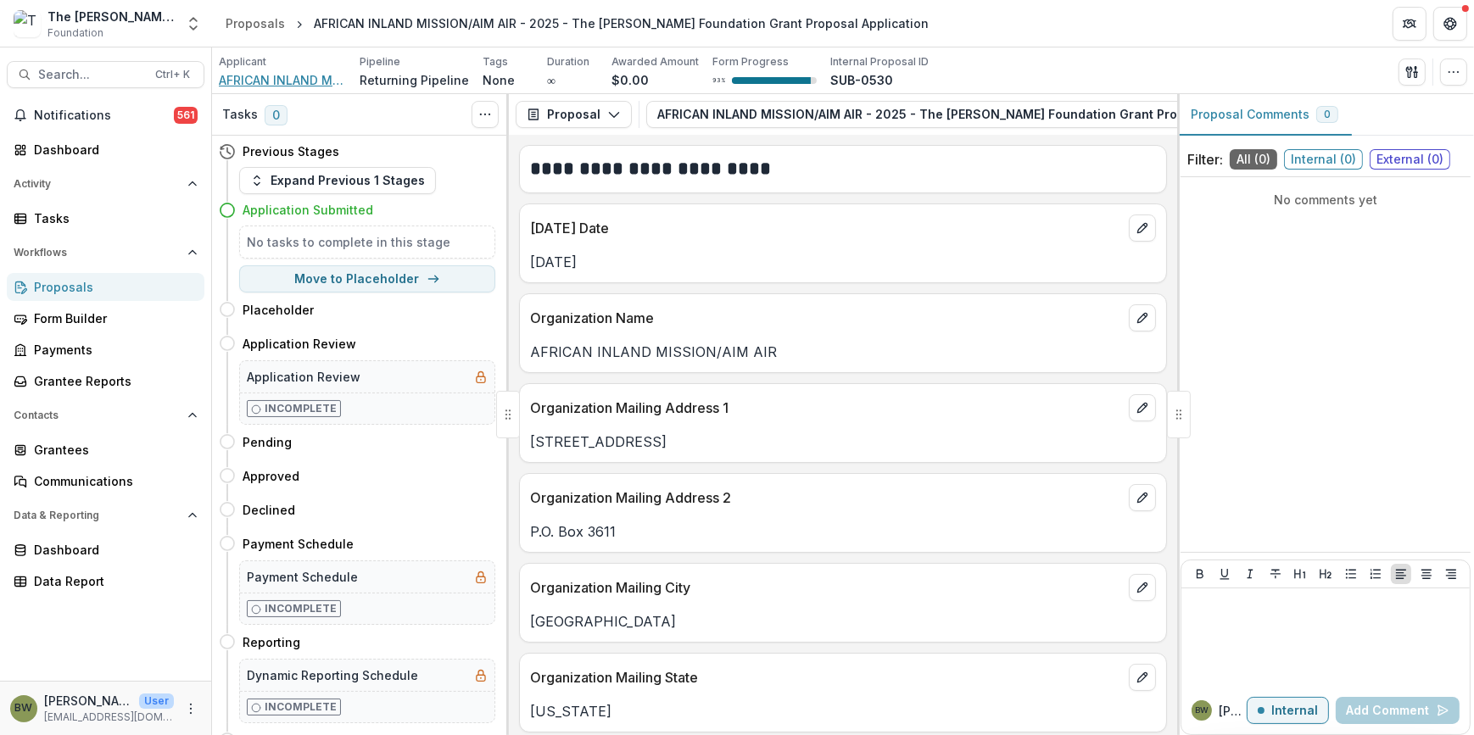
click at [283, 81] on span "AFRICAN INLAND MISSION/AIM AIR" at bounding box center [282, 80] width 127 height 18
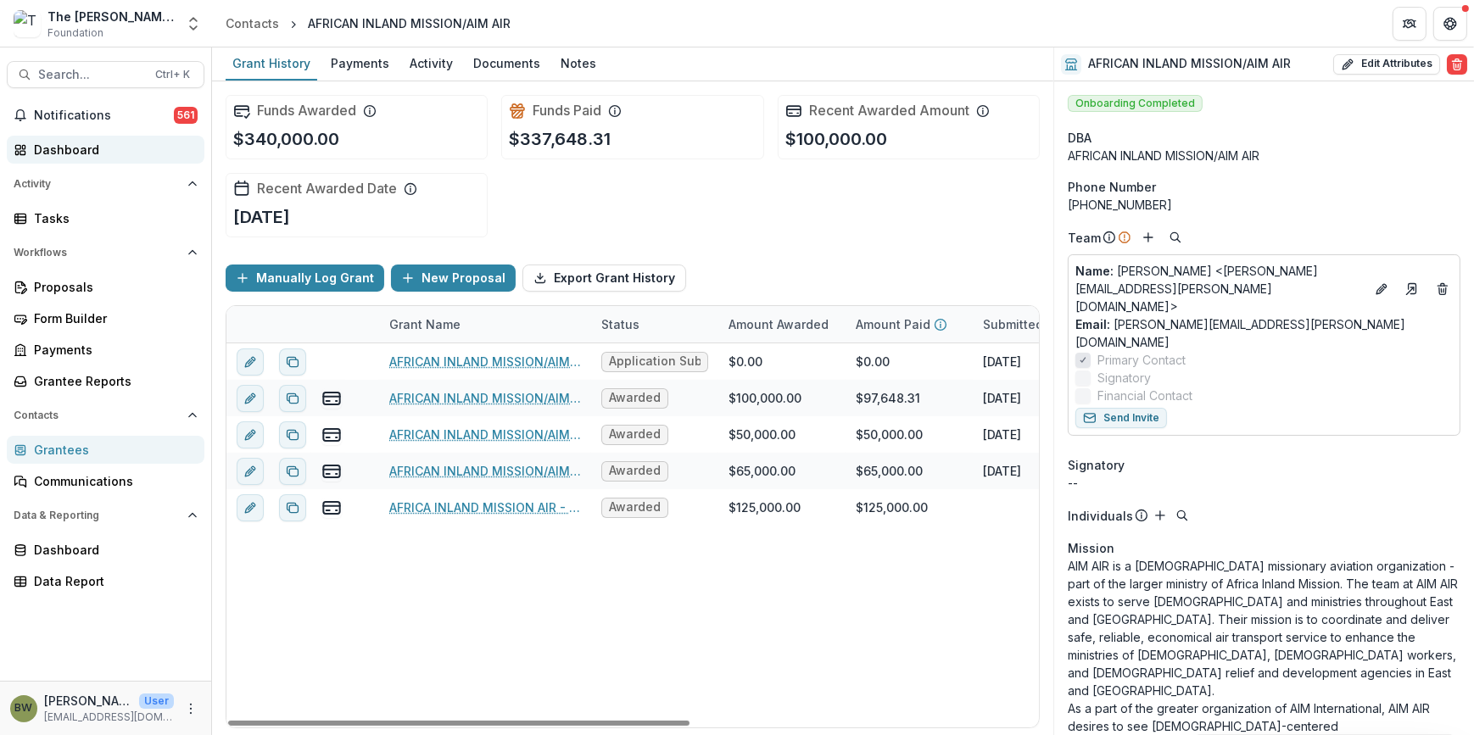
click at [79, 156] on div "Dashboard" at bounding box center [112, 150] width 157 height 18
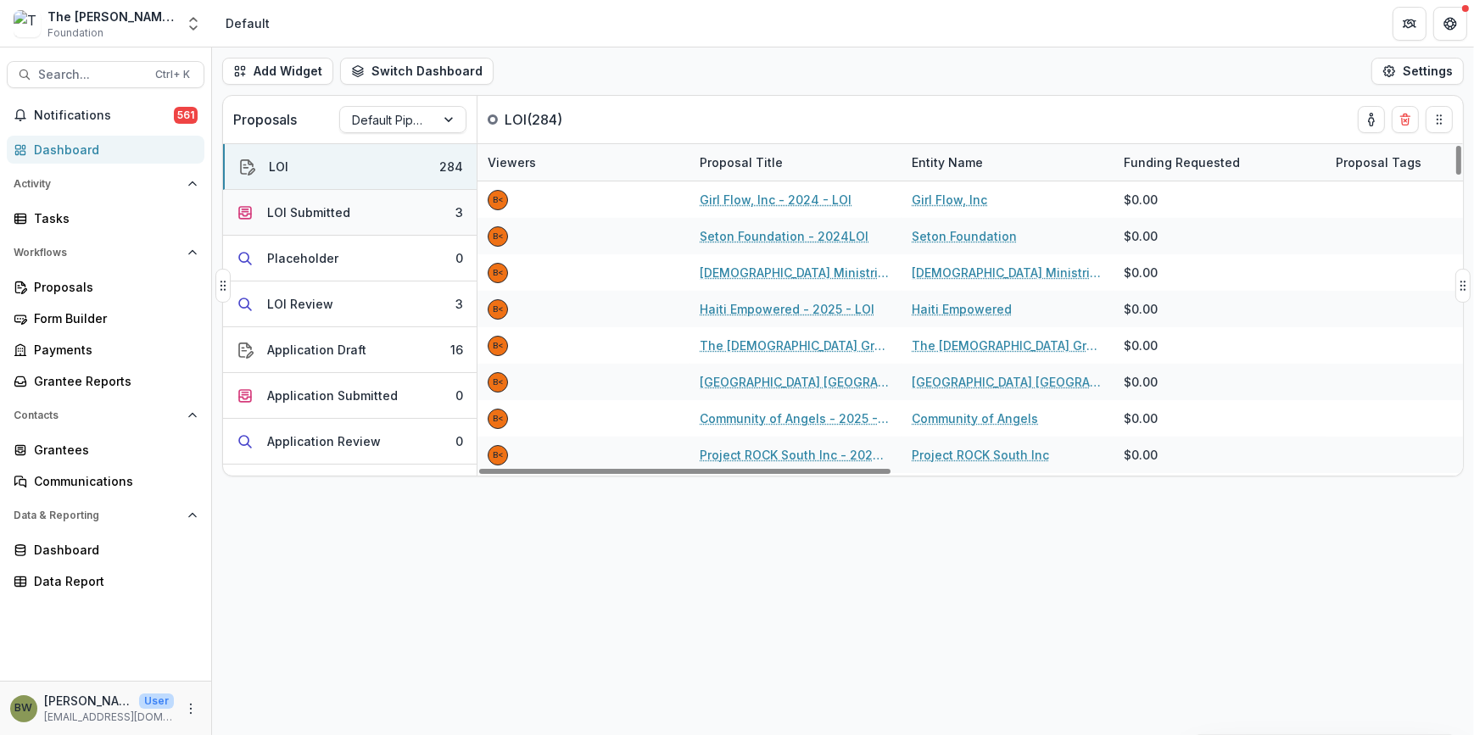
click at [285, 207] on div "LOI Submitted" at bounding box center [308, 212] width 83 height 18
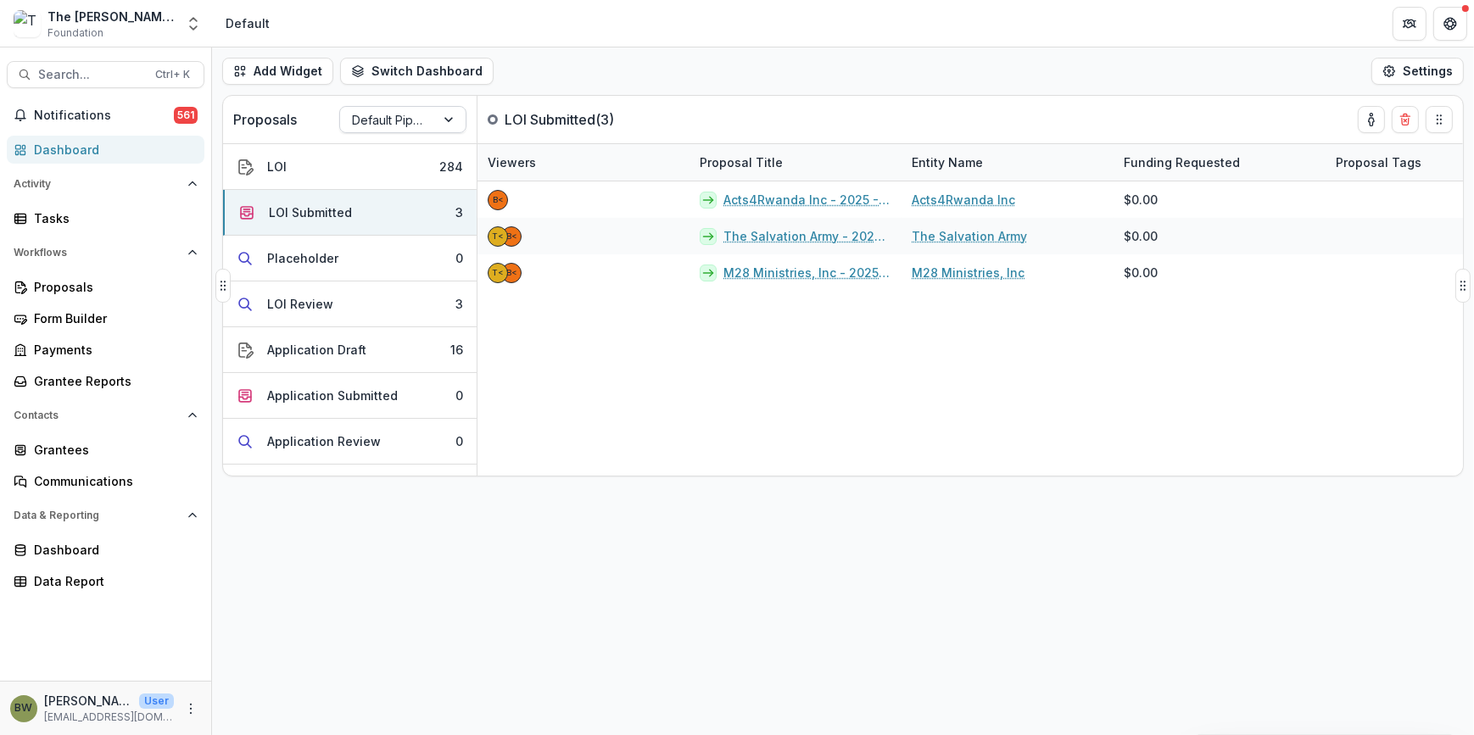
click at [377, 126] on div at bounding box center [387, 119] width 71 height 21
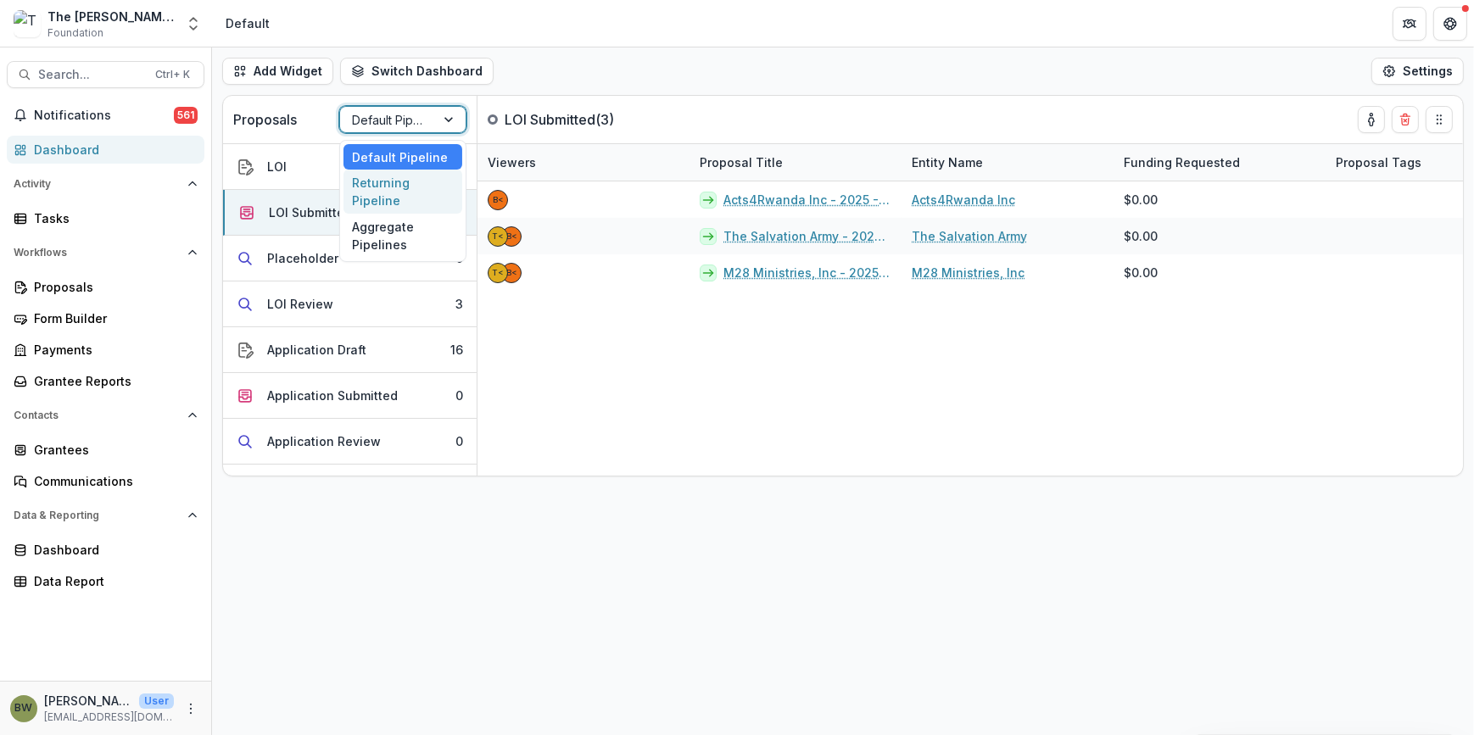
click at [371, 197] on div "Returning Pipeline" at bounding box center [402, 192] width 119 height 44
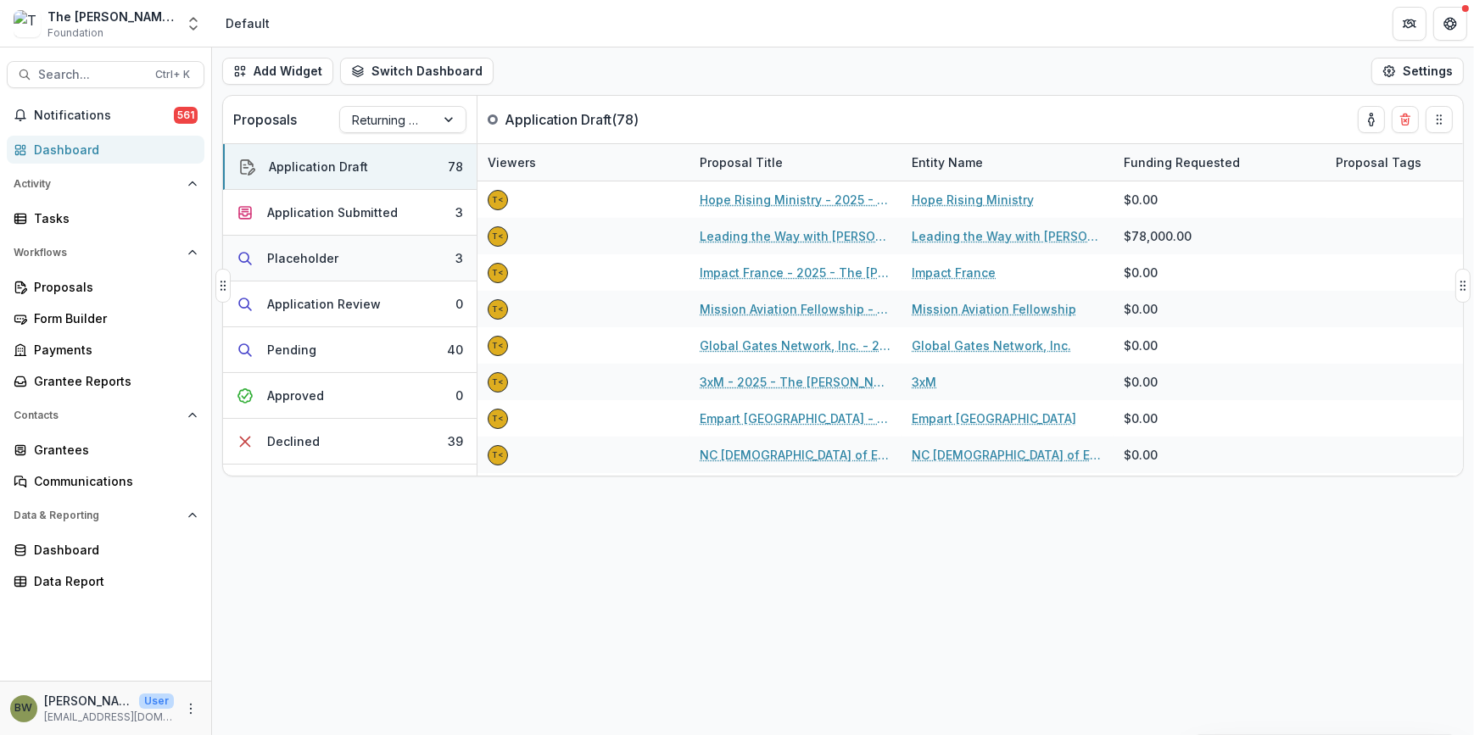
click at [309, 253] on div "Placeholder" at bounding box center [302, 258] width 71 height 18
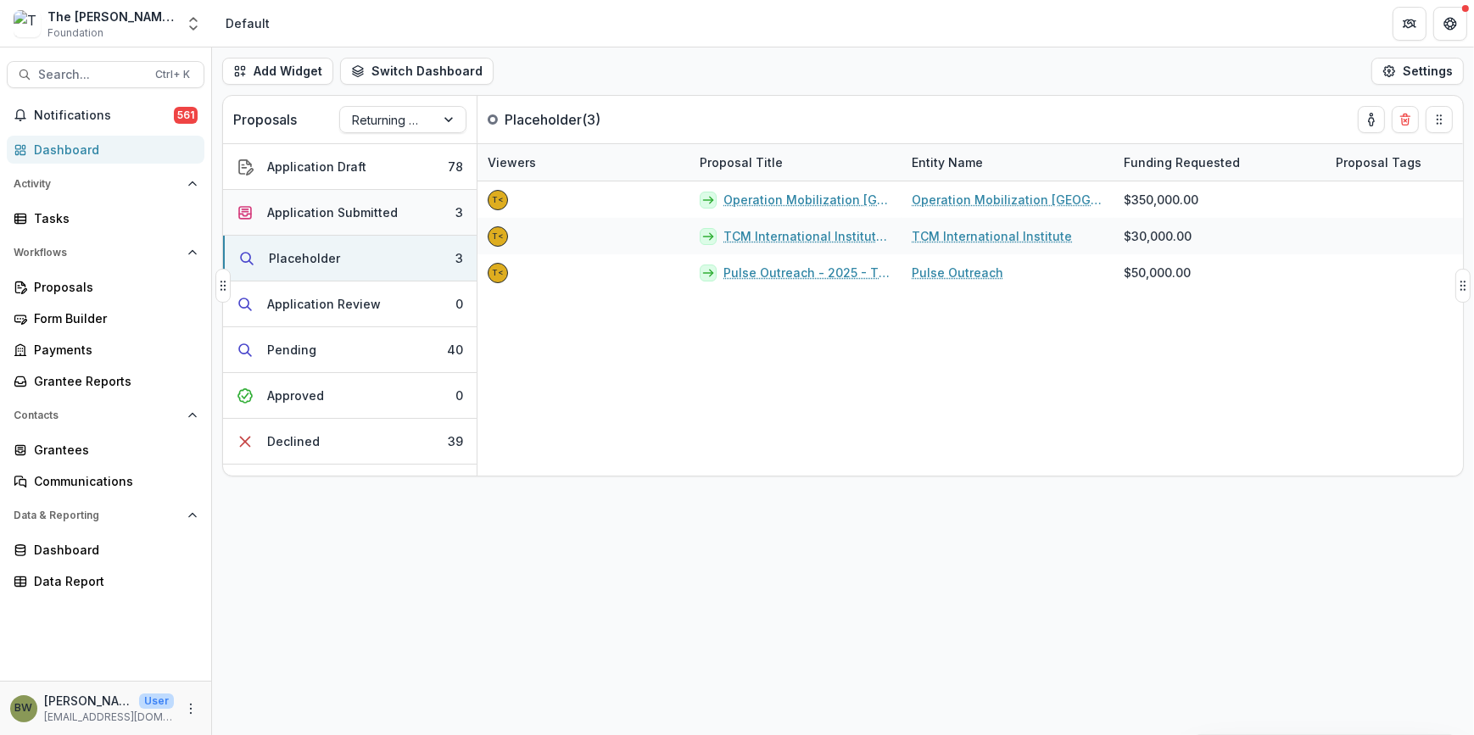
click at [341, 206] on div "Application Submitted" at bounding box center [332, 212] width 131 height 18
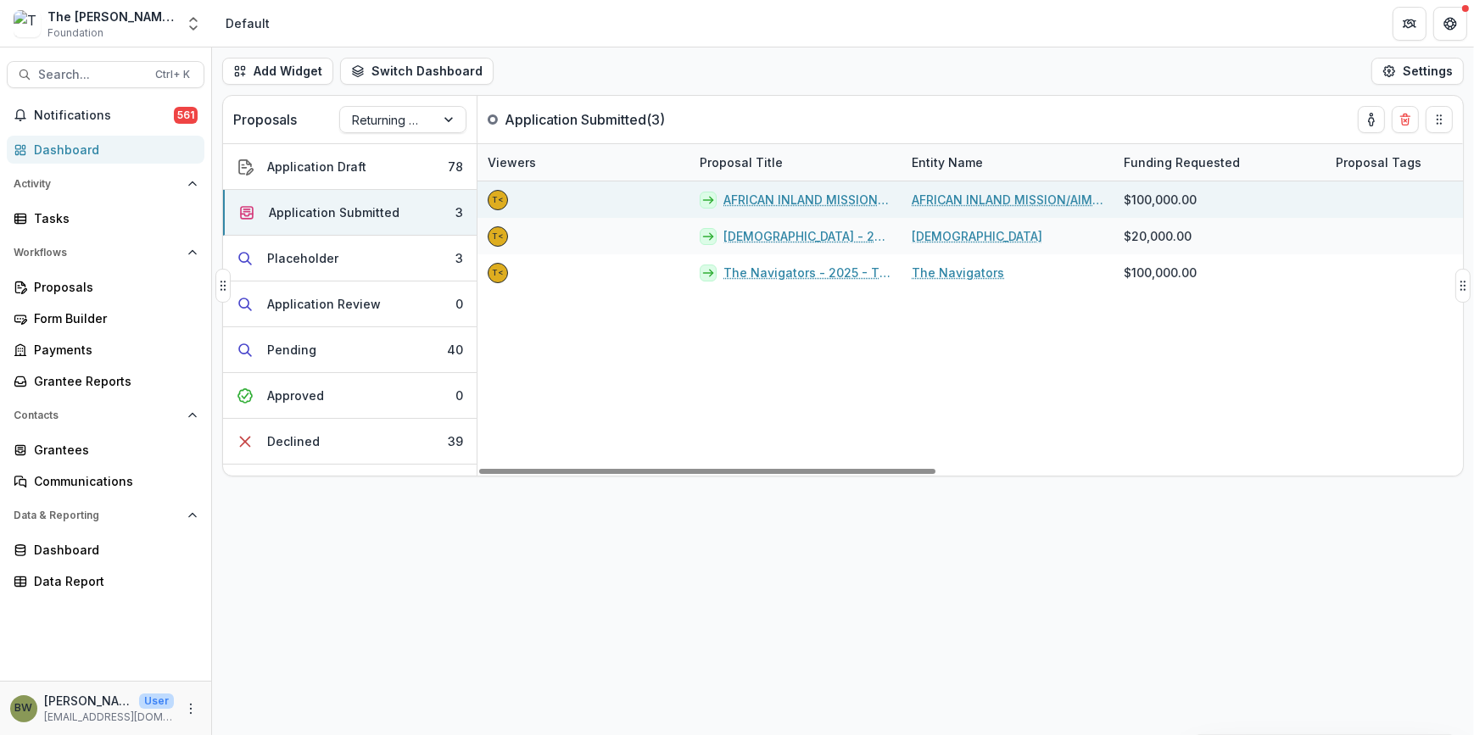
click at [770, 200] on link "AFRICAN INLAND MISSION/AIM AIR - 2025 - The [PERSON_NAME] Foundation Grant Prop…" at bounding box center [807, 200] width 168 height 18
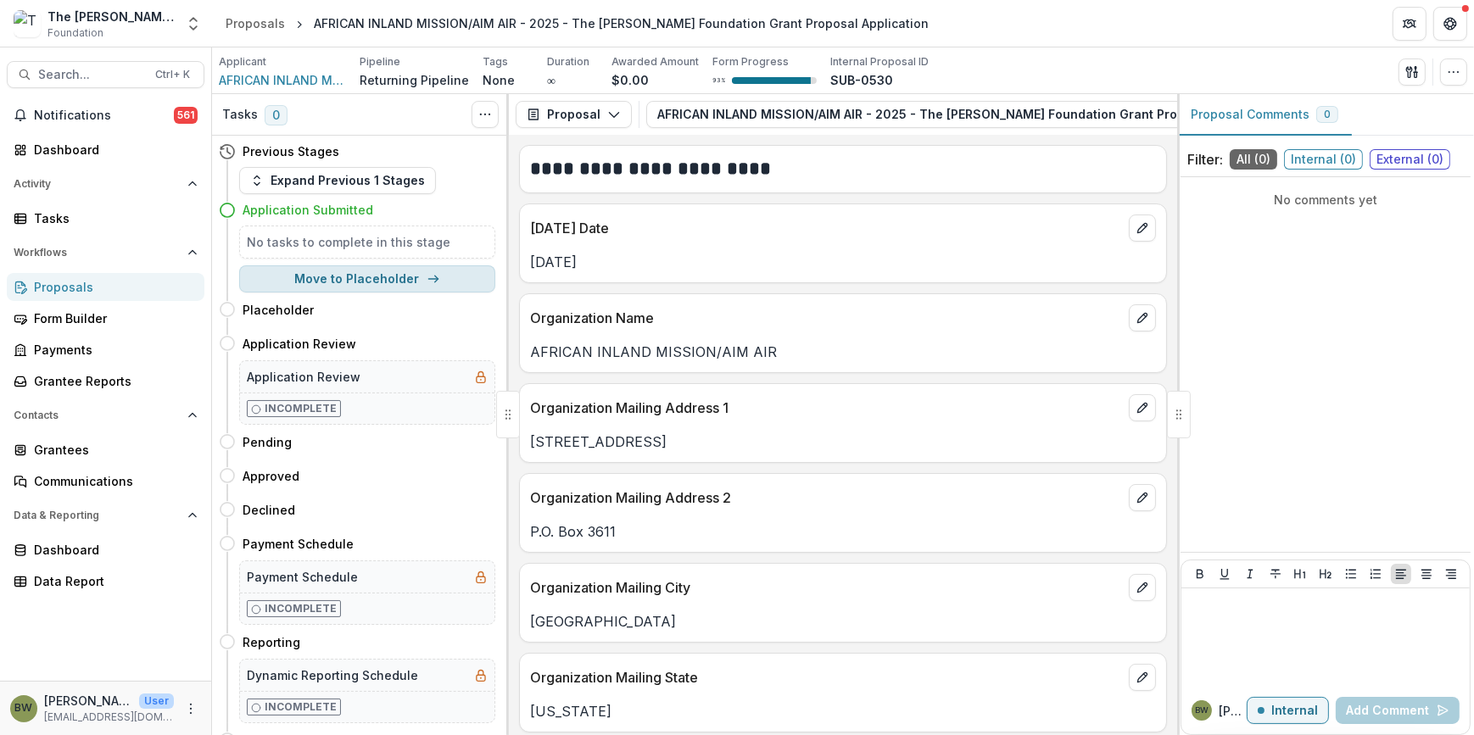
click at [355, 279] on button "Move to Placeholder" at bounding box center [367, 278] width 256 height 27
select select "**********"
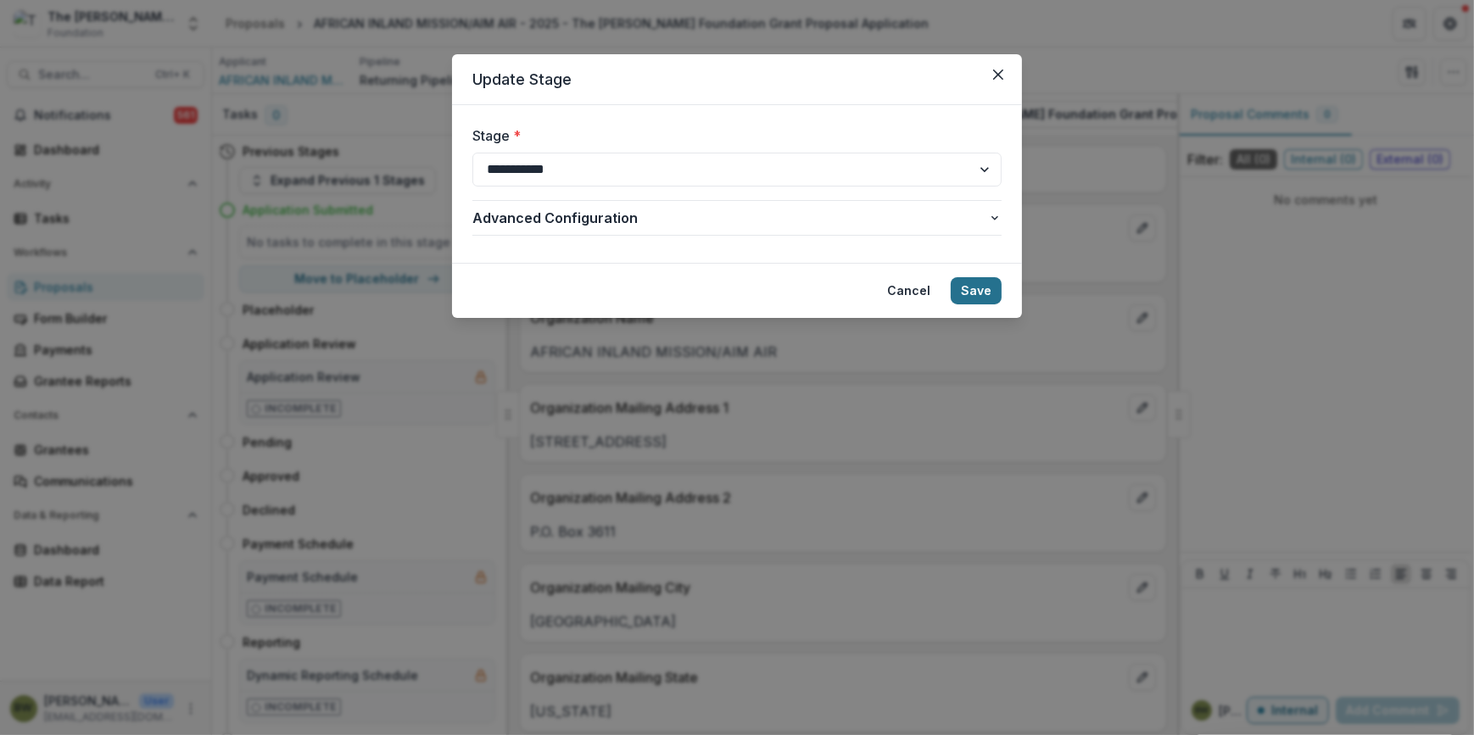
click at [991, 293] on button "Save" at bounding box center [975, 290] width 51 height 27
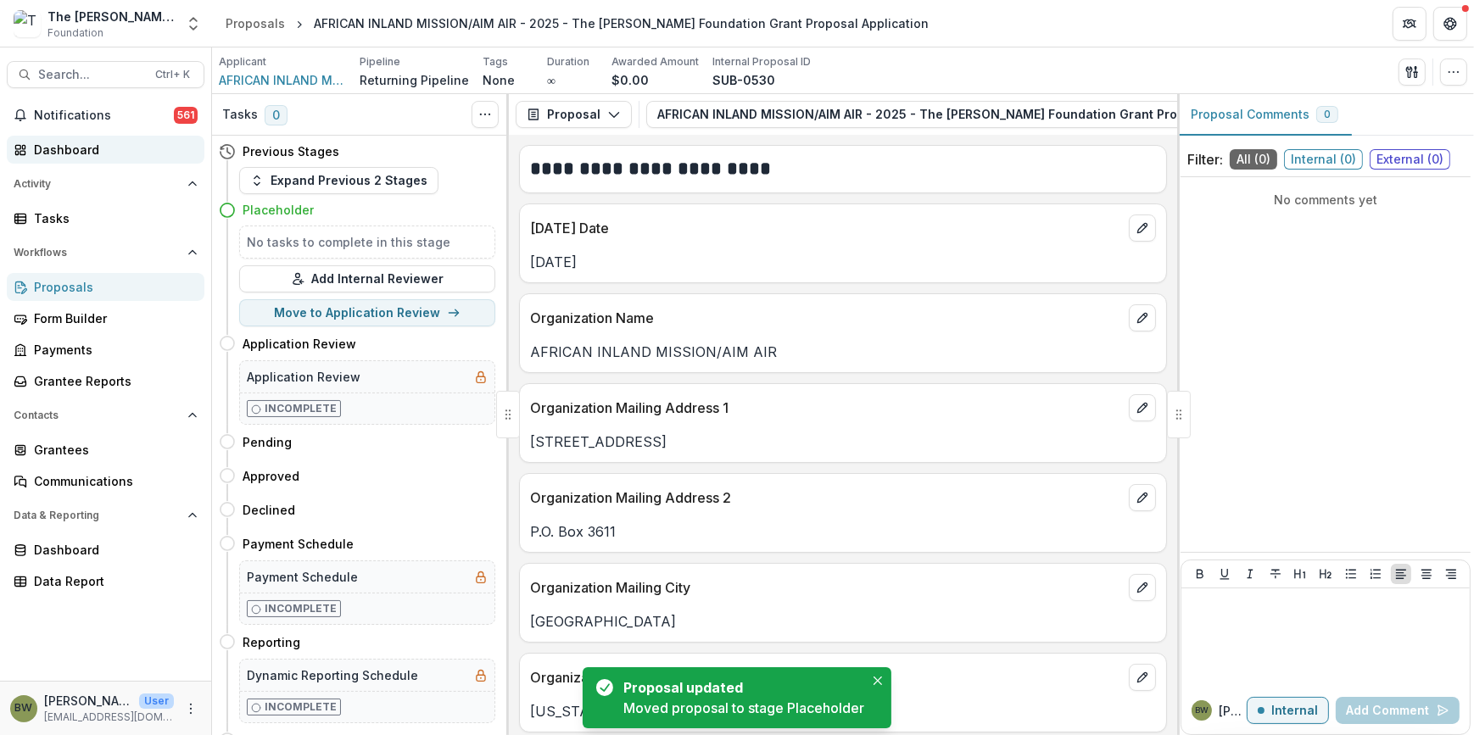
click at [81, 146] on div "Dashboard" at bounding box center [112, 150] width 157 height 18
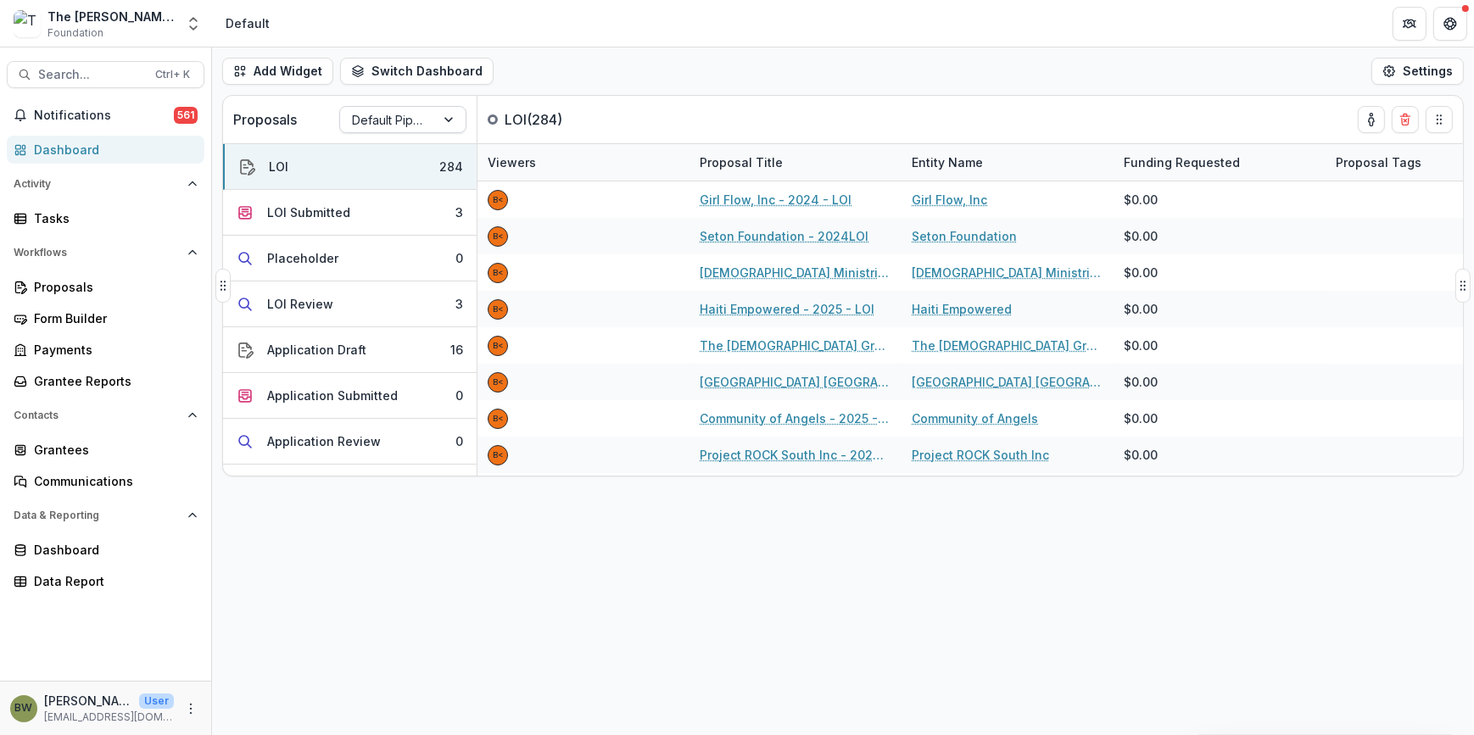
click at [380, 126] on div at bounding box center [387, 119] width 71 height 21
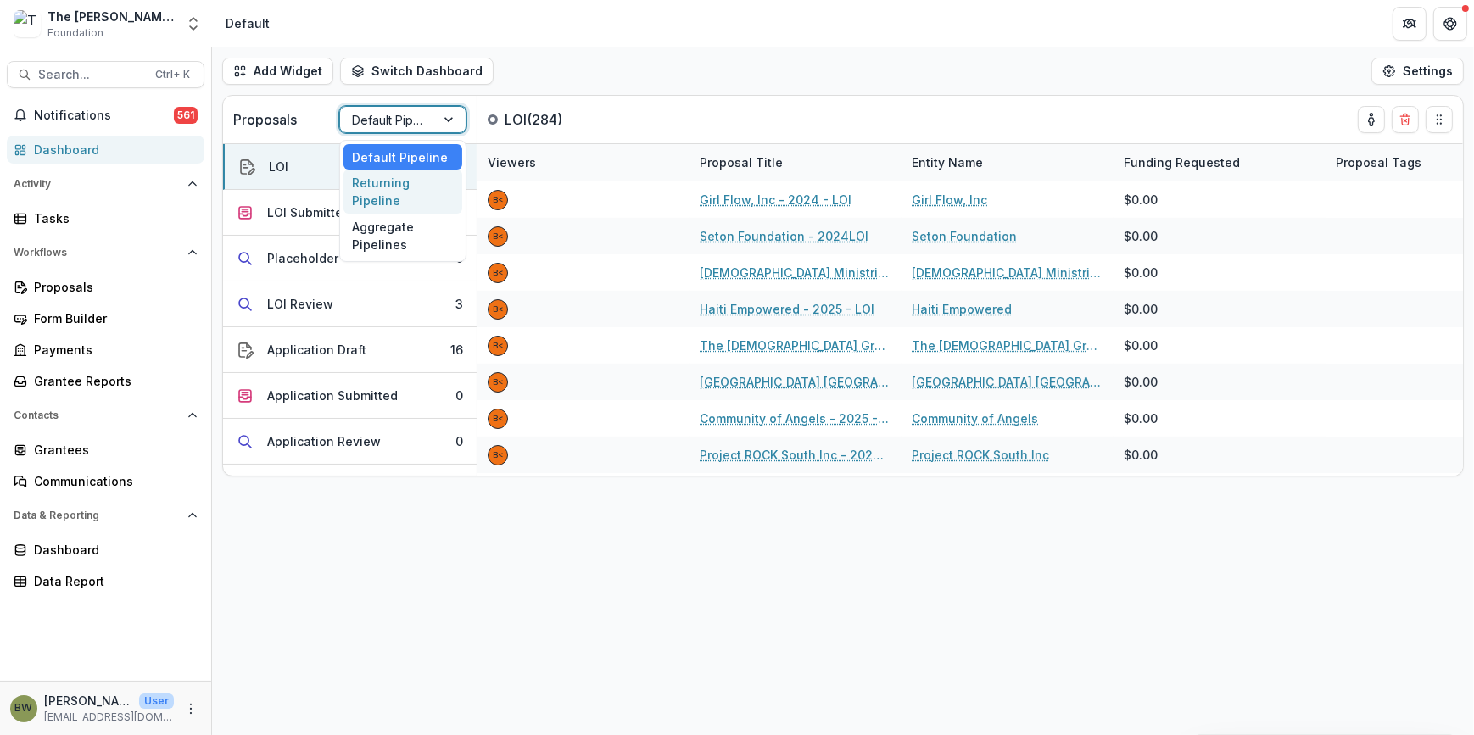
click at [381, 194] on div "Returning Pipeline" at bounding box center [402, 192] width 119 height 44
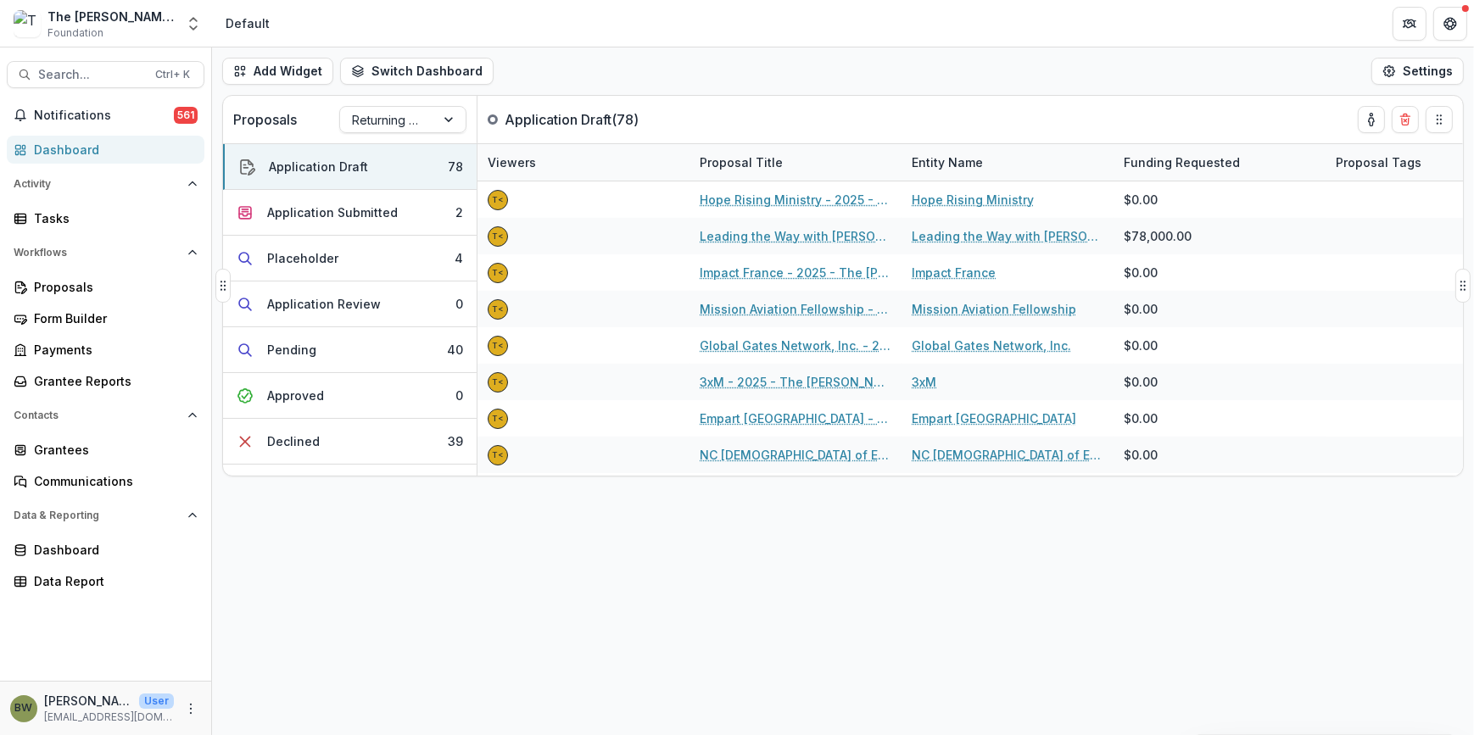
click at [815, 98] on div "Proposals Returning Pipeline Application Draft ( 78 )" at bounding box center [807, 119] width 1168 height 47
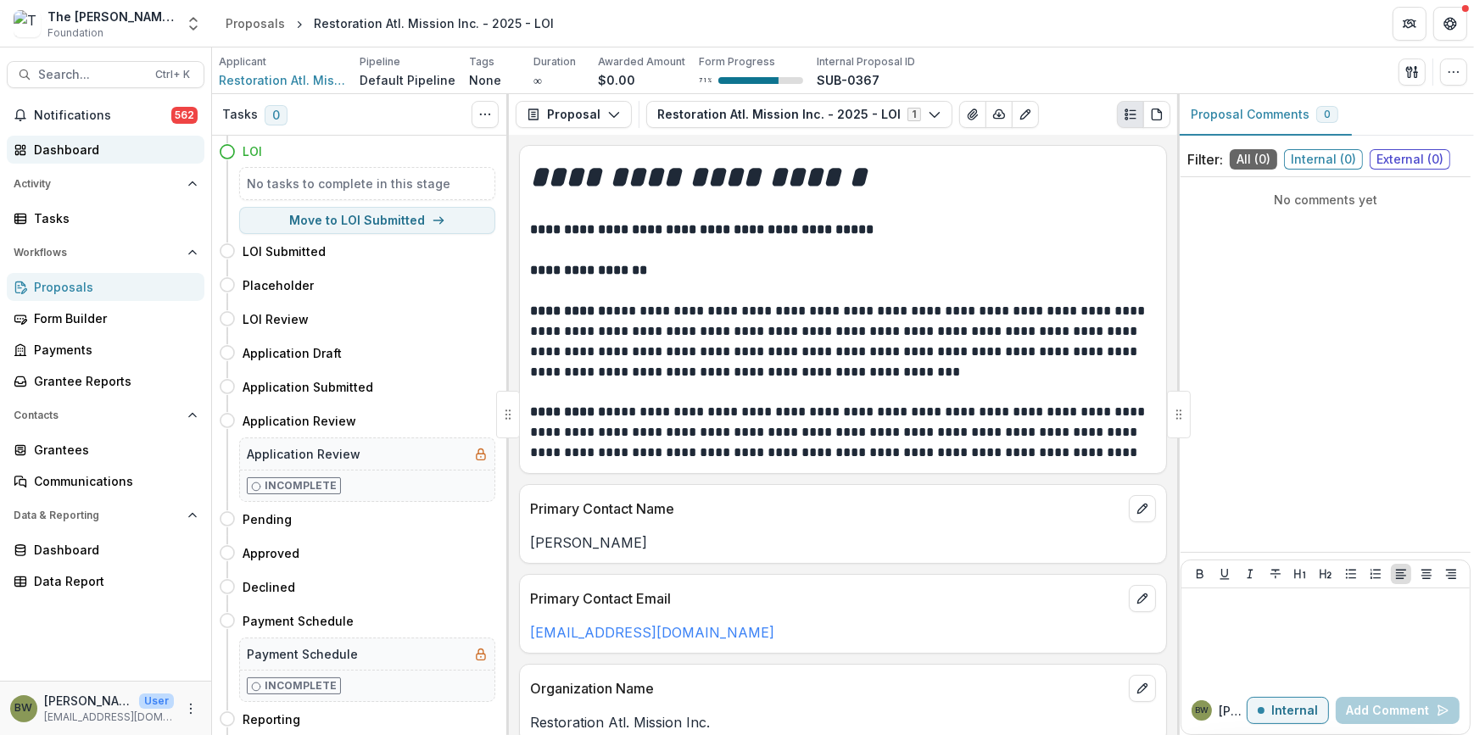
click at [65, 146] on div "Dashboard" at bounding box center [112, 150] width 157 height 18
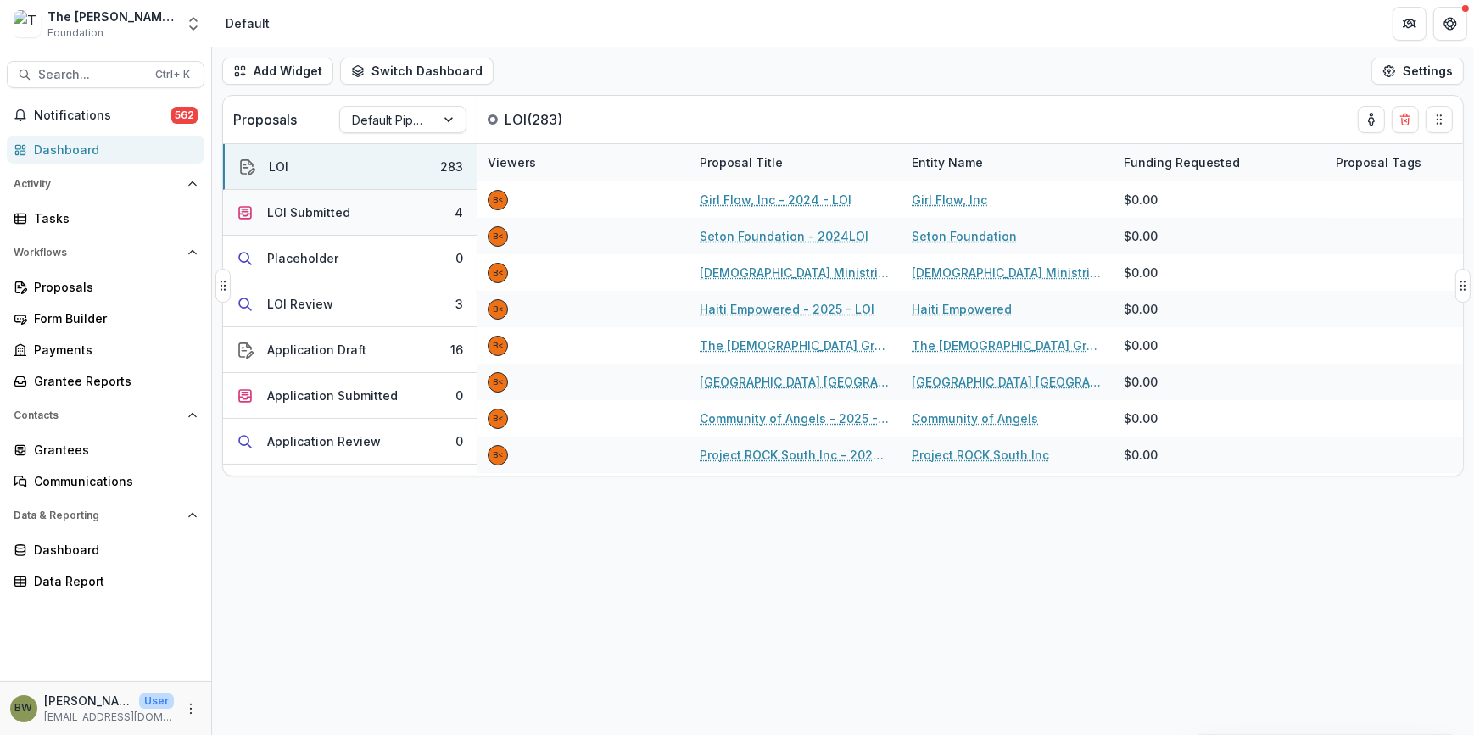
click at [340, 215] on div "LOI Submitted" at bounding box center [308, 212] width 83 height 18
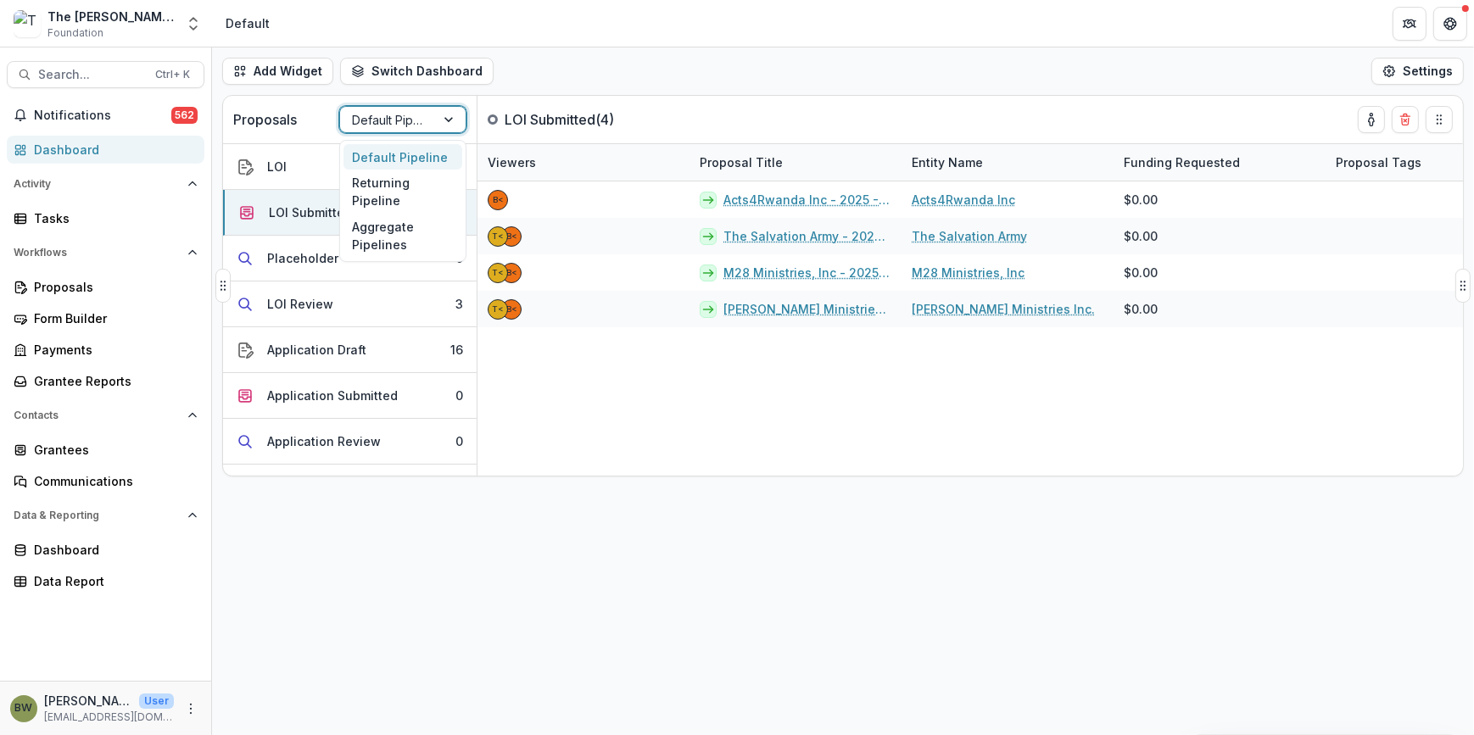
click at [440, 111] on div at bounding box center [450, 119] width 31 height 25
click at [415, 194] on div "Returning Pipeline" at bounding box center [402, 192] width 119 height 44
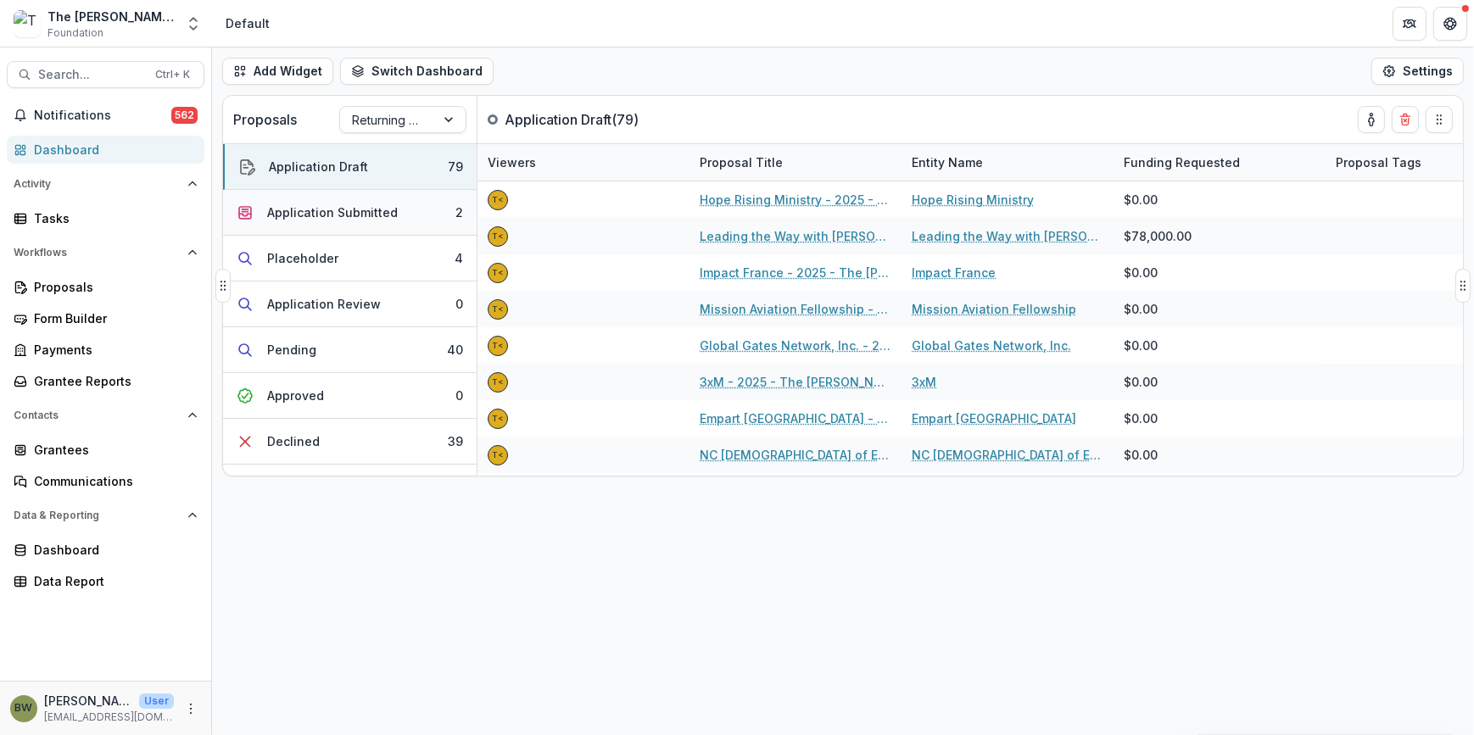
click at [359, 205] on div "Application Submitted" at bounding box center [332, 212] width 131 height 18
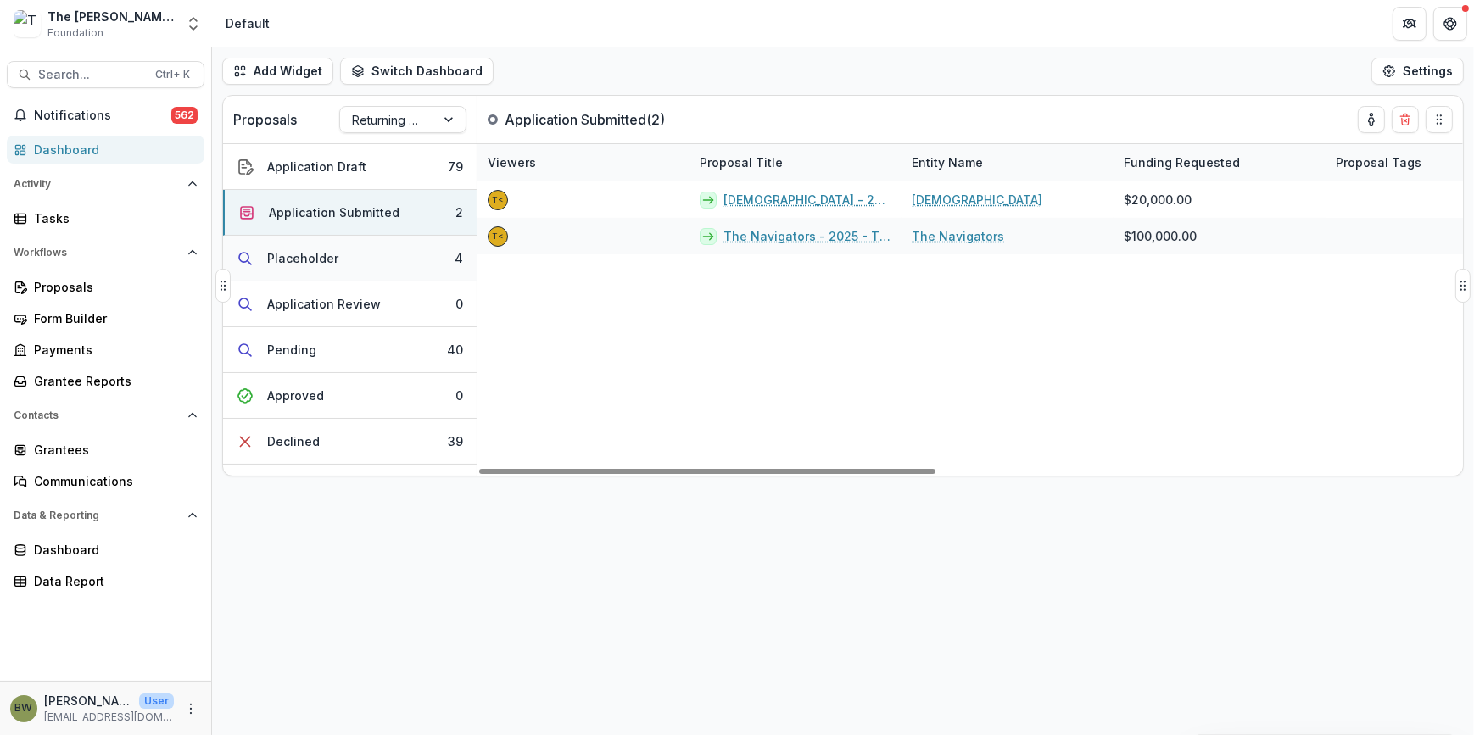
click at [314, 254] on div "Placeholder" at bounding box center [302, 258] width 71 height 18
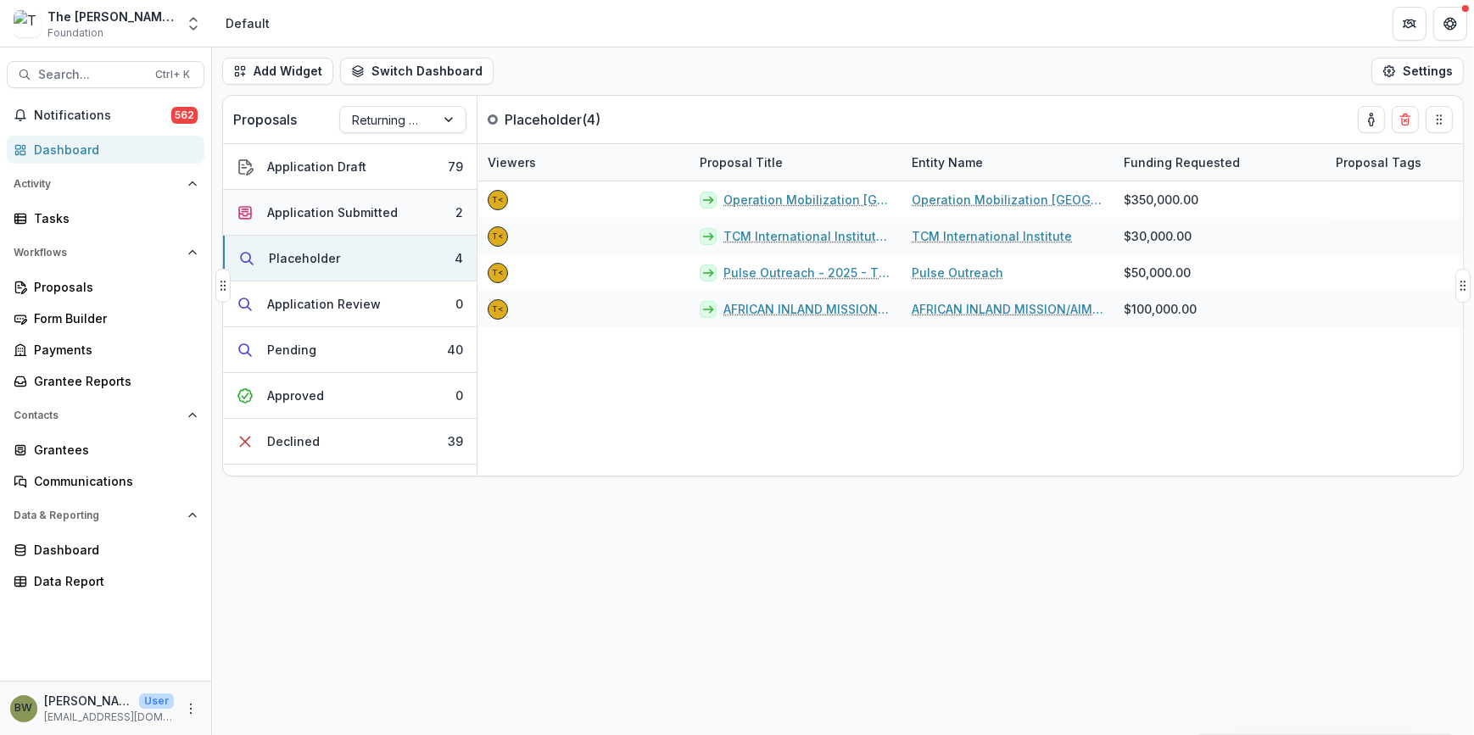
click at [350, 209] on div "Application Submitted" at bounding box center [332, 212] width 131 height 18
